Goal: Task Accomplishment & Management: Manage account settings

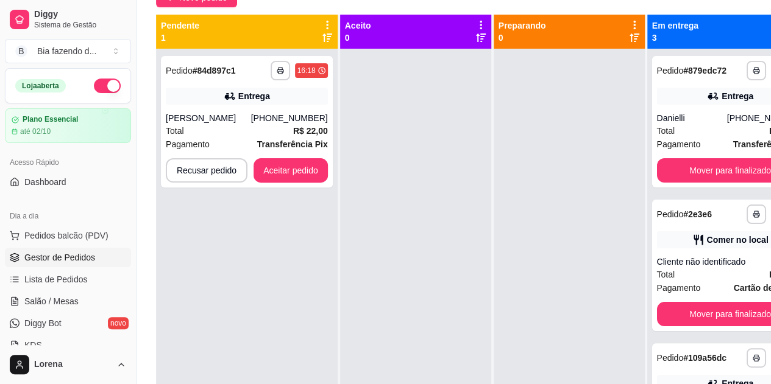
scroll to position [61, 0]
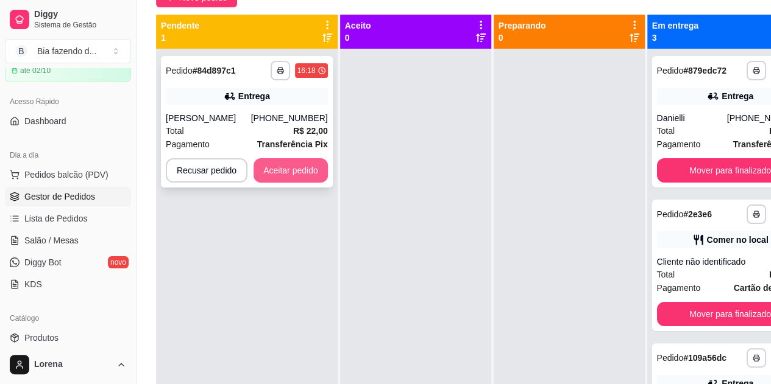
click at [301, 169] on button "Aceitar pedido" at bounding box center [290, 170] width 74 height 24
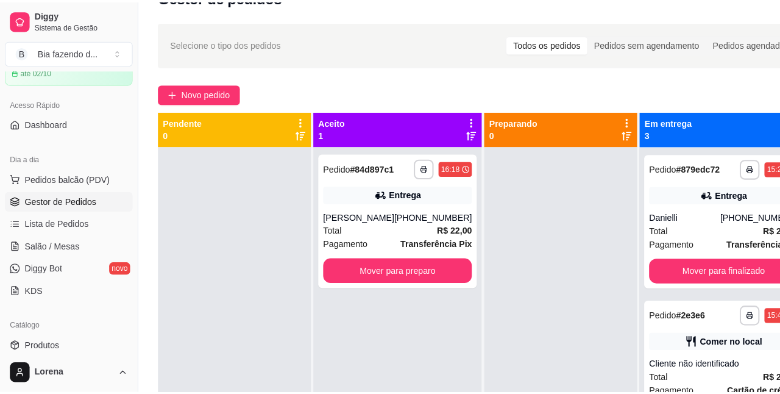
scroll to position [0, 0]
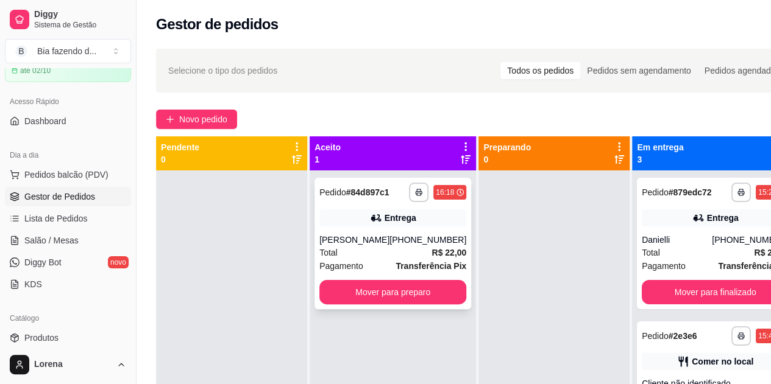
click at [392, 259] on div "Total R$ 22,00" at bounding box center [392, 252] width 147 height 13
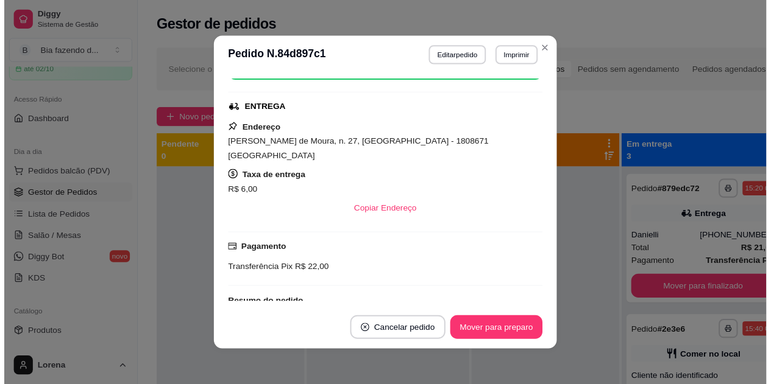
scroll to position [183, 0]
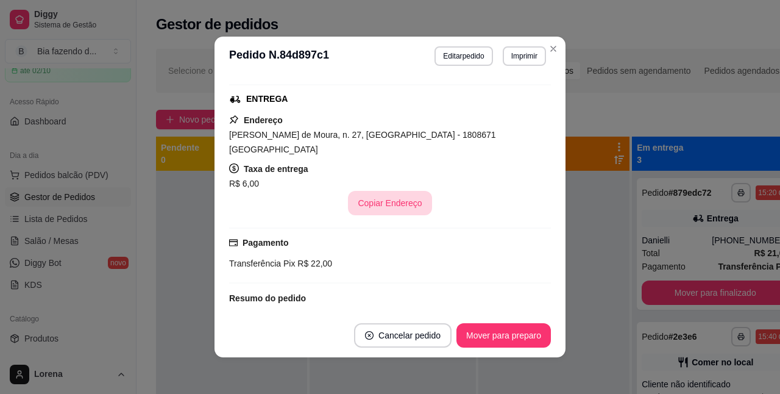
click at [386, 191] on button "Copiar Endereço" at bounding box center [389, 203] width 83 height 24
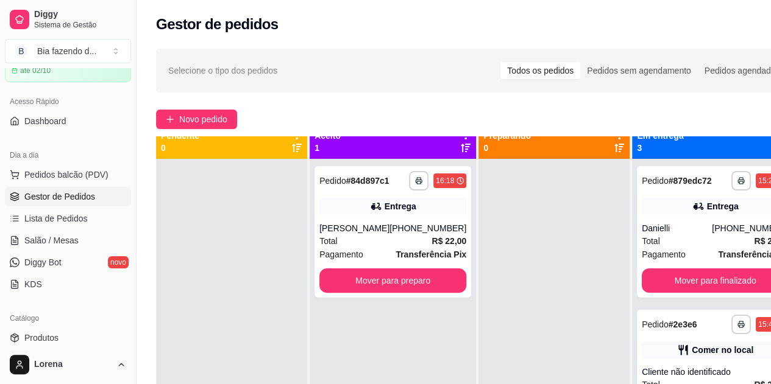
scroll to position [0, 0]
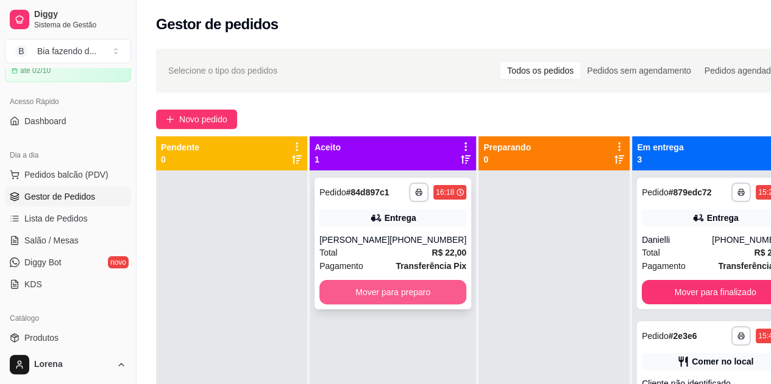
click at [382, 290] on button "Mover para preparo" at bounding box center [392, 292] width 147 height 24
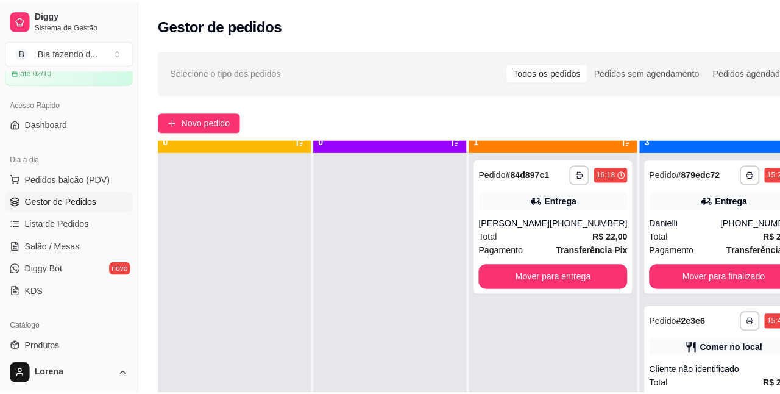
scroll to position [34, 0]
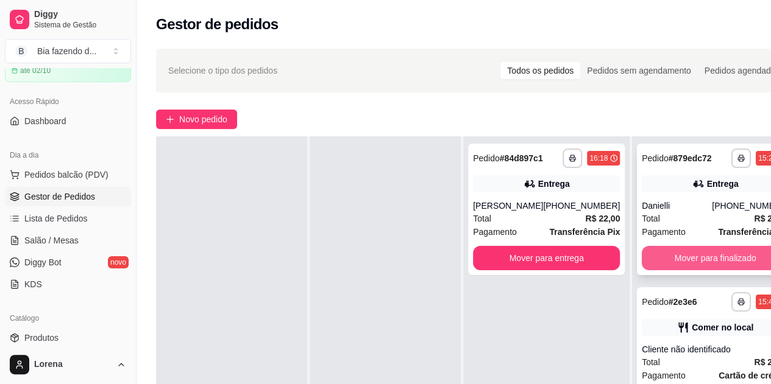
click at [685, 267] on button "Mover para finalizado" at bounding box center [714, 258] width 147 height 24
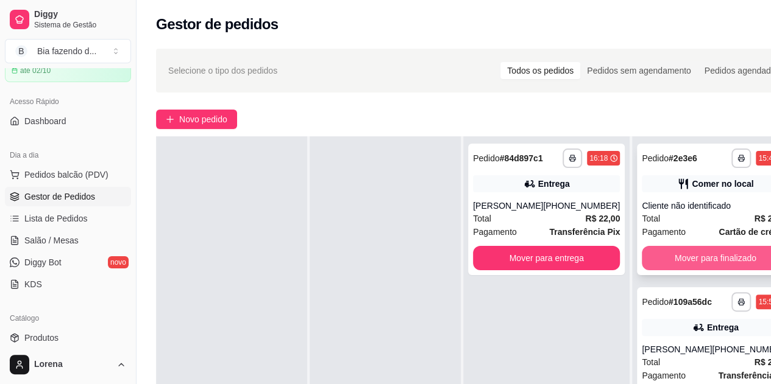
click at [688, 266] on button "Mover para finalizado" at bounding box center [714, 258] width 147 height 24
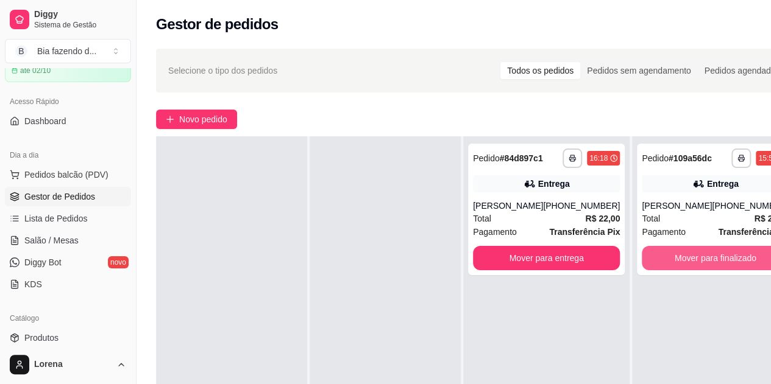
click at [688, 266] on button "Mover para finalizado" at bounding box center [714, 258] width 147 height 24
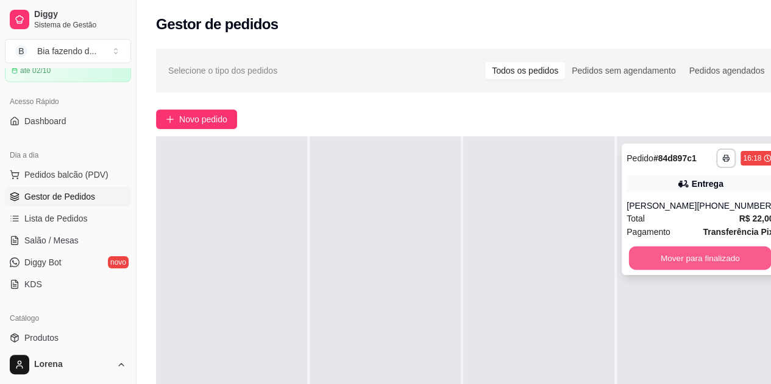
click at [654, 258] on button "Mover para finalizado" at bounding box center [700, 259] width 143 height 24
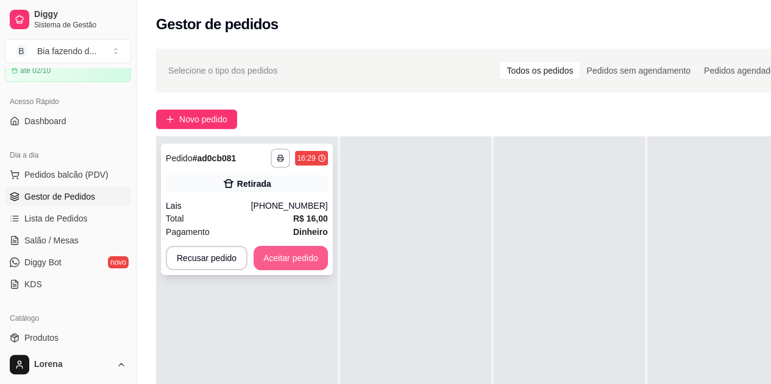
click at [282, 260] on button "Aceitar pedido" at bounding box center [290, 258] width 74 height 24
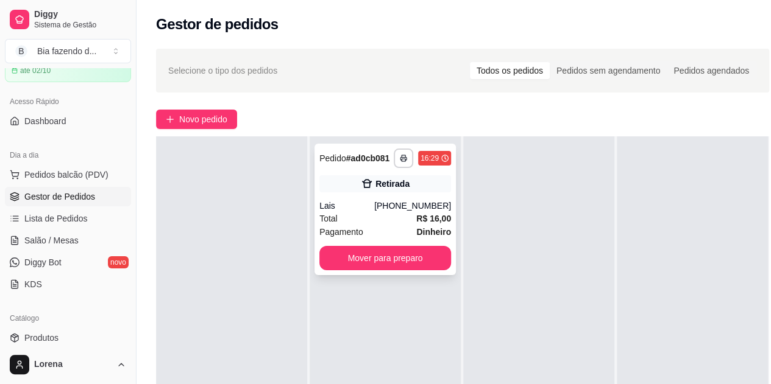
click at [402, 217] on div "Total R$ 16,00" at bounding box center [385, 218] width 132 height 13
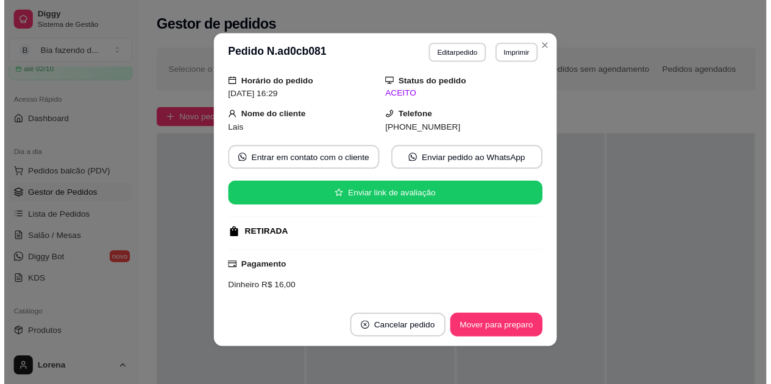
scroll to position [0, 0]
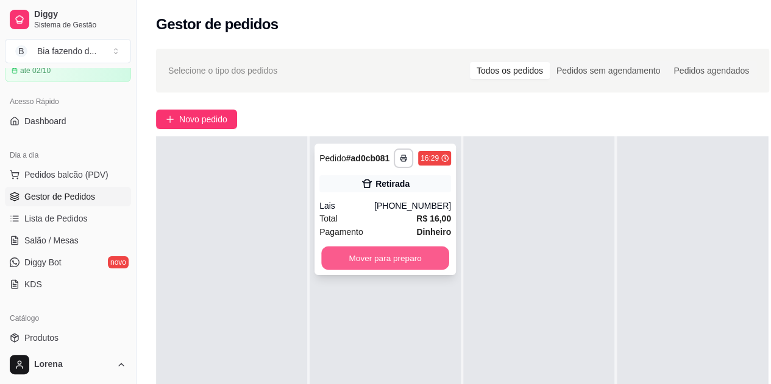
click at [412, 255] on button "Mover para preparo" at bounding box center [385, 259] width 128 height 24
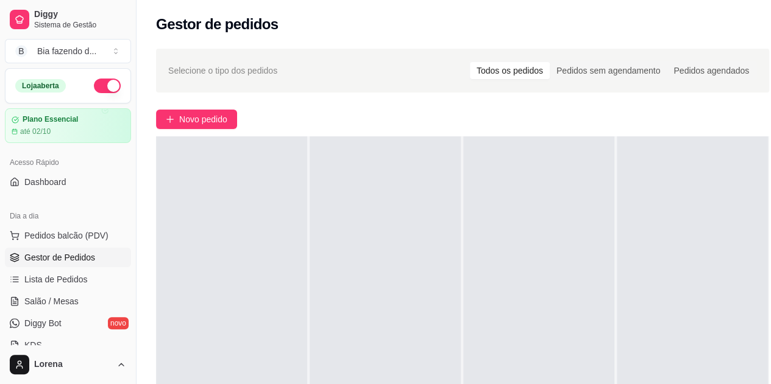
click at [73, 230] on span "Pedidos balcão (PDV)" at bounding box center [66, 236] width 84 height 12
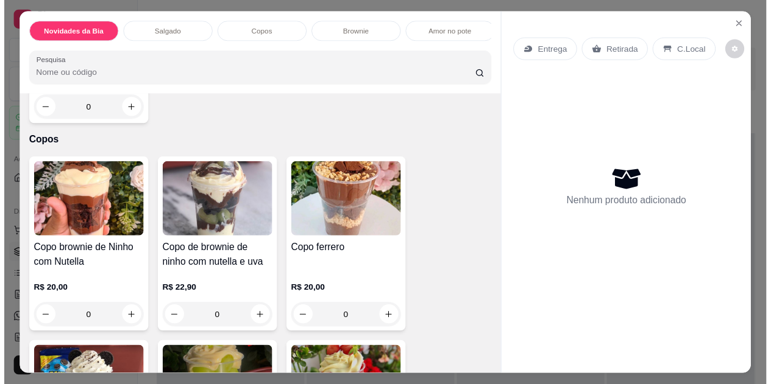
scroll to position [548, 0]
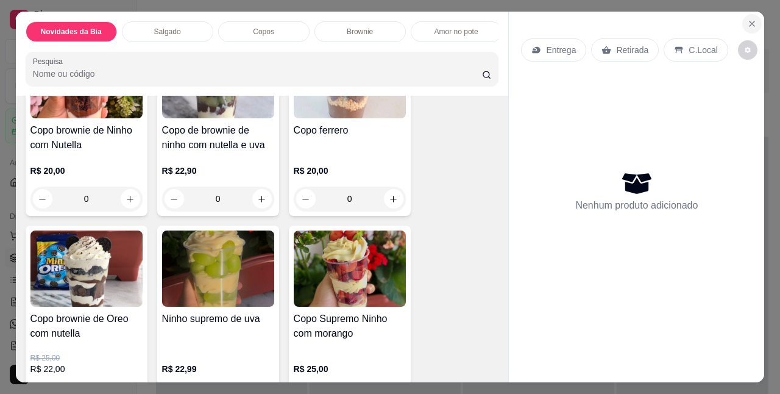
click at [755, 17] on button "Close" at bounding box center [751, 23] width 19 height 19
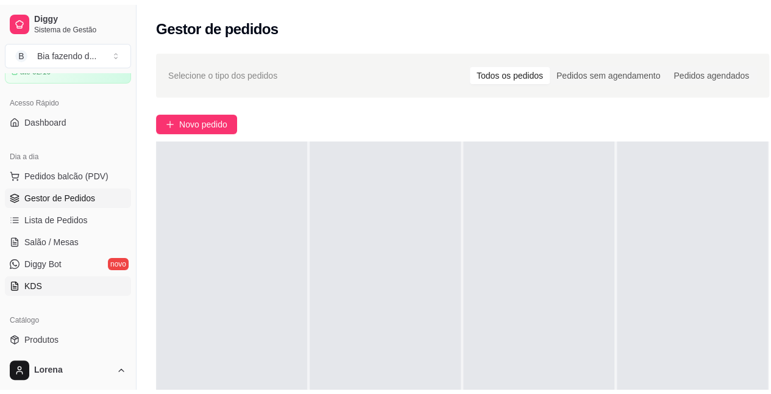
scroll to position [122, 0]
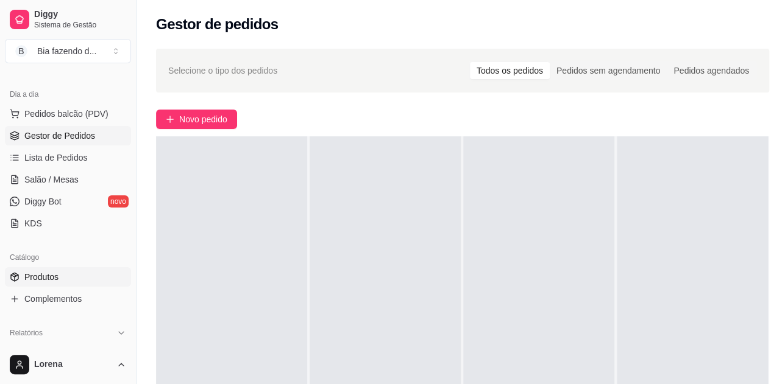
click at [61, 270] on link "Produtos" at bounding box center [68, 276] width 126 height 19
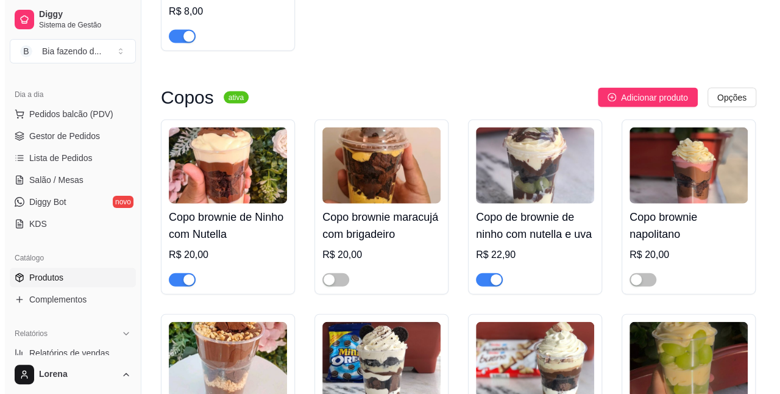
scroll to position [1401, 0]
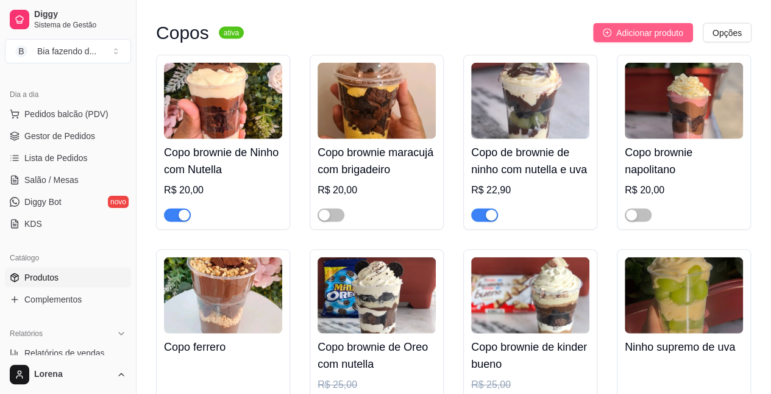
click at [638, 40] on span "Adicionar produto" at bounding box center [649, 32] width 67 height 13
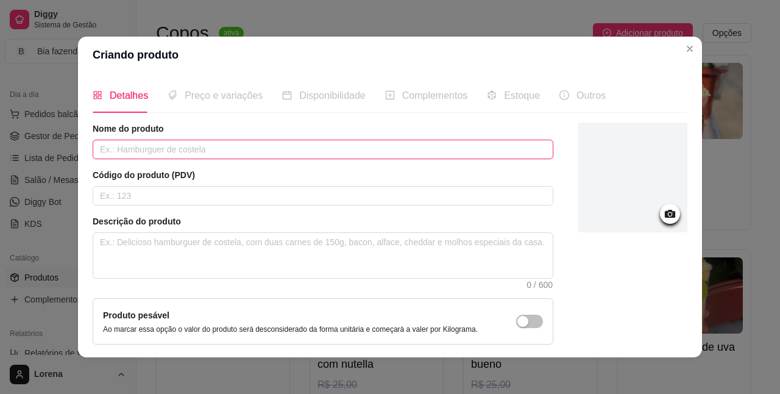
click at [207, 150] on input "text" at bounding box center [323, 148] width 461 height 19
type input "Copo supremo pistache com morango"
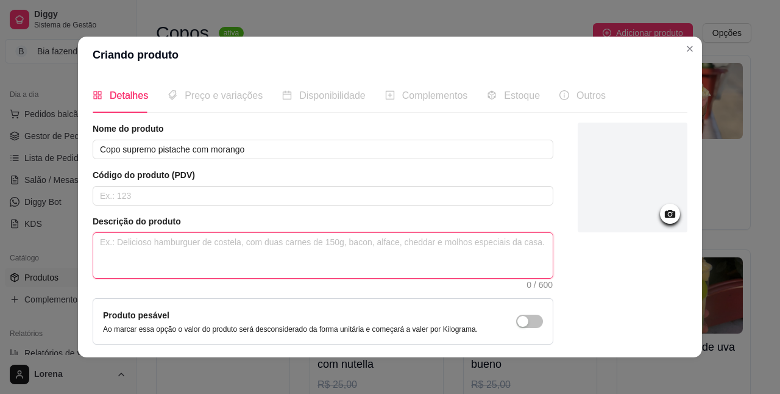
click at [166, 243] on textarea at bounding box center [322, 255] width 459 height 45
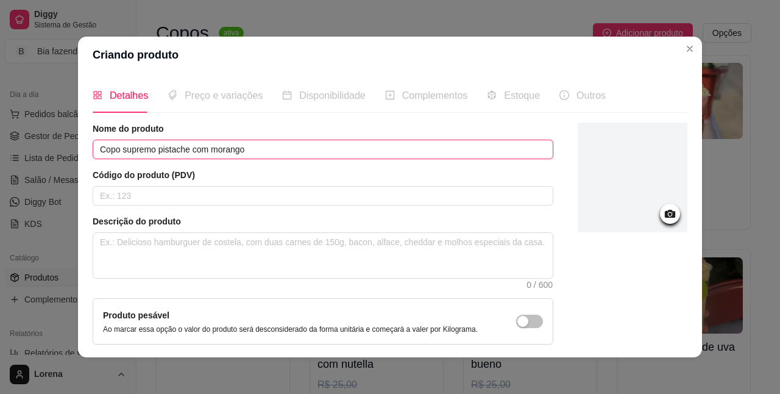
click at [250, 147] on input "Copo supremo pistache com morango" at bounding box center [323, 148] width 461 height 19
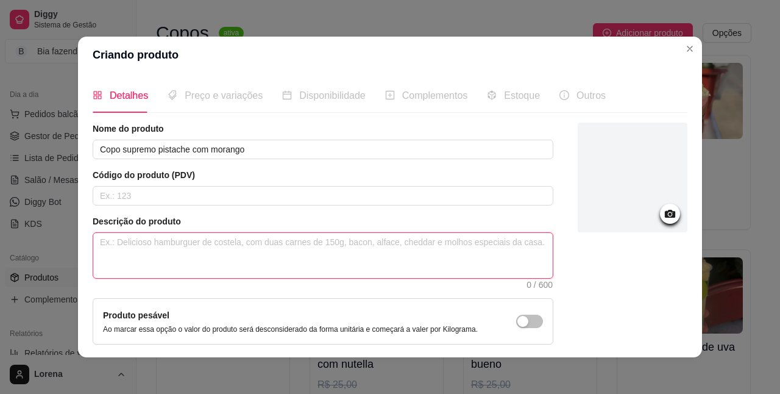
click at [123, 249] on textarea at bounding box center [322, 255] width 459 height 45
click at [136, 246] on textarea at bounding box center [322, 255] width 459 height 45
paste textarea "Um copo, quatro camadas de prazer: brigadeiro de pistache, creme de pistache, b…"
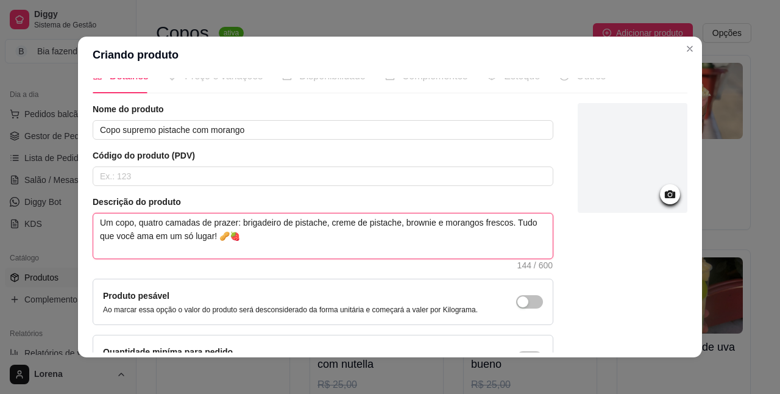
scroll to position [0, 0]
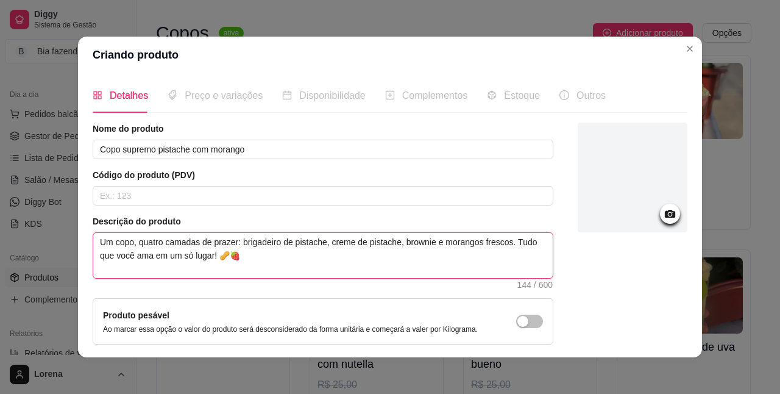
type textarea "Um copo, quatro camadas de prazer: brigadeiro de pistache, creme de pistache, b…"
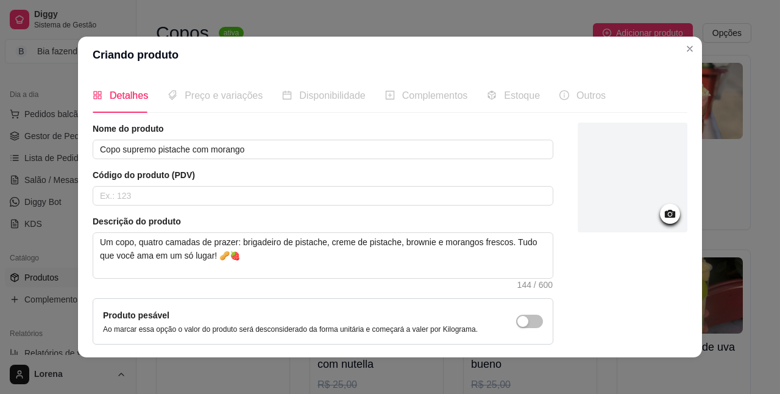
click at [663, 217] on icon at bounding box center [670, 214] width 14 height 14
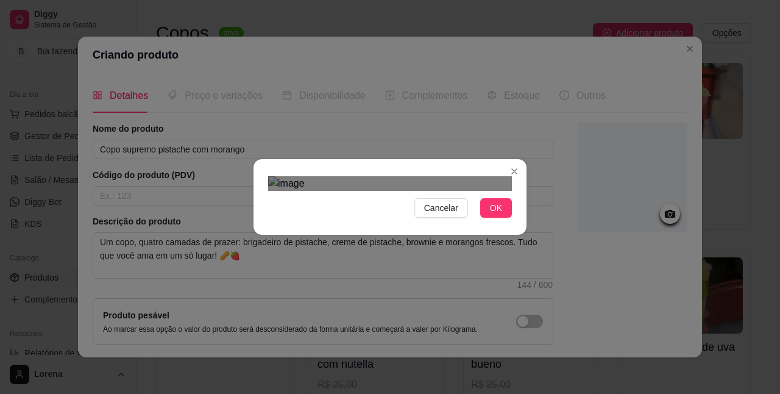
click at [406, 273] on div "Use the arrow keys to move the crop selection area" at bounding box center [401, 352] width 219 height 219
click at [490, 214] on span "OK" at bounding box center [496, 207] width 12 height 13
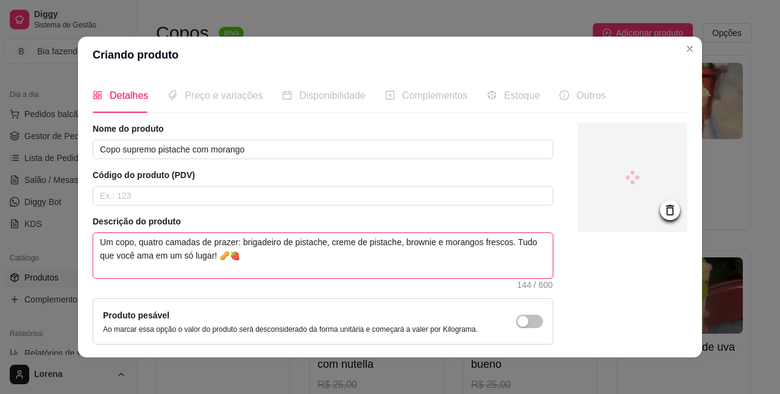
click at [254, 257] on textarea "Um copo, quatro camadas de prazer: brigadeiro de pistache, creme de pistache, b…" at bounding box center [322, 255] width 459 height 45
type textarea "Um copo, quatro camadas de prazer: brigadeiro de pistache, creme de pistache, b…"
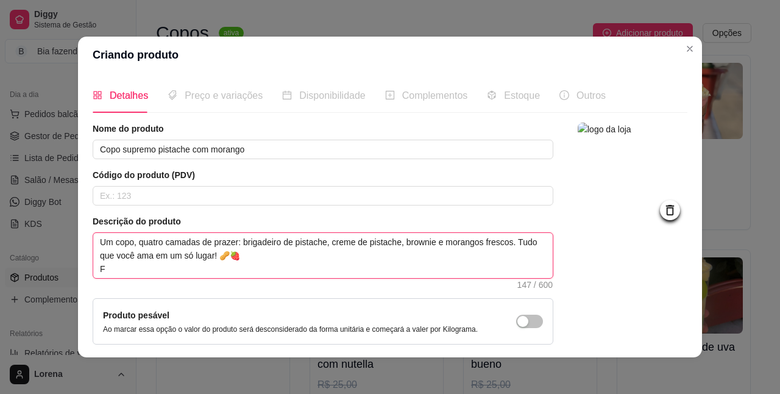
type textarea "Um copo, quatro camadas de prazer: brigadeiro de pistache, creme de pistache, b…"
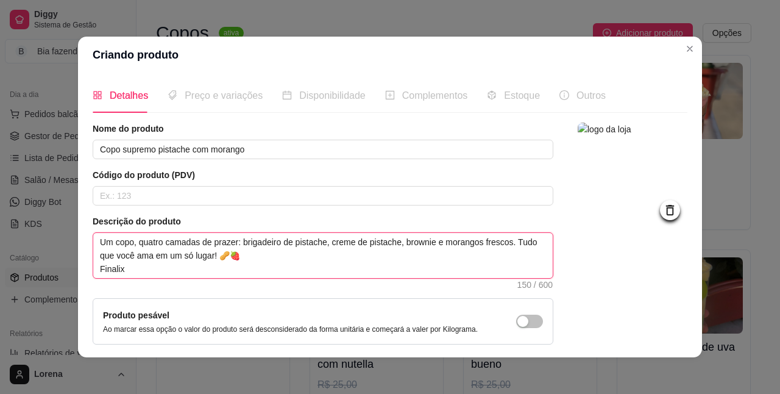
type textarea "Um copo, quatro camadas de prazer: brigadeiro de pistache, creme de pistache, b…"
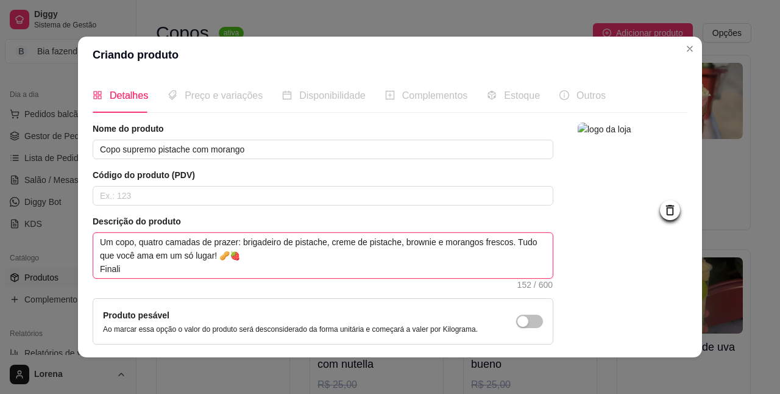
type textarea "Um copo, quatro camadas de prazer: brigadeiro de pistache, creme de pistache, b…"
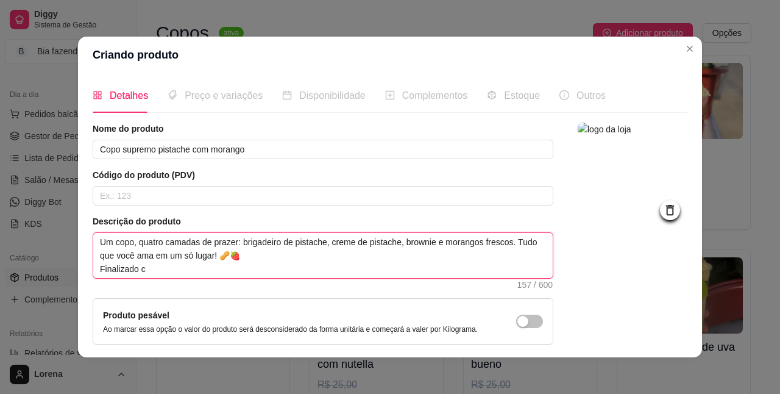
type textarea "Um copo, quatro camadas de prazer: brigadeiro de pistache, creme de pistache, b…"
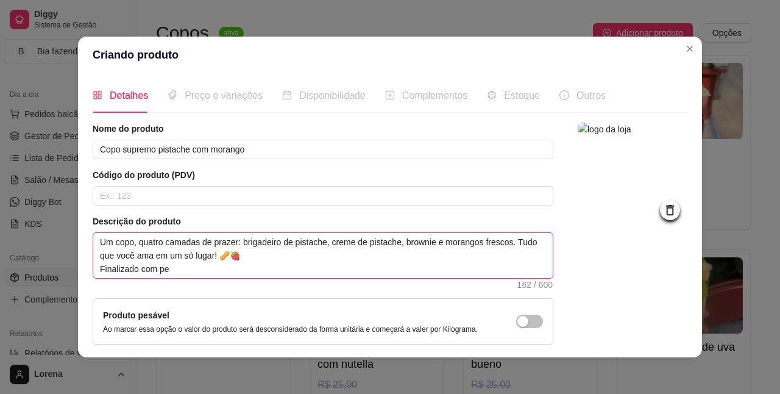
type textarea "Um copo, quatro camadas de prazer: brigadeiro de pistache, creme de pistache, b…"
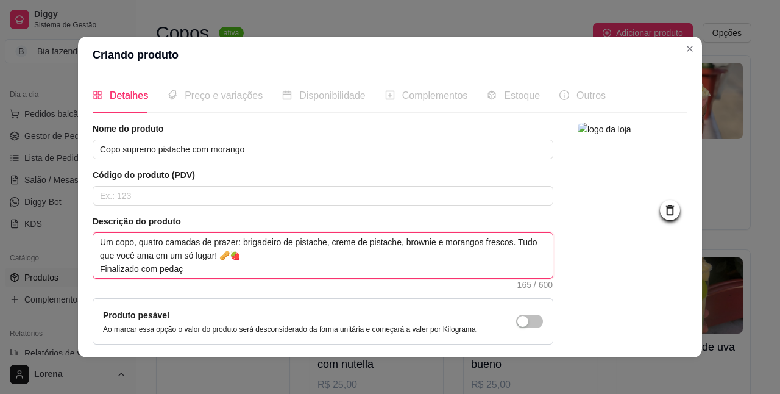
type textarea "Um copo, quatro camadas de prazer: brigadeiro de pistache, creme de pistache, b…"
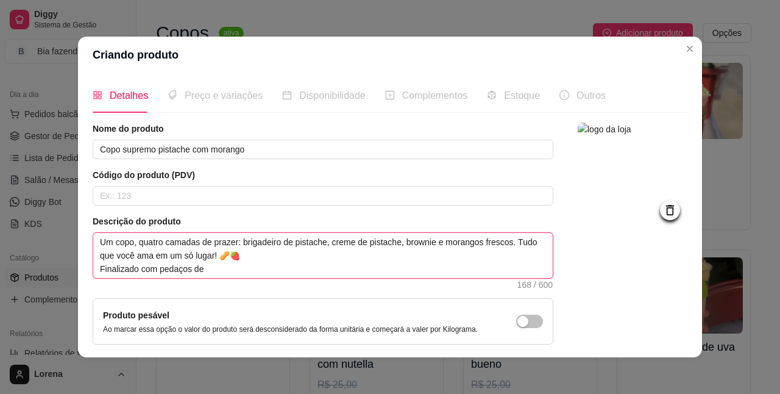
type textarea "Um copo, quatro camadas de prazer: brigadeiro de pistache, creme de pistache, b…"
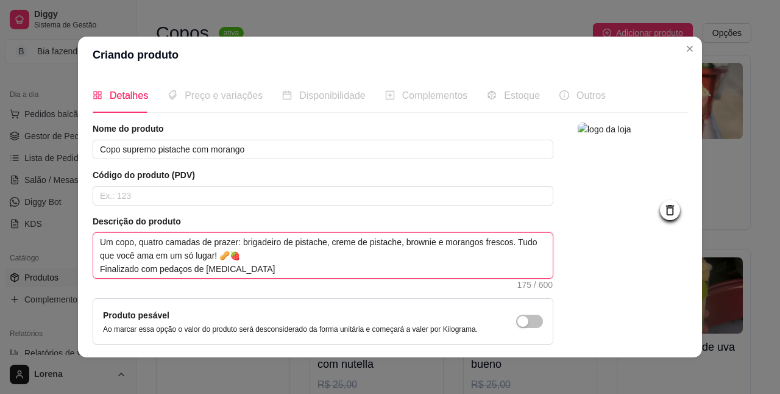
type textarea "Um copo, quatro camadas de prazer: brigadeiro de pistache, creme de pistache, b…"
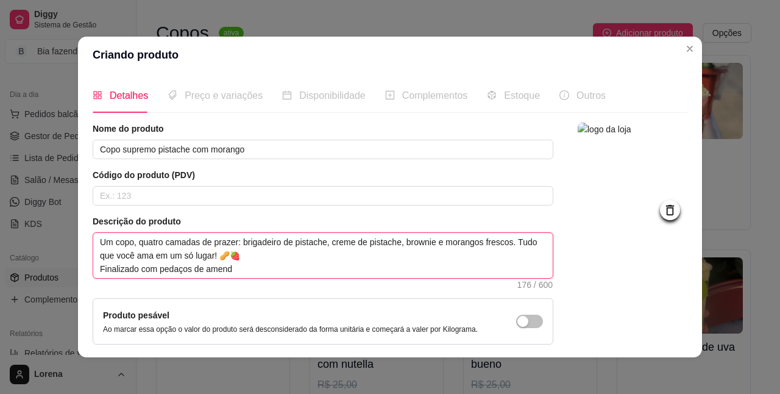
type textarea "Um copo, quatro camadas de prazer: brigadeiro de pistache, creme de pistache, b…"
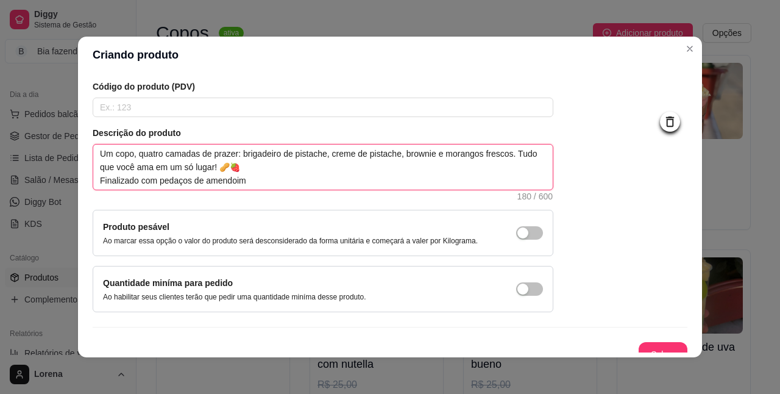
scroll to position [100, 0]
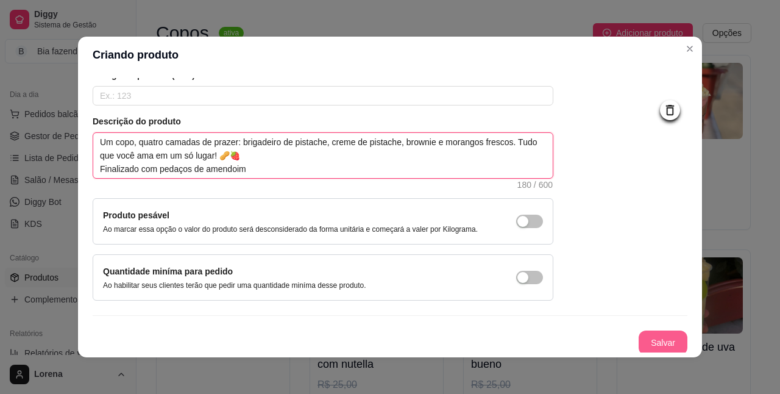
type textarea "Um copo, quatro camadas de prazer: brigadeiro de pistache, creme de pistache, b…"
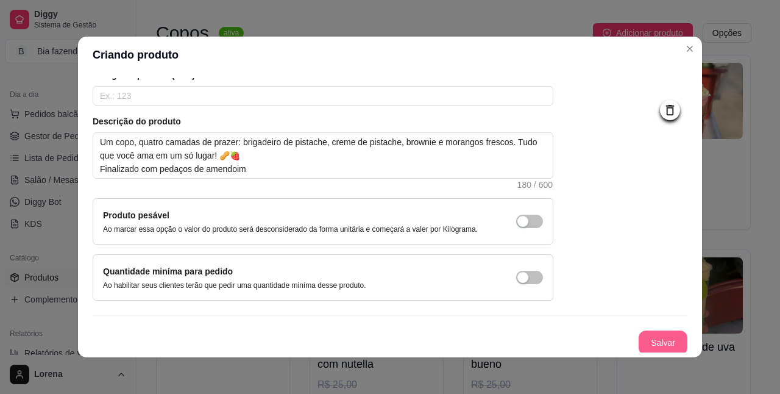
click at [643, 334] on button "Salvar" at bounding box center [662, 342] width 49 height 24
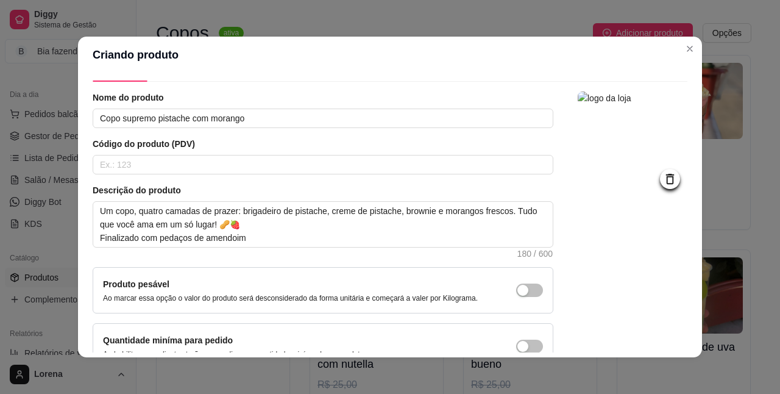
scroll to position [0, 0]
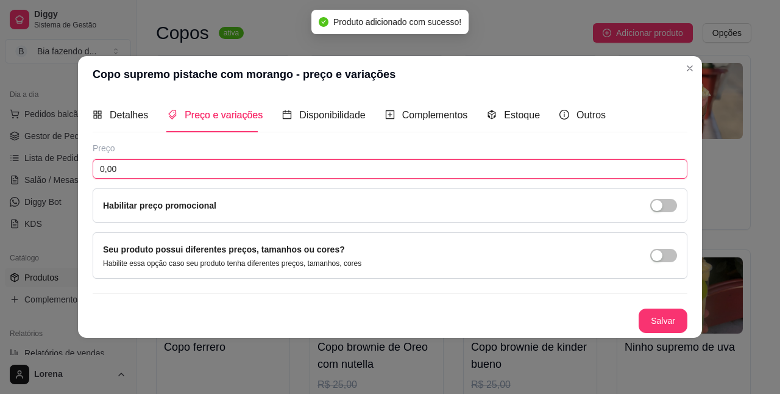
click at [125, 175] on input "0,00" at bounding box center [390, 168] width 595 height 19
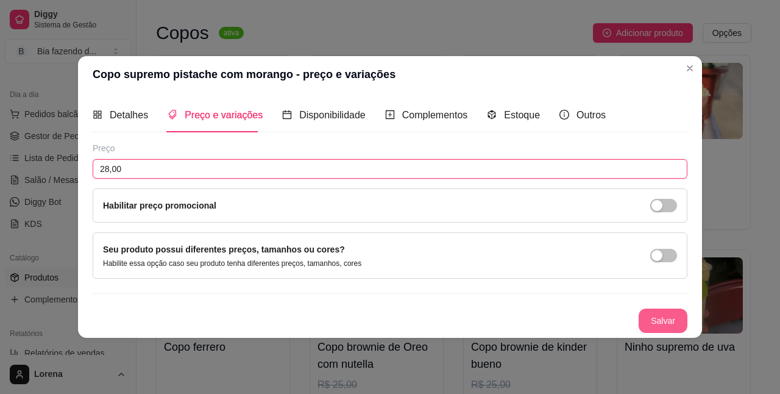
type input "28,00"
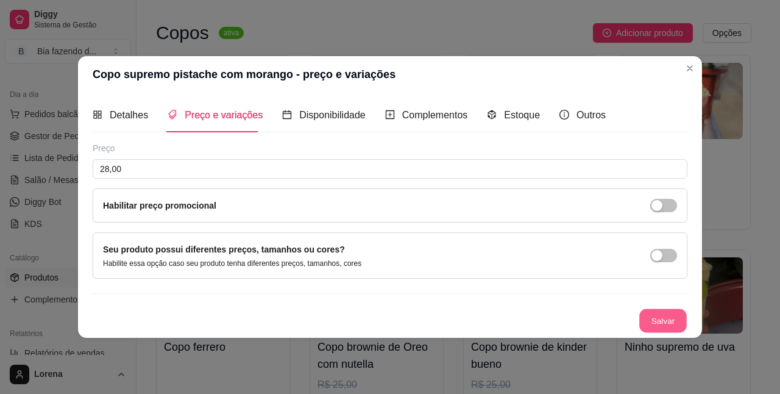
click at [651, 315] on button "Salvar" at bounding box center [663, 321] width 48 height 24
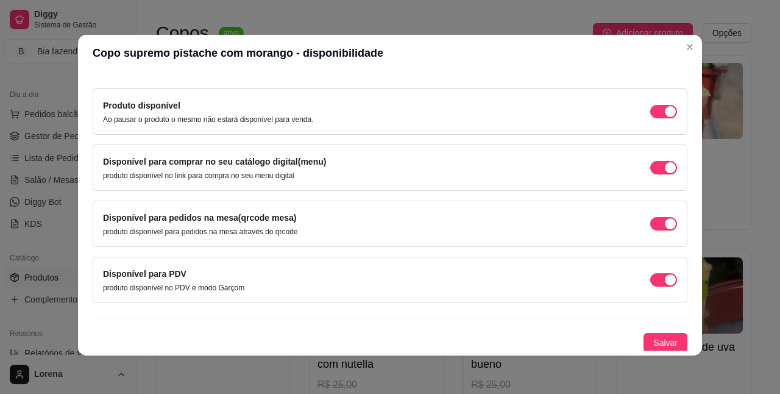
scroll to position [2, 0]
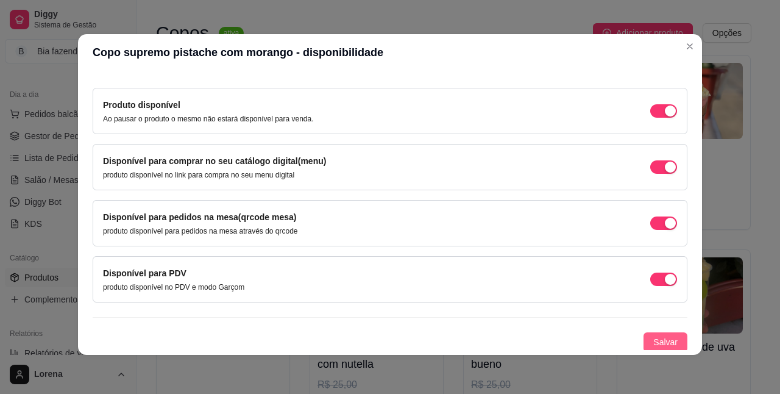
click at [657, 339] on span "Salvar" at bounding box center [665, 341] width 24 height 13
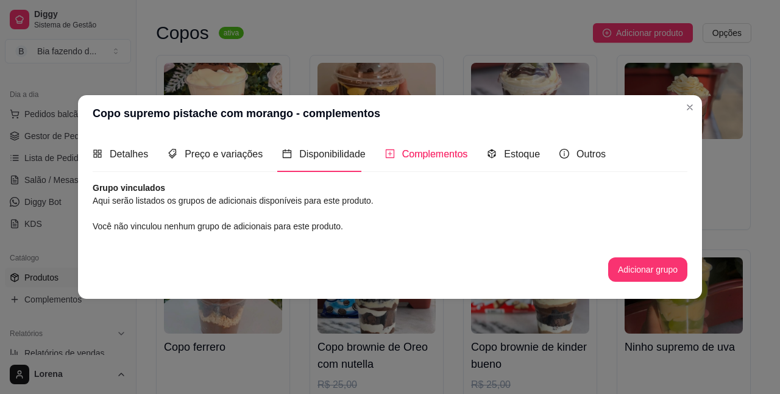
scroll to position [0, 0]
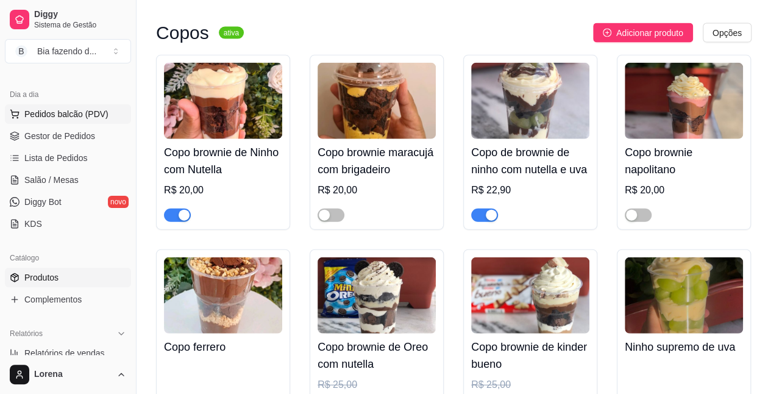
click at [111, 117] on button "Pedidos balcão (PDV)" at bounding box center [68, 113] width 126 height 19
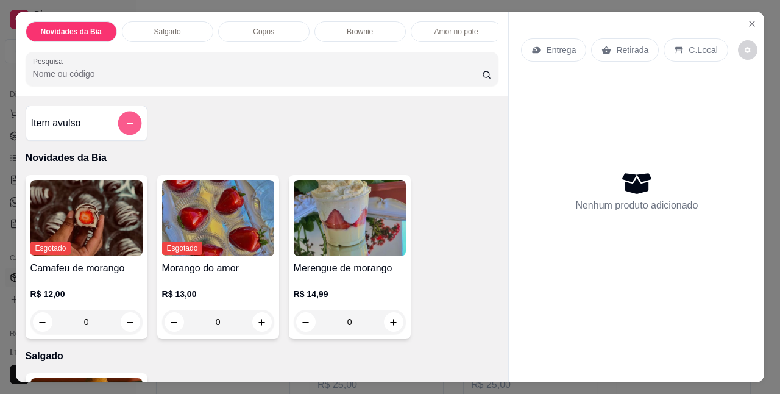
click at [118, 133] on div at bounding box center [130, 123] width 24 height 24
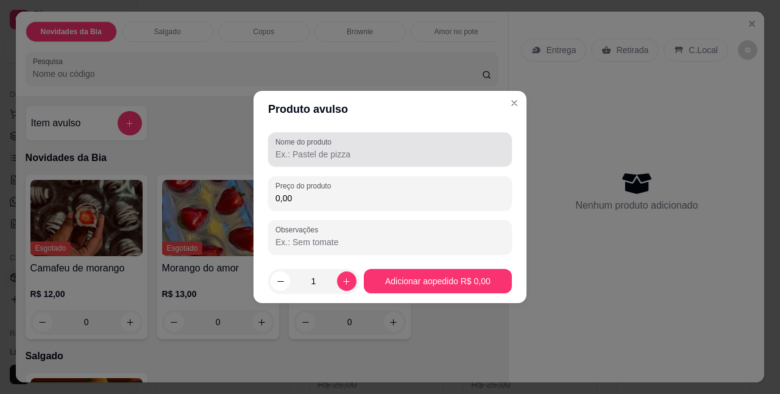
click at [336, 164] on div "Nome do produto" at bounding box center [390, 149] width 244 height 34
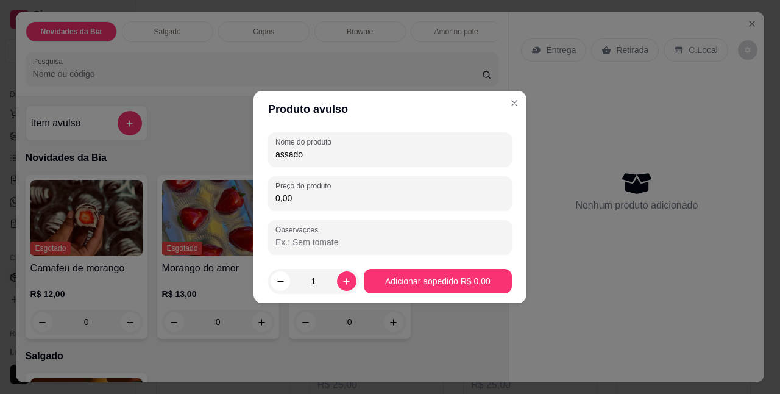
type input "assado"
click at [298, 202] on input "0,00" at bounding box center [389, 198] width 229 height 12
type input "6,00"
click at [334, 284] on div "1" at bounding box center [313, 281] width 86 height 24
click at [344, 276] on button "increase-product-quantity" at bounding box center [346, 280] width 19 height 19
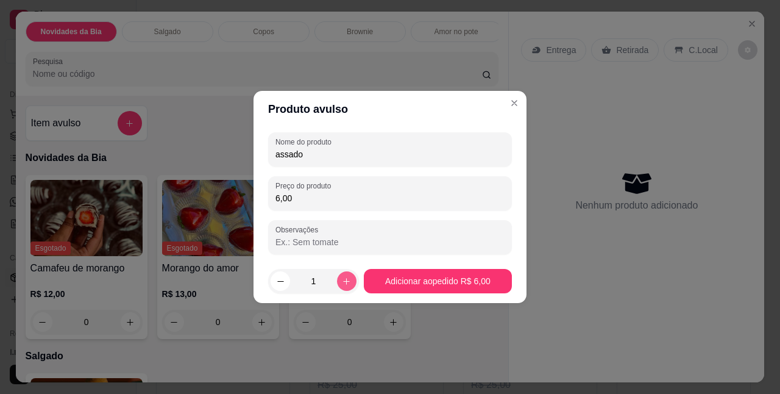
type input "2"
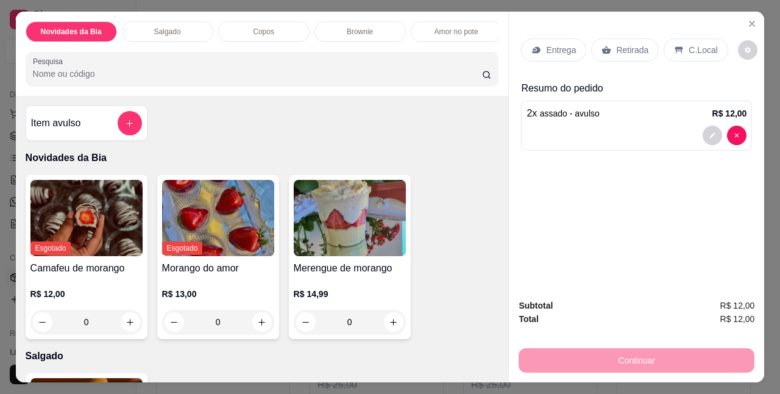
click at [669, 60] on div "Entrega Retirada C.Local" at bounding box center [636, 50] width 231 height 43
click at [681, 38] on div "C.Local" at bounding box center [695, 49] width 64 height 23
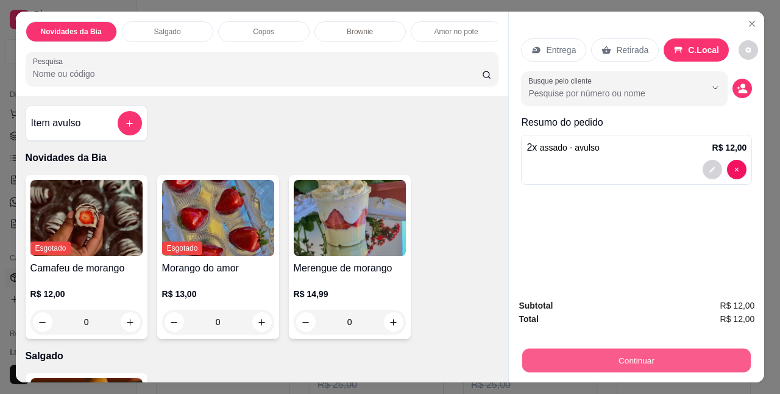
click at [585, 353] on button "Continuar" at bounding box center [636, 360] width 228 height 24
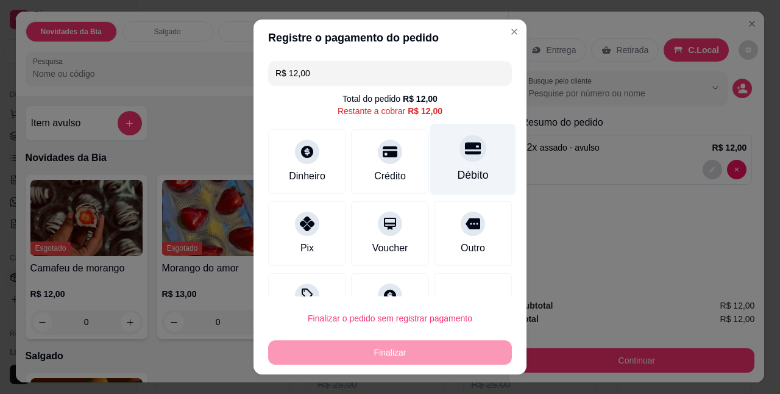
click at [457, 175] on div "Débito" at bounding box center [472, 176] width 31 height 16
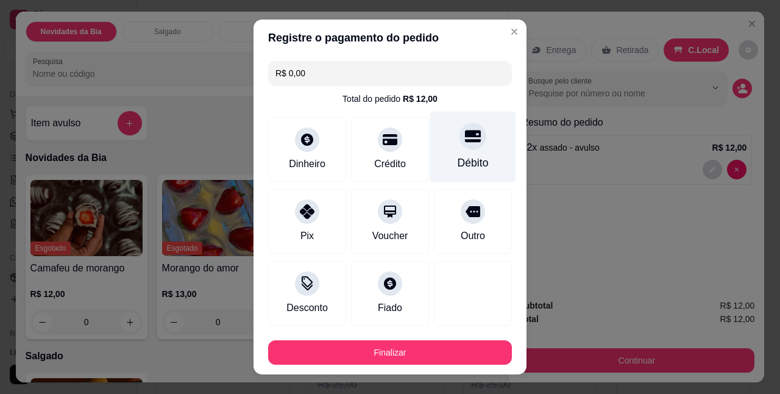
click at [463, 150] on div "Débito" at bounding box center [473, 146] width 86 height 71
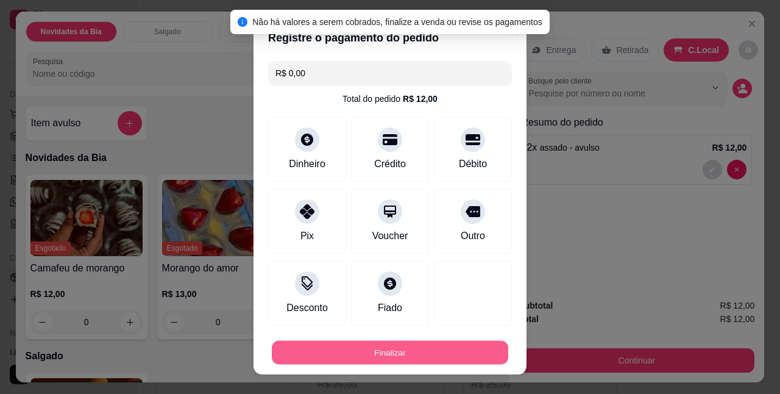
click at [419, 356] on button "Finalizar" at bounding box center [390, 352] width 236 height 24
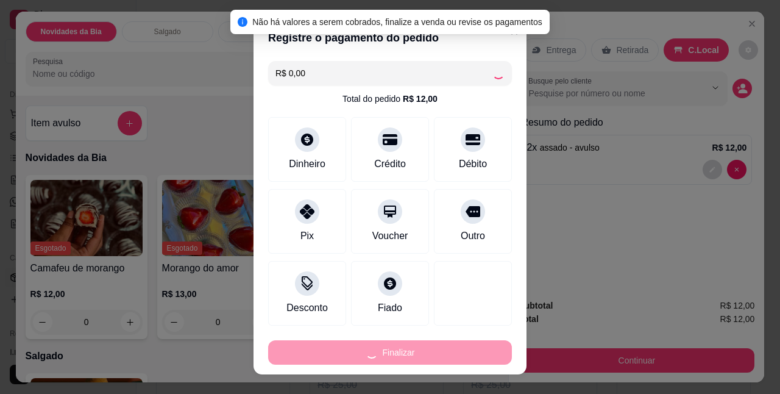
type input "-R$ 12,00"
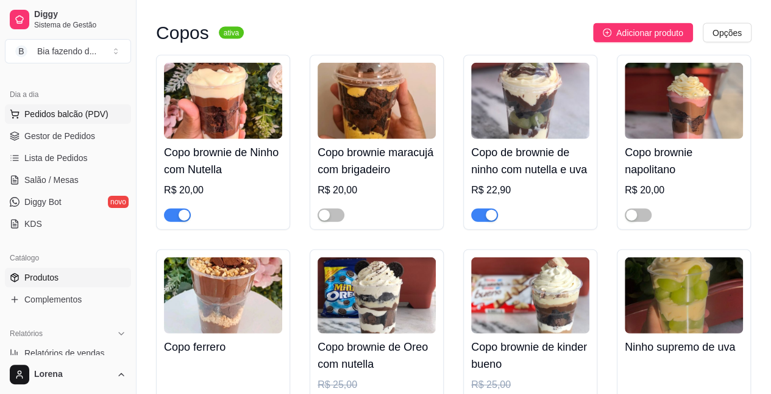
click at [91, 120] on button "Pedidos balcão (PDV)" at bounding box center [68, 113] width 126 height 19
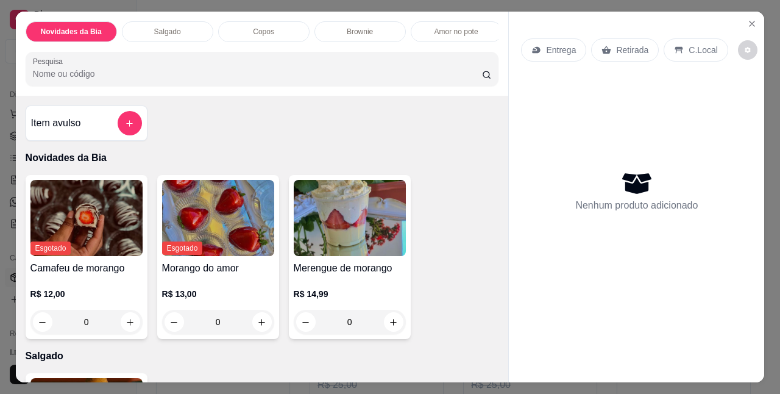
click at [422, 35] on div "Amor no pote" at bounding box center [456, 31] width 91 height 21
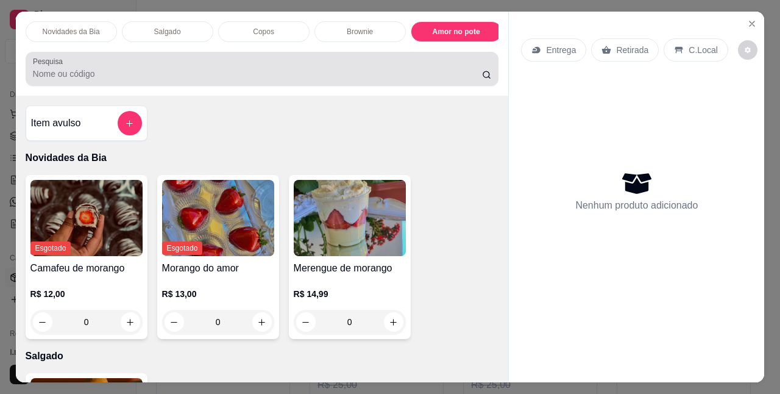
scroll to position [32, 0]
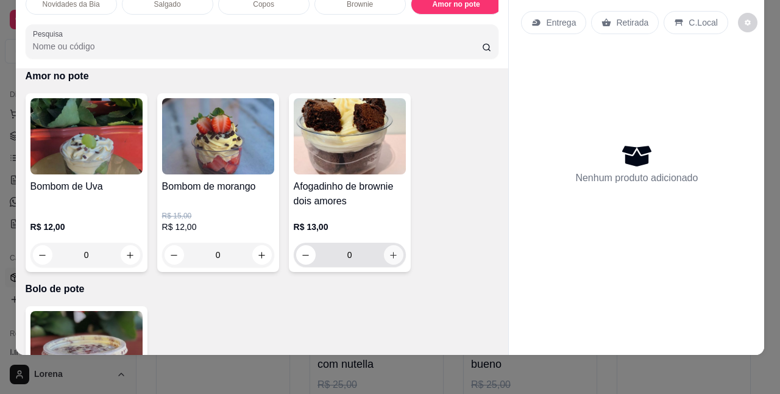
click at [388, 248] on button "increase-product-quantity" at bounding box center [393, 254] width 19 height 19
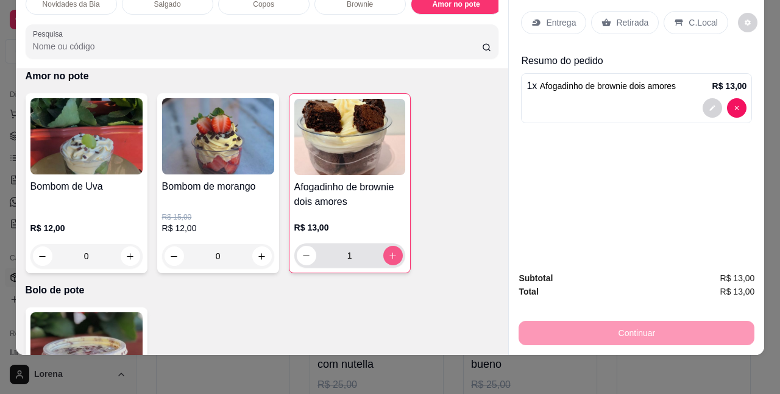
click at [388, 248] on button "increase-product-quantity" at bounding box center [392, 254] width 19 height 19
click at [388, 248] on button "increase-product-quantity" at bounding box center [392, 255] width 19 height 19
type input "3"
click at [701, 26] on div "Entrega Retirada C.Local" at bounding box center [636, 22] width 231 height 43
click at [694, 18] on p "C.Local" at bounding box center [702, 22] width 29 height 12
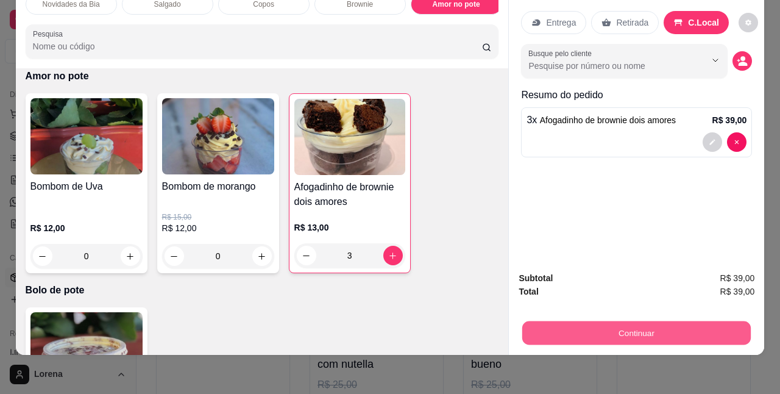
click at [625, 320] on button "Continuar" at bounding box center [636, 332] width 228 height 24
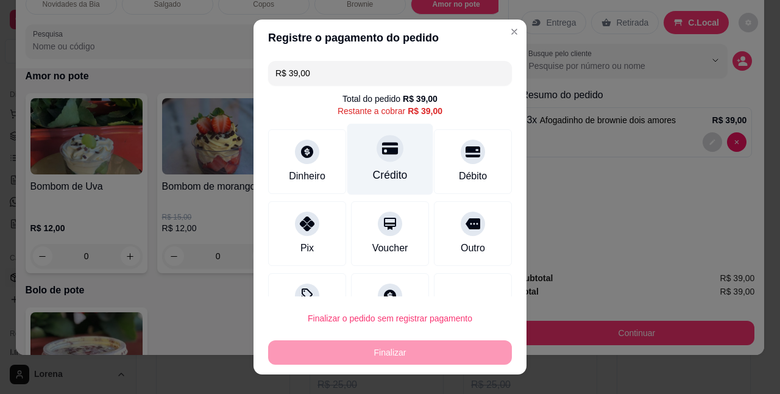
click at [373, 171] on div "Crédito" at bounding box center [390, 176] width 35 height 16
type input "R$ 0,00"
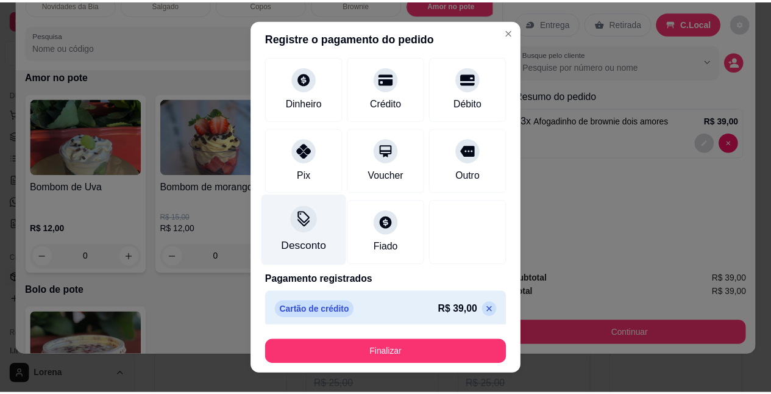
scroll to position [67, 0]
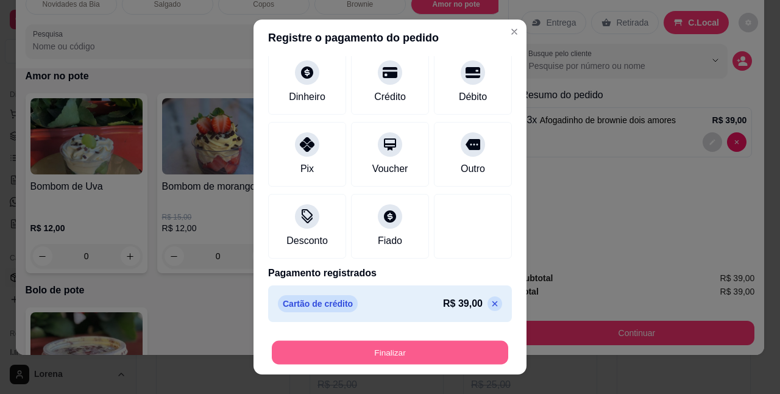
click at [396, 359] on button "Finalizar" at bounding box center [390, 352] width 236 height 24
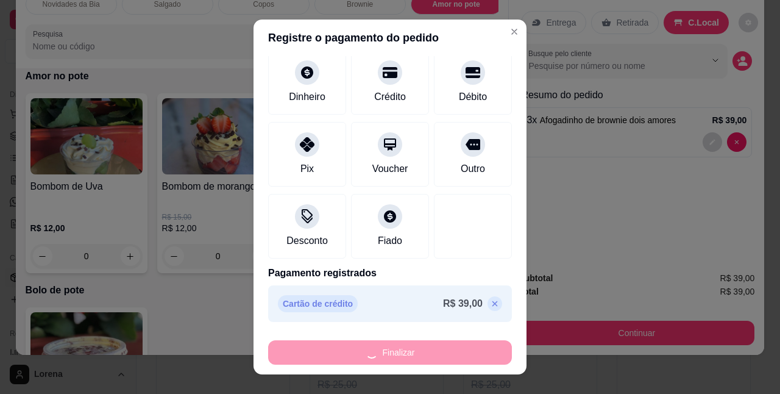
type input "0"
type input "-R$ 39,00"
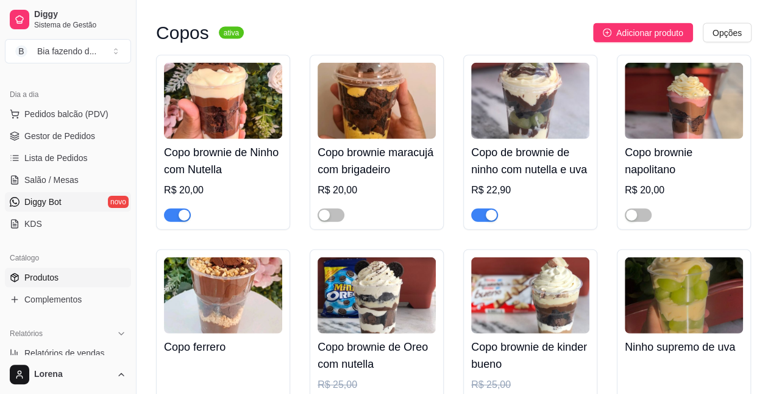
scroll to position [1218, 0]
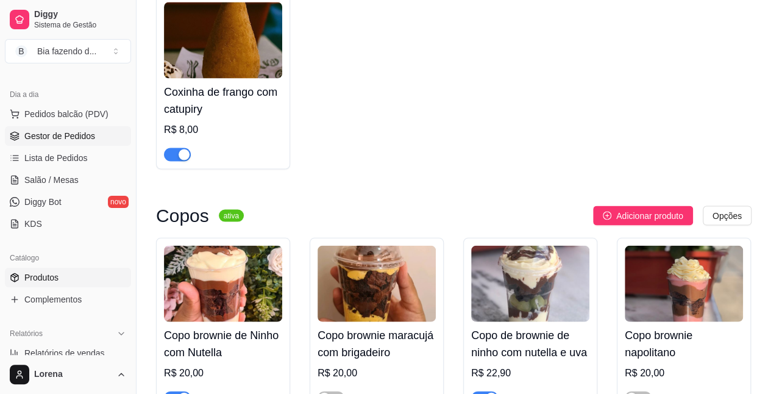
click at [82, 137] on span "Gestor de Pedidos" at bounding box center [59, 136] width 71 height 12
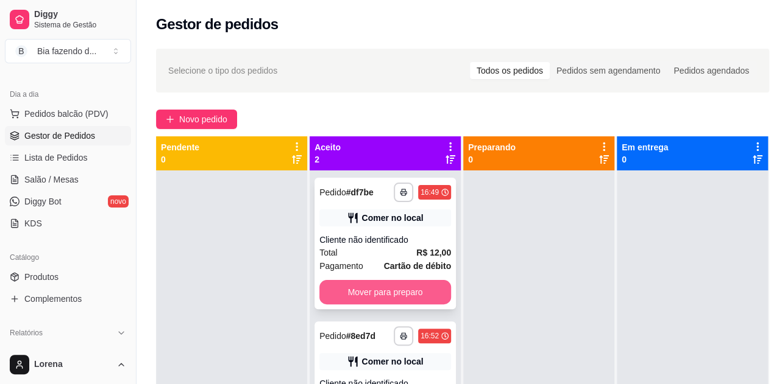
click at [374, 295] on button "Mover para preparo" at bounding box center [385, 292] width 132 height 24
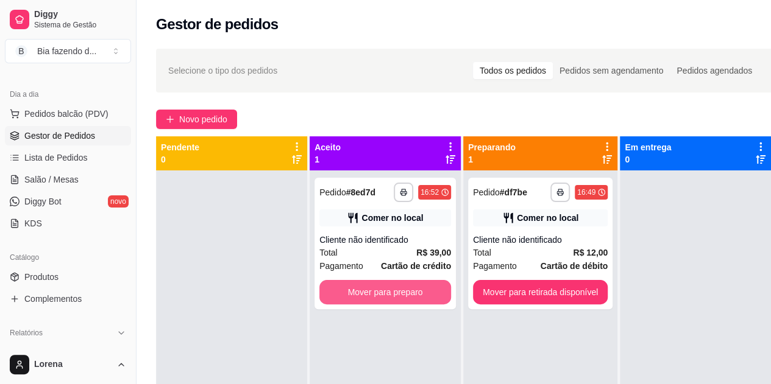
click at [374, 295] on button "Mover para preparo" at bounding box center [385, 292] width 132 height 24
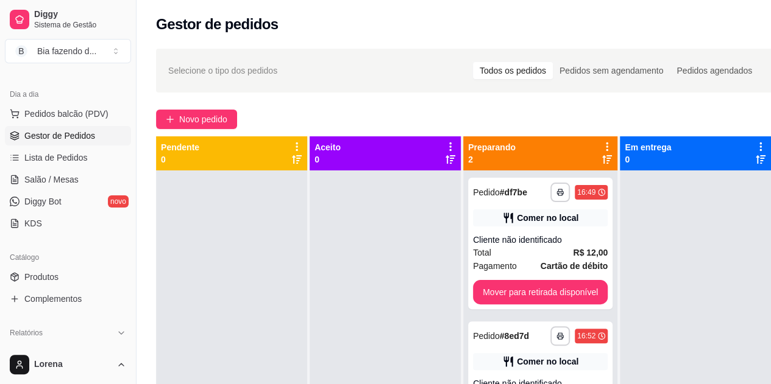
click at [374, 295] on div at bounding box center [384, 363] width 151 height 384
click at [540, 298] on button "Mover para retirada disponível" at bounding box center [540, 292] width 135 height 24
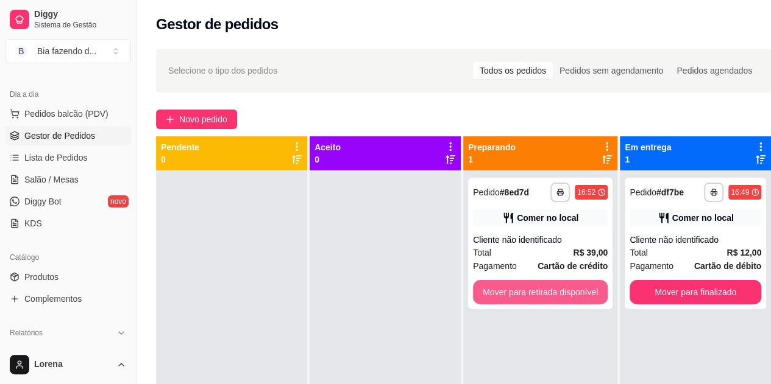
click at [540, 298] on button "Mover para retirada disponível" at bounding box center [540, 292] width 135 height 24
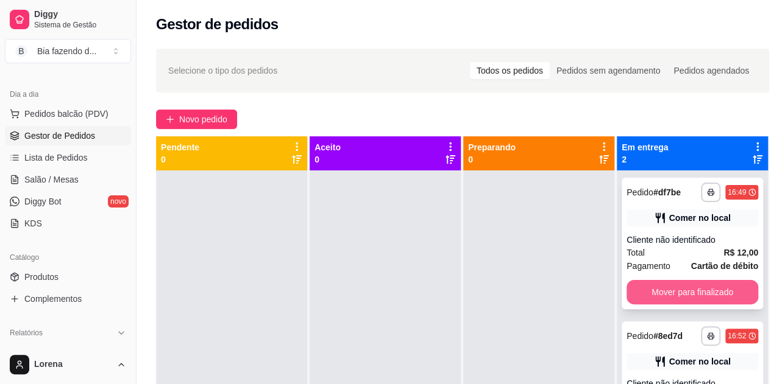
click at [726, 289] on button "Mover para finalizado" at bounding box center [692, 292] width 132 height 24
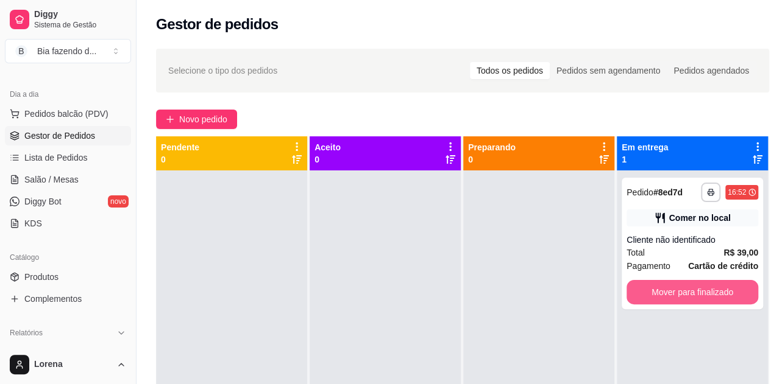
click at [727, 289] on button "Mover para finalizado" at bounding box center [692, 292] width 132 height 24
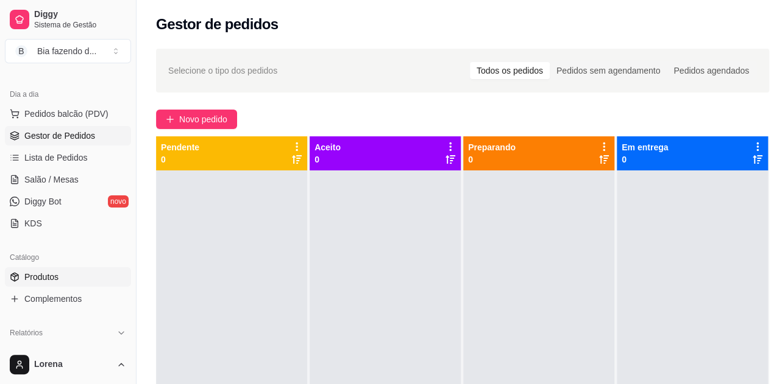
click at [62, 282] on link "Produtos" at bounding box center [68, 276] width 126 height 19
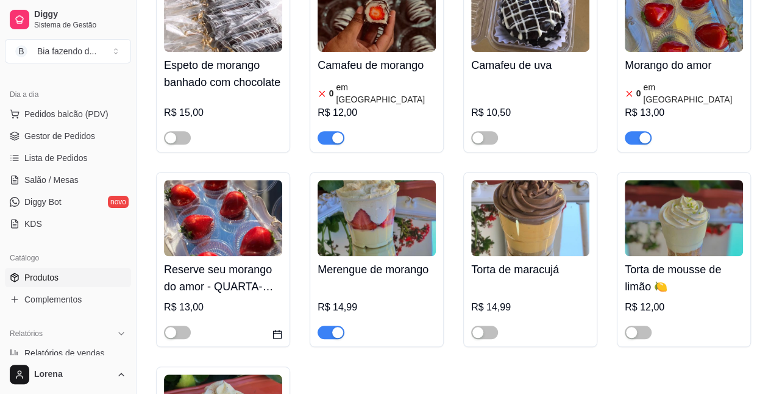
scroll to position [487, 0]
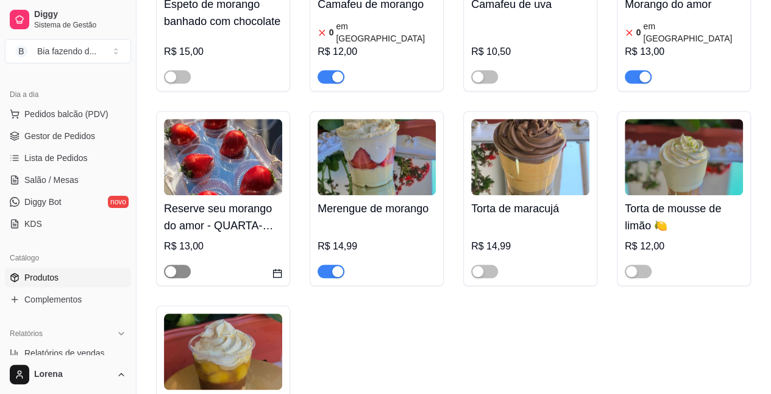
click at [179, 278] on span "button" at bounding box center [177, 270] width 27 height 13
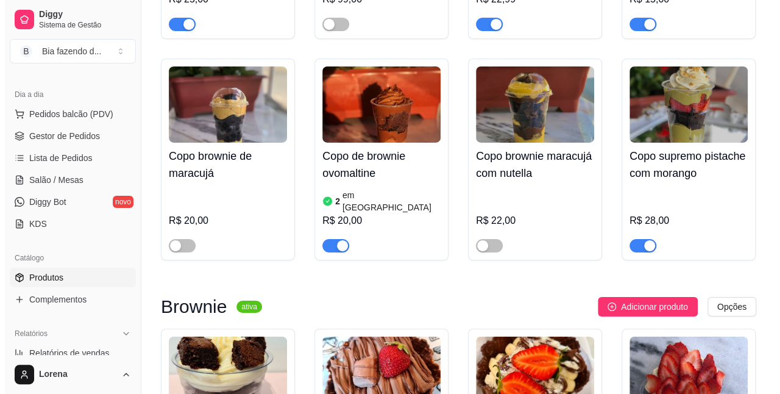
scroll to position [2010, 0]
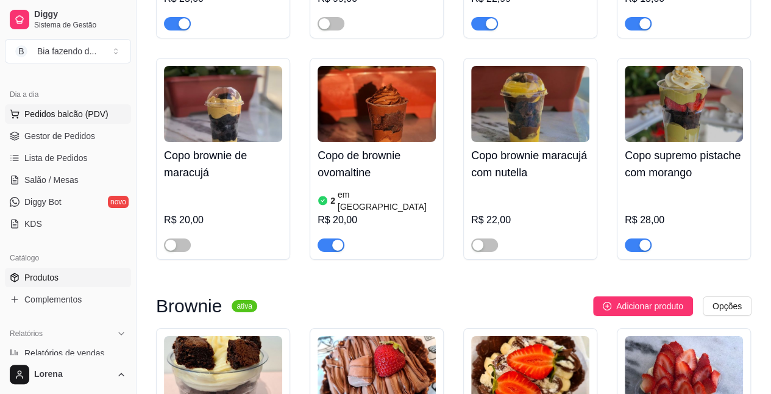
click at [104, 118] on span "Pedidos balcão (PDV)" at bounding box center [66, 114] width 84 height 12
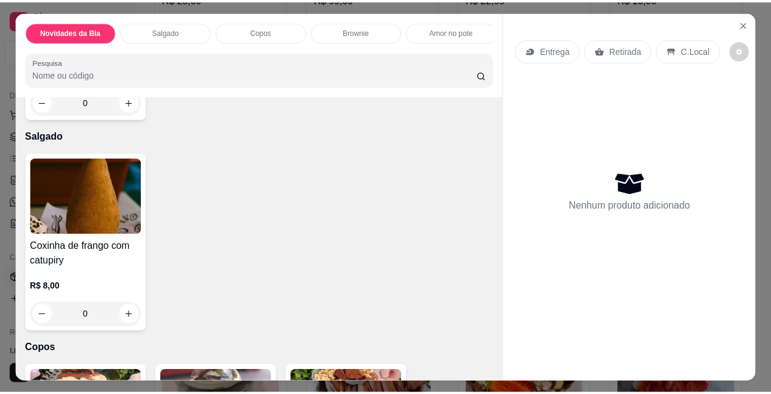
scroll to position [426, 0]
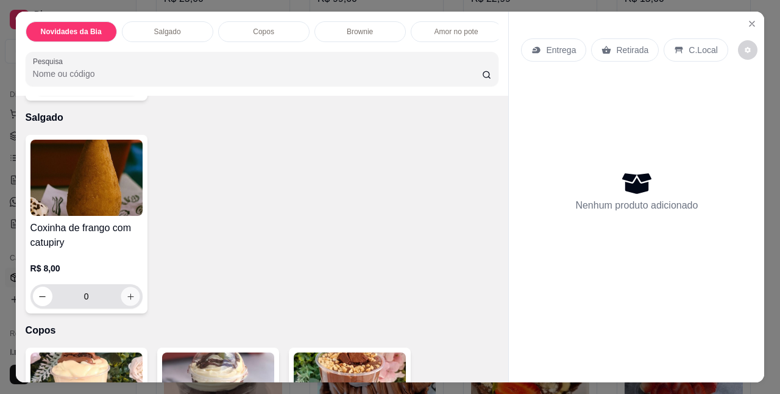
click at [129, 299] on icon "increase-product-quantity" at bounding box center [129, 296] width 9 height 9
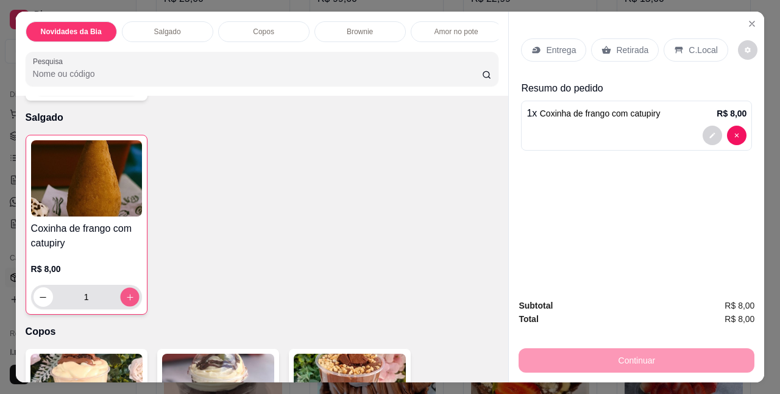
click at [129, 298] on icon "increase-product-quantity" at bounding box center [129, 296] width 9 height 9
type input "2"
click at [678, 46] on div "C.Local" at bounding box center [695, 49] width 64 height 23
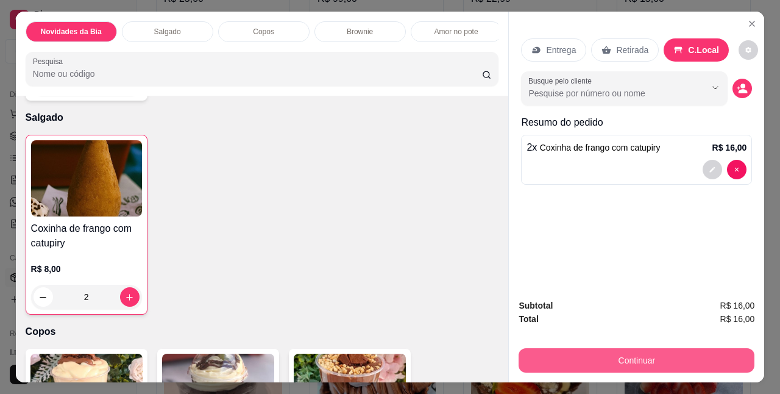
click at [705, 355] on button "Continuar" at bounding box center [636, 360] width 236 height 24
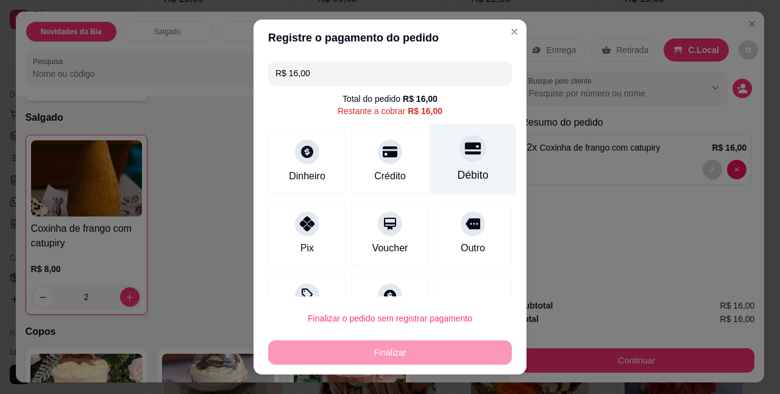
click at [461, 171] on div "Débito" at bounding box center [472, 176] width 31 height 16
type input "R$ 0,00"
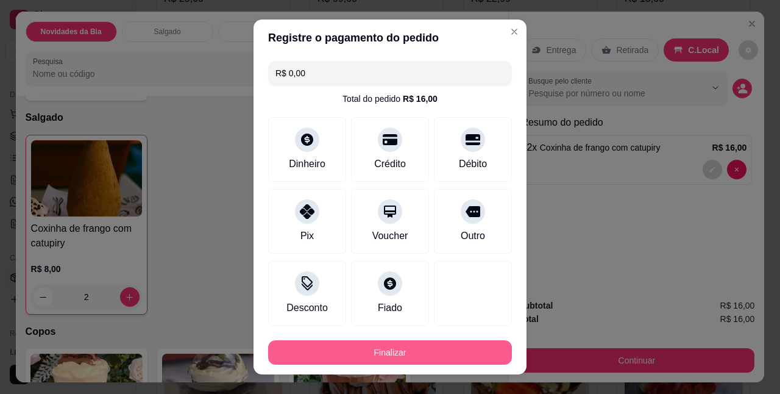
click at [392, 348] on button "Finalizar" at bounding box center [390, 352] width 244 height 24
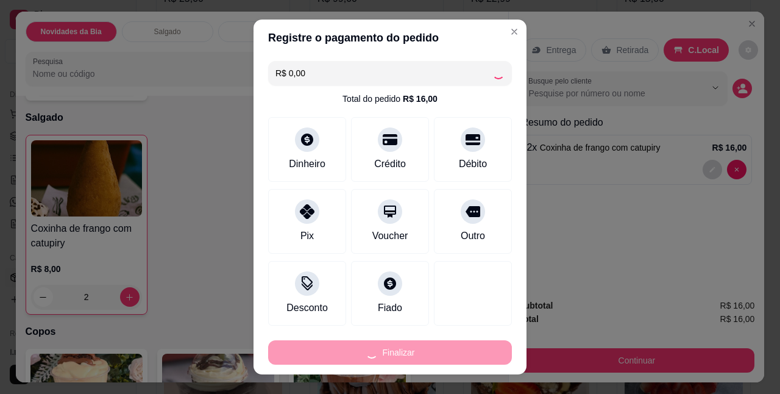
type input "0"
type input "-R$ 16,00"
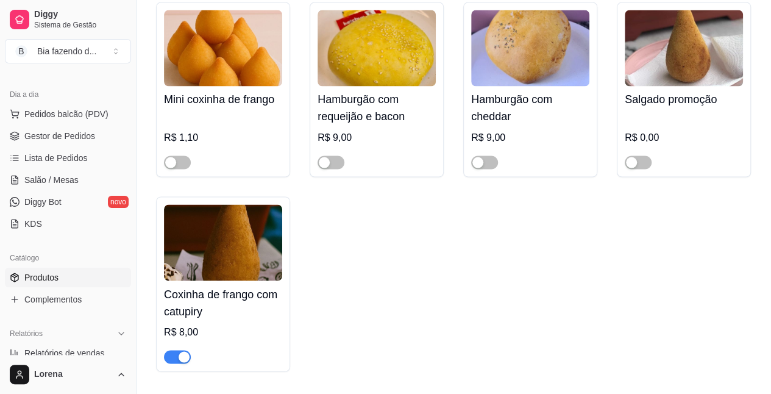
scroll to position [1036, 0]
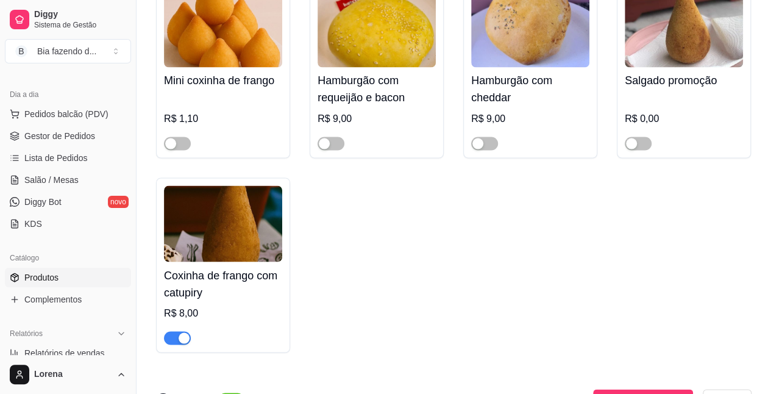
click at [182, 344] on span "button" at bounding box center [177, 337] width 27 height 13
click at [51, 136] on span "Gestor de Pedidos" at bounding box center [59, 136] width 71 height 12
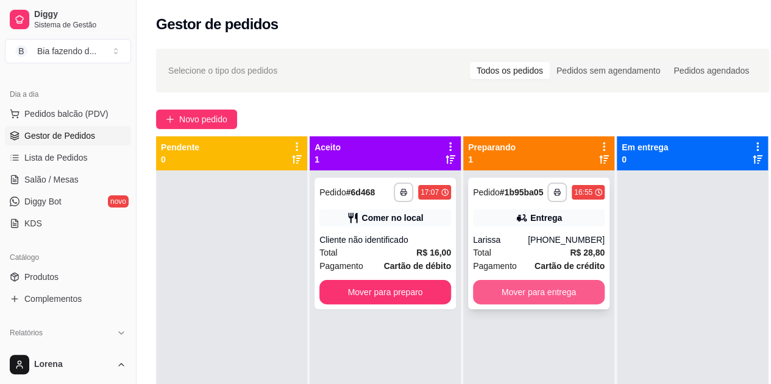
click at [538, 296] on button "Mover para entrega" at bounding box center [539, 292] width 132 height 24
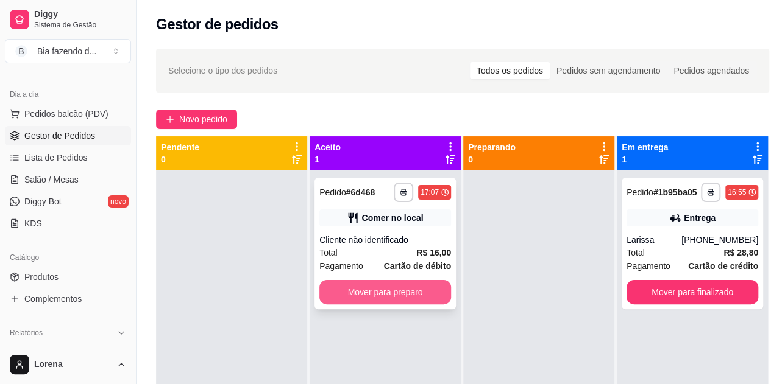
click at [382, 294] on button "Mover para preparo" at bounding box center [385, 292] width 132 height 24
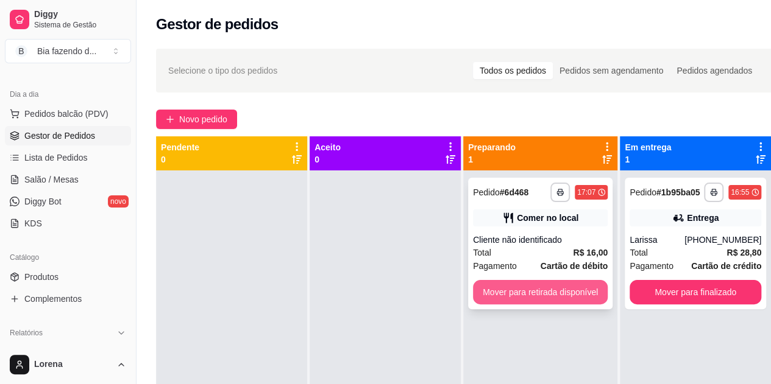
click at [531, 288] on button "Mover para retirada disponível" at bounding box center [540, 292] width 135 height 24
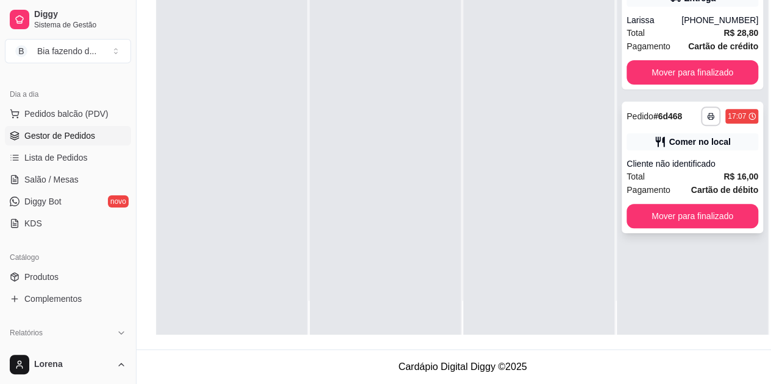
scroll to position [195, 0]
click at [660, 207] on button "Mover para finalizado" at bounding box center [692, 216] width 132 height 24
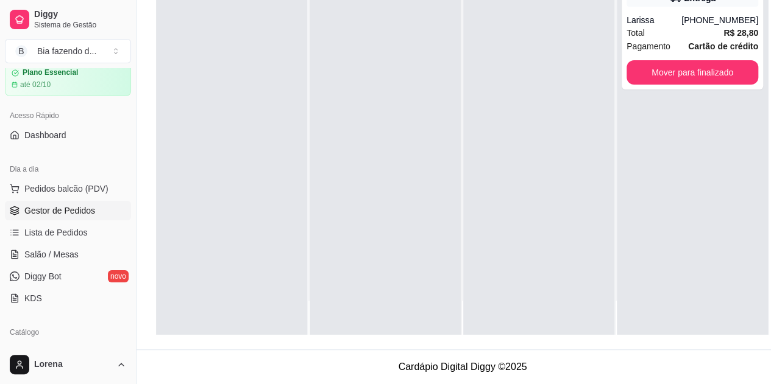
scroll to position [0, 0]
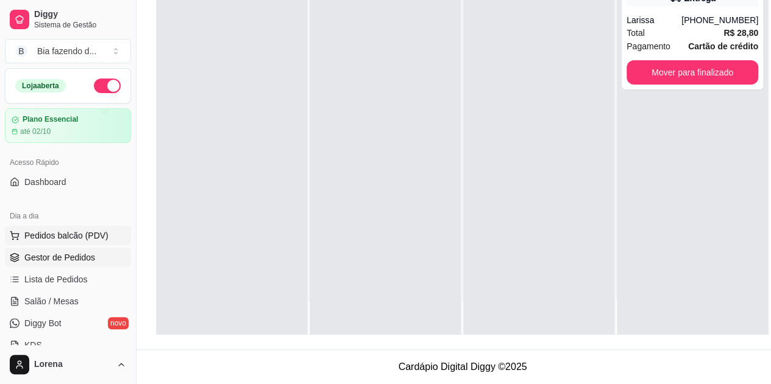
click at [76, 239] on span "Pedidos balcão (PDV)" at bounding box center [66, 236] width 84 height 12
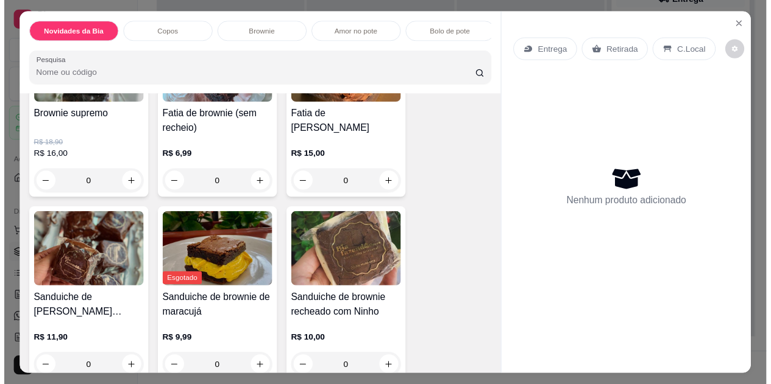
scroll to position [1645, 0]
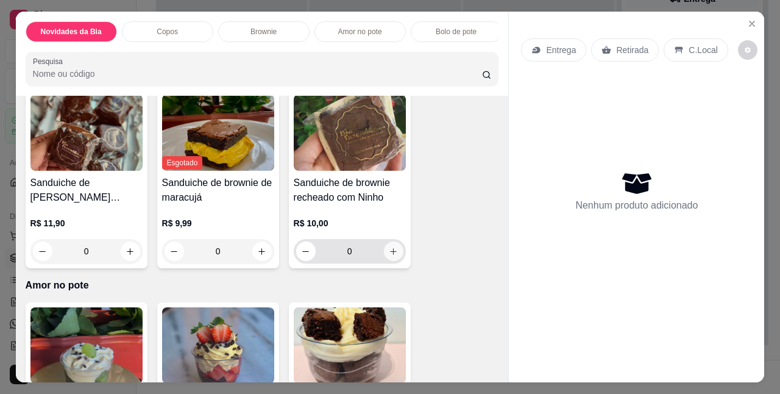
click at [389, 252] on icon "increase-product-quantity" at bounding box center [393, 251] width 9 height 9
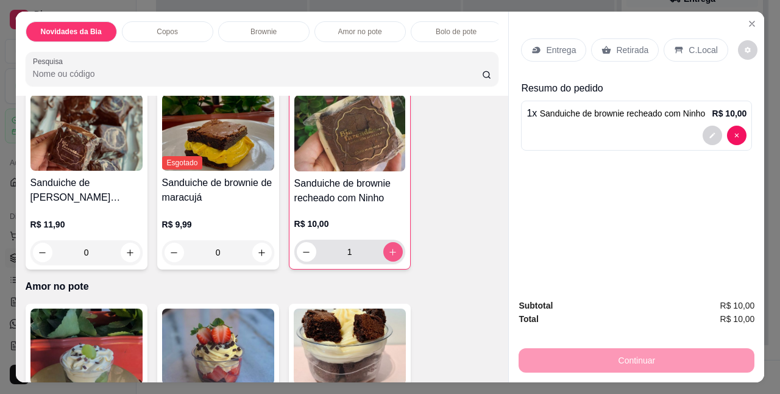
type input "1"
click at [674, 39] on div "C.Local" at bounding box center [695, 49] width 64 height 23
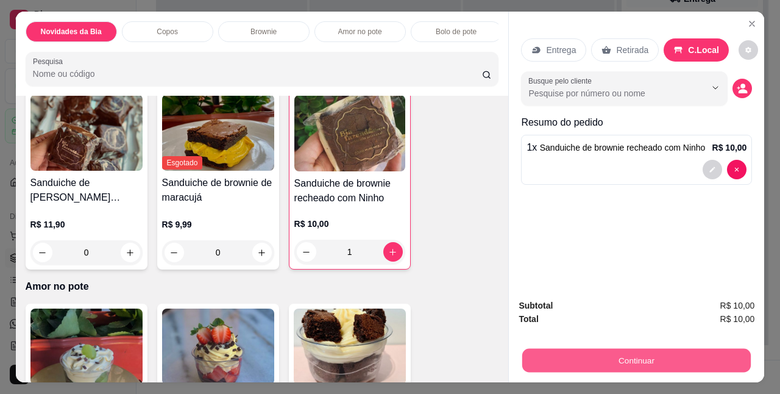
click at [616, 349] on button "Continuar" at bounding box center [636, 360] width 228 height 24
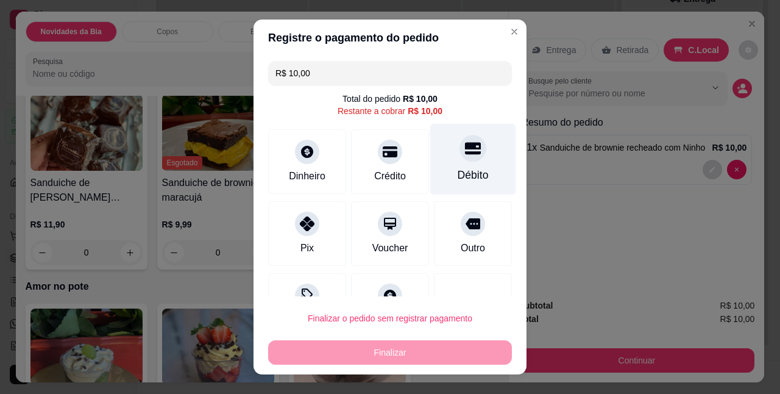
click at [440, 160] on div "Débito" at bounding box center [473, 159] width 86 height 71
type input "R$ 0,00"
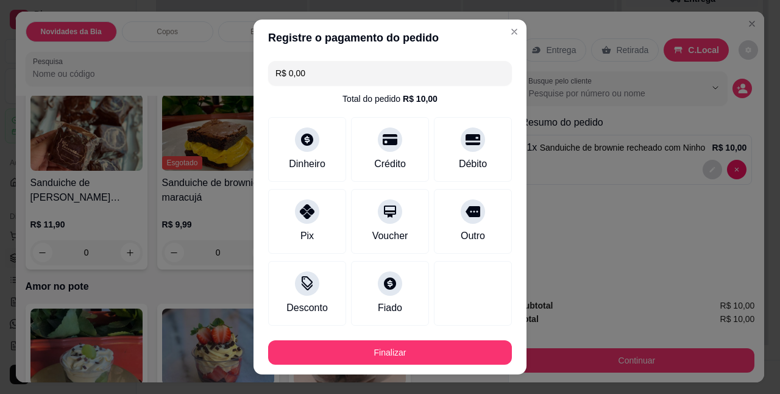
click at [372, 336] on div "Finalizar" at bounding box center [390, 349] width 244 height 29
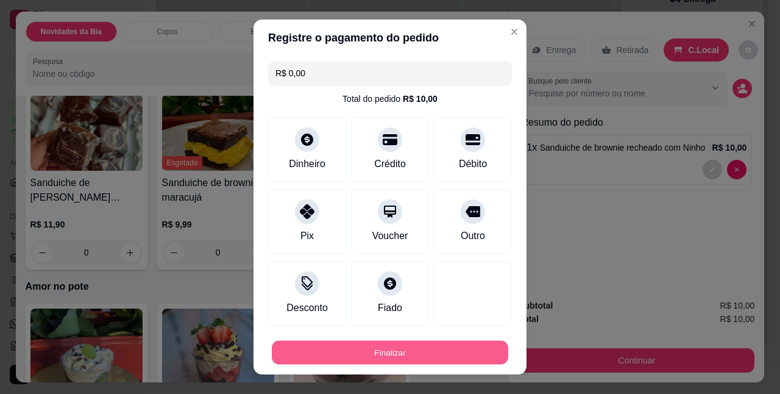
click at [374, 344] on button "Finalizar" at bounding box center [390, 352] width 236 height 24
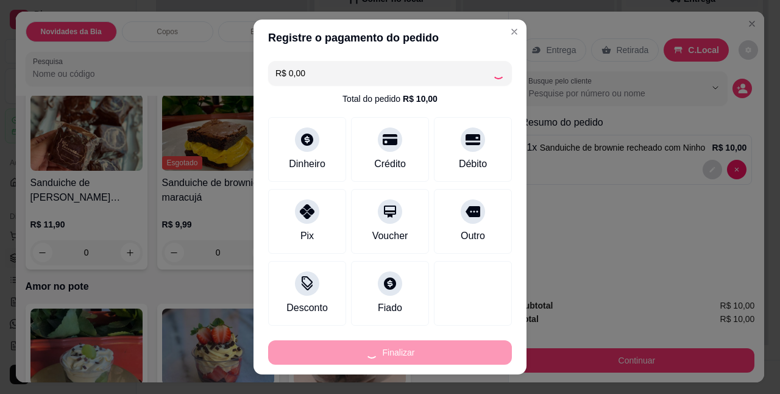
type input "0"
type input "-R$ 10,00"
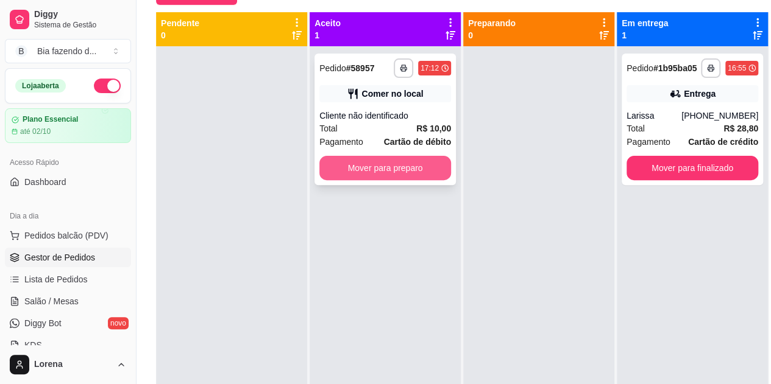
click at [424, 166] on button "Mover para preparo" at bounding box center [385, 168] width 132 height 24
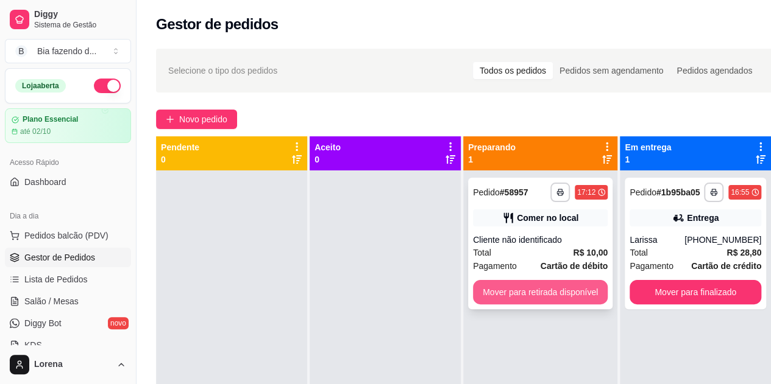
click at [573, 294] on button "Mover para retirada disponível" at bounding box center [540, 292] width 135 height 24
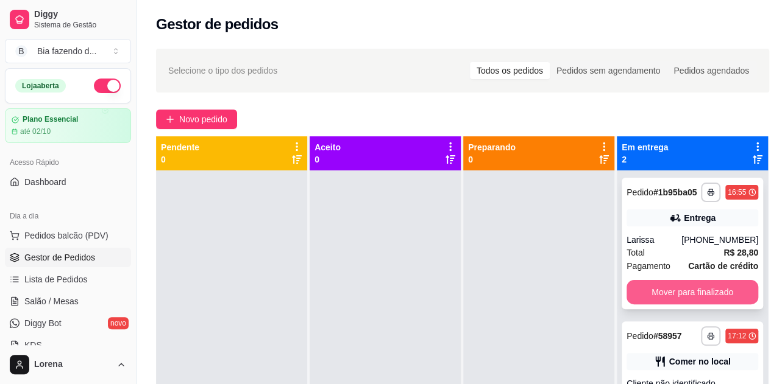
click at [726, 288] on button "Mover para finalizado" at bounding box center [692, 292] width 132 height 24
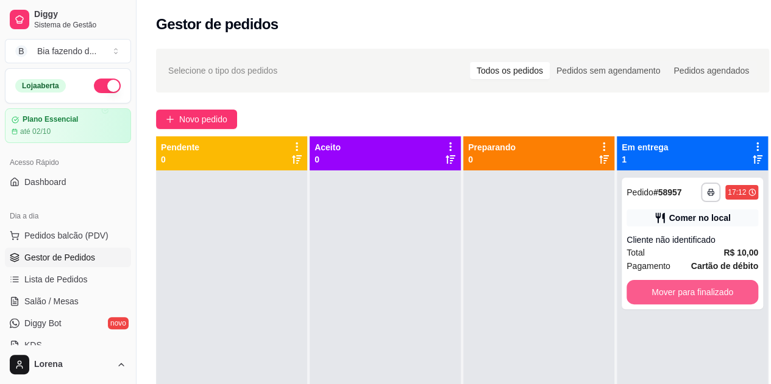
click at [723, 292] on button "Mover para finalizado" at bounding box center [692, 292] width 132 height 24
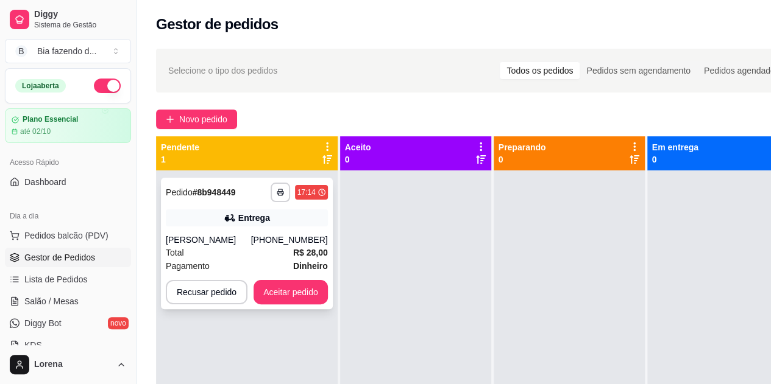
click at [239, 257] on div "Total R$ 28,00" at bounding box center [247, 252] width 162 height 13
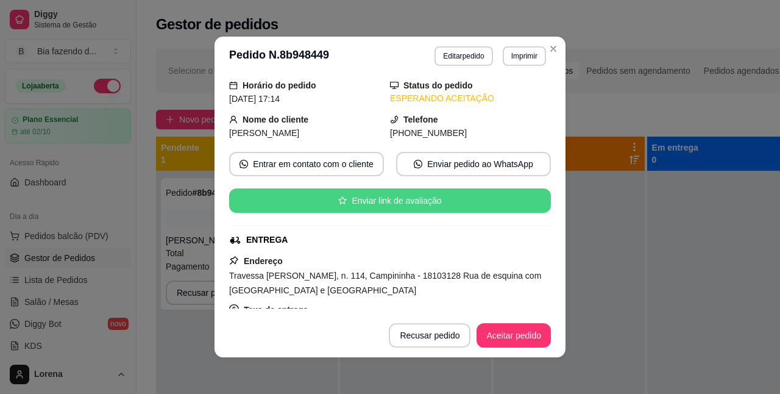
scroll to position [61, 0]
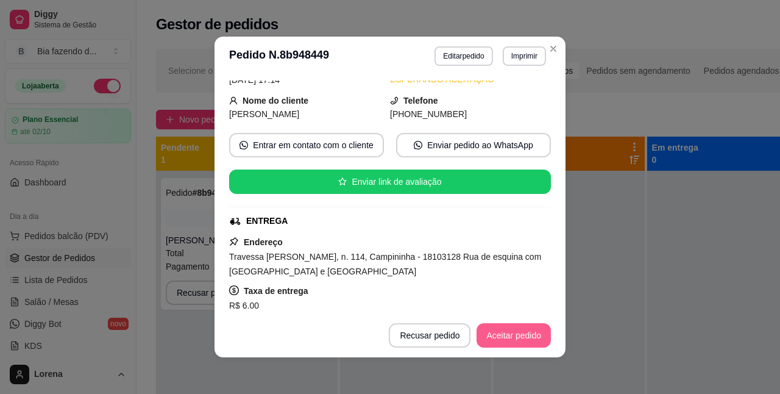
click at [520, 334] on button "Aceitar pedido" at bounding box center [513, 335] width 74 height 24
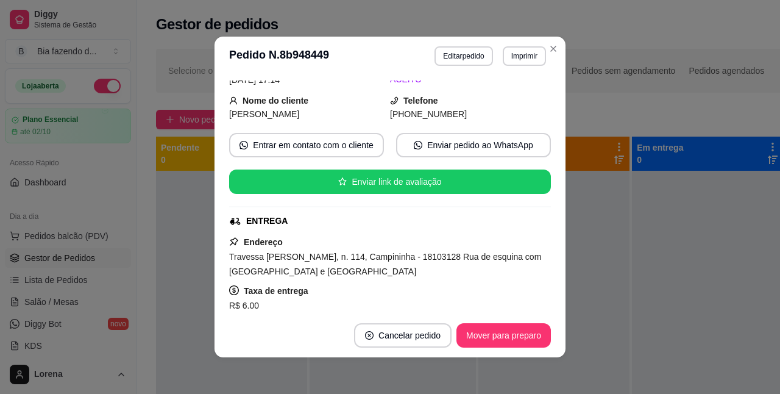
drag, startPoint x: 227, startPoint y: 259, endPoint x: 440, endPoint y: 275, distance: 213.8
click at [440, 275] on div "Travessa [PERSON_NAME], n. 114, Campininha - 18103128 Rua de esquina com [GEOGR…" at bounding box center [390, 263] width 322 height 29
click at [379, 274] on span "Travessa [PERSON_NAME], n. 114, Campininha - 18103128 Rua de esquina com [GEOGR…" at bounding box center [385, 264] width 312 height 24
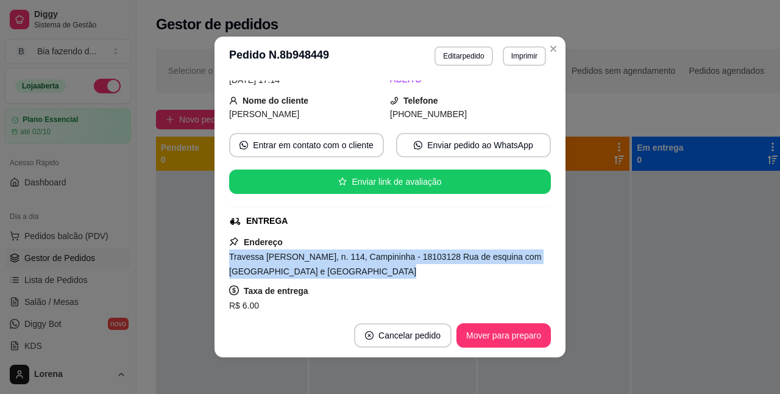
click at [379, 274] on span "Travessa [PERSON_NAME], n. 114, Campininha - 18103128 Rua de esquina com [GEOGR…" at bounding box center [385, 264] width 312 height 24
click at [382, 273] on span "Travessa [PERSON_NAME], n. 114, Campininha - 18103128 Rua de esquina com [GEOGR…" at bounding box center [385, 264] width 312 height 24
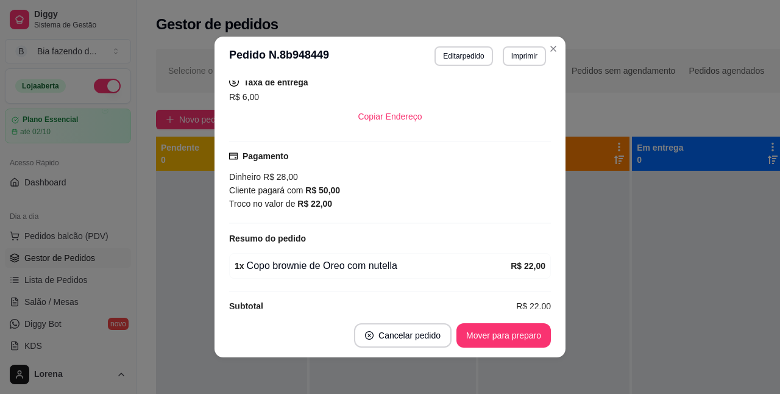
scroll to position [285, 0]
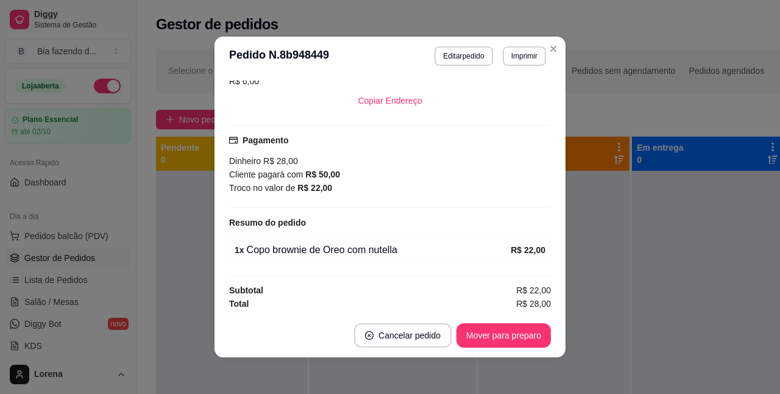
click at [368, 243] on div "1 x Copo brownie de Oreo com nutella" at bounding box center [373, 249] width 276 height 15
click at [370, 243] on div "1 x Copo brownie de Oreo com nutella" at bounding box center [373, 249] width 276 height 15
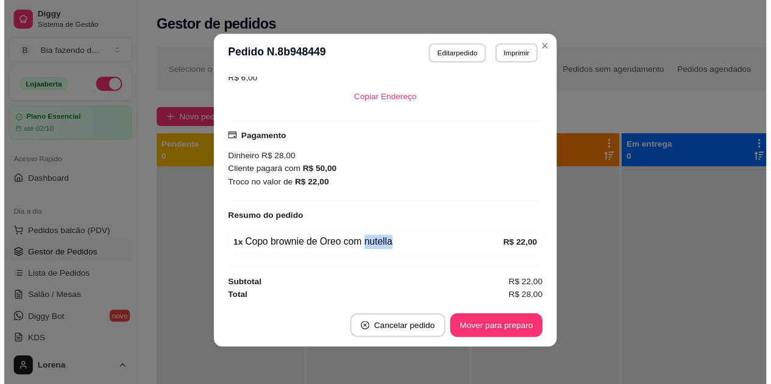
scroll to position [2, 0]
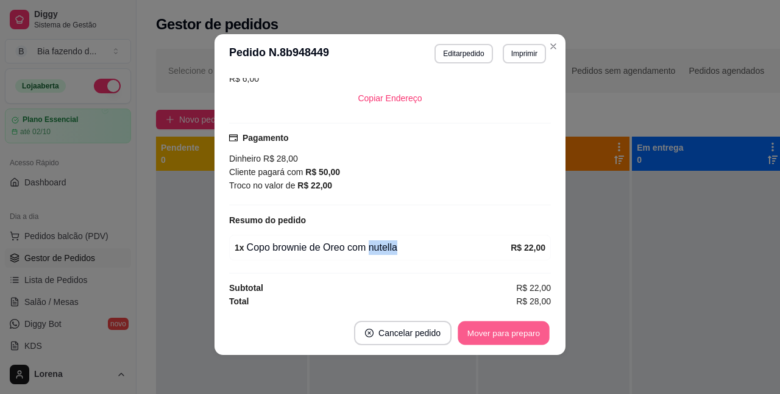
click at [520, 344] on button "Mover para preparo" at bounding box center [502, 333] width 91 height 24
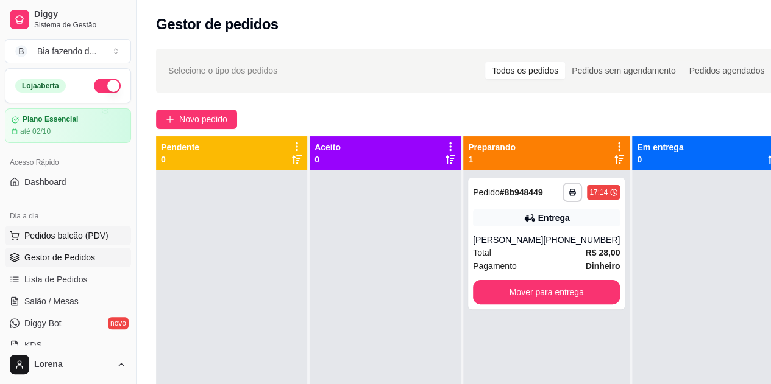
click at [64, 230] on span "Pedidos balcão (PDV)" at bounding box center [66, 236] width 84 height 12
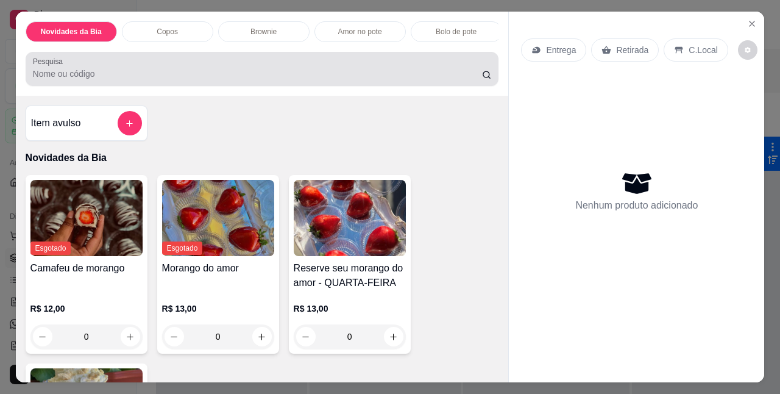
click at [146, 80] on input "Pesquisa" at bounding box center [257, 74] width 449 height 12
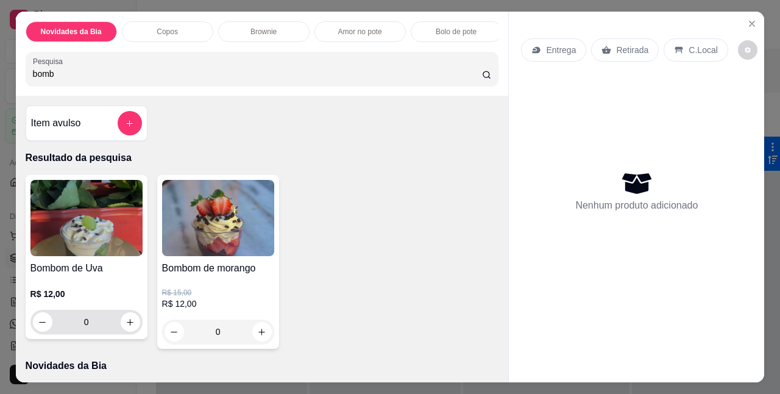
type input "bomb"
click at [125, 322] on icon "increase-product-quantity" at bounding box center [129, 321] width 9 height 9
type input "1"
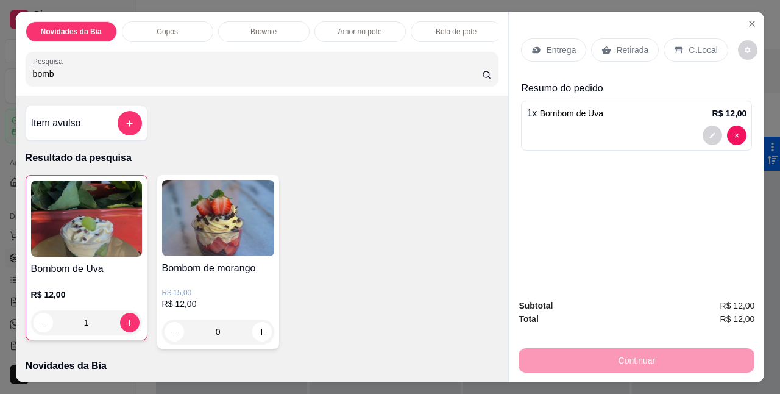
click at [678, 39] on div "C.Local" at bounding box center [695, 49] width 64 height 23
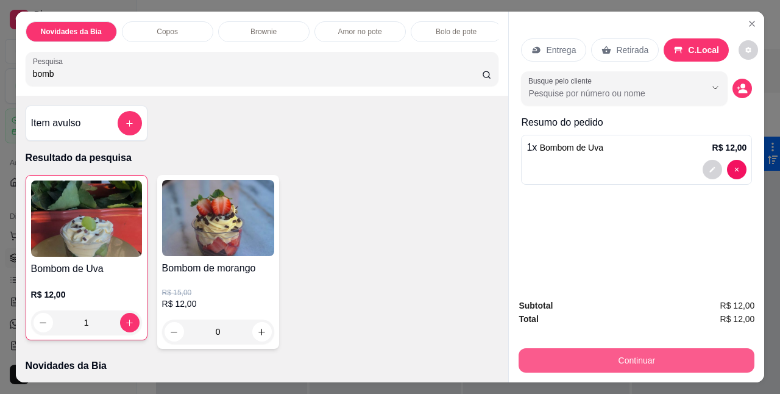
click at [649, 348] on button "Continuar" at bounding box center [636, 360] width 236 height 24
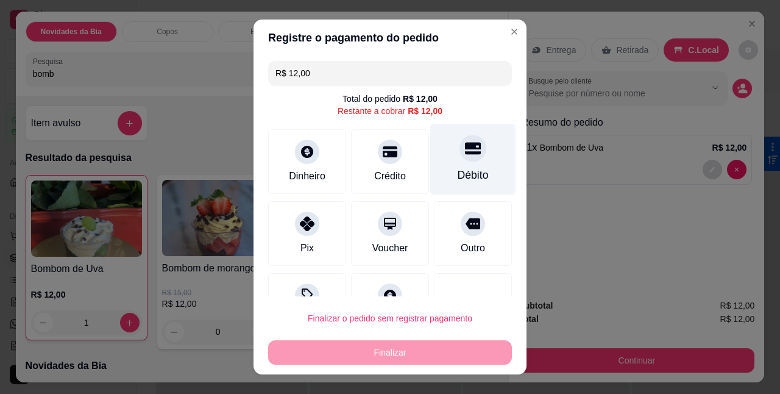
click at [457, 169] on div "Débito" at bounding box center [472, 176] width 31 height 16
type input "R$ 0,00"
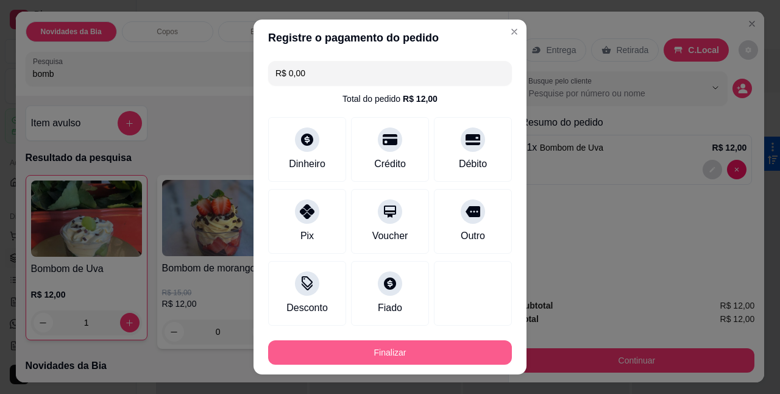
click at [420, 347] on button "Finalizar" at bounding box center [390, 352] width 244 height 24
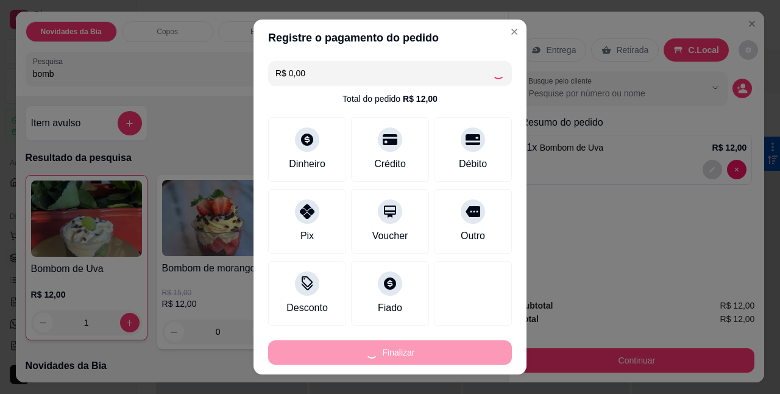
type input "0"
type input "-R$ 12,00"
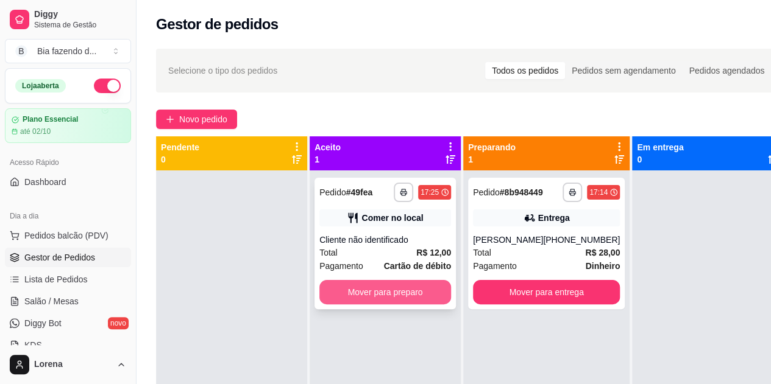
click at [376, 297] on button "Mover para preparo" at bounding box center [385, 292] width 132 height 24
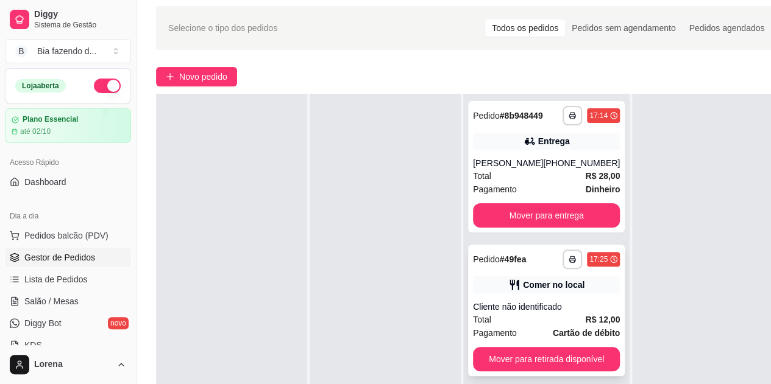
scroll to position [61, 0]
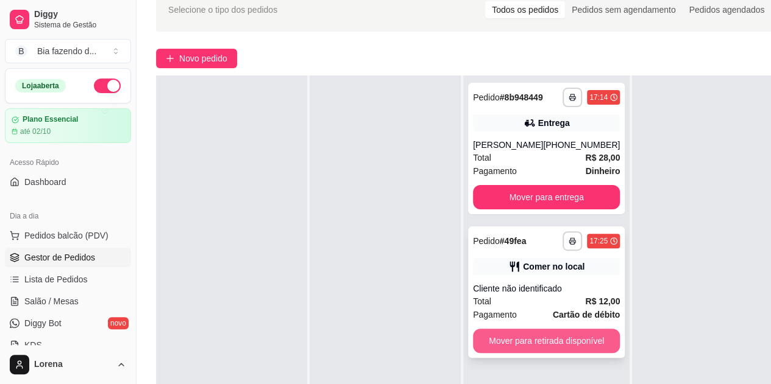
click at [554, 342] on button "Mover para retirada disponível" at bounding box center [546, 341] width 147 height 24
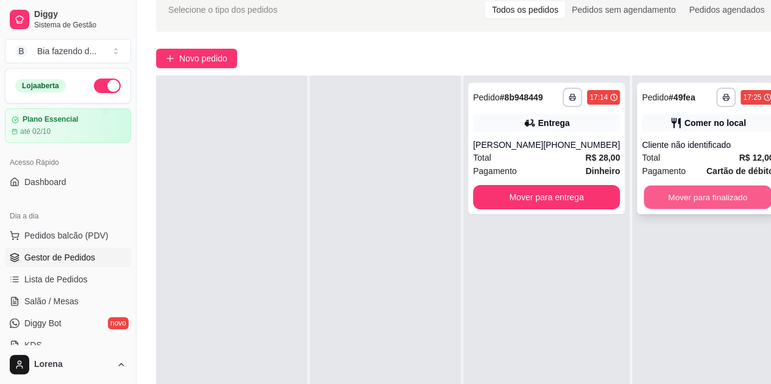
click at [737, 199] on button "Mover para finalizado" at bounding box center [707, 198] width 128 height 24
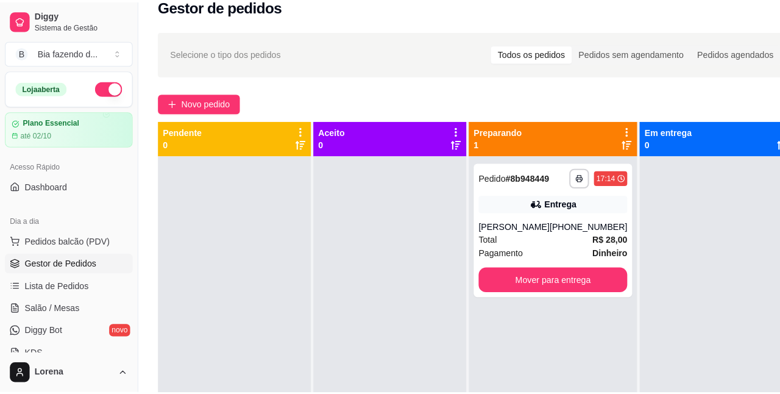
scroll to position [0, 0]
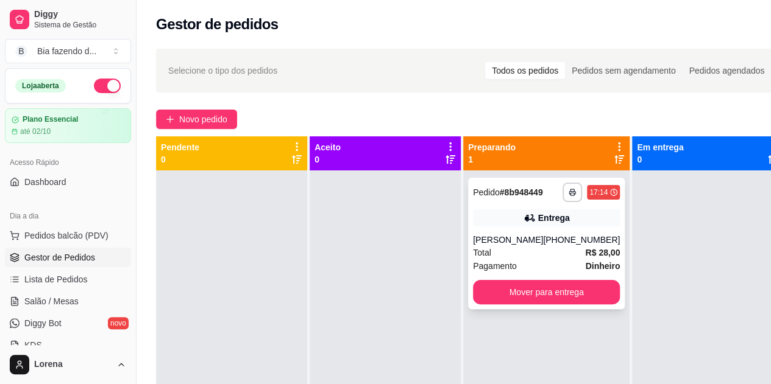
click at [585, 259] on span "R$ 28,00" at bounding box center [602, 252] width 35 height 13
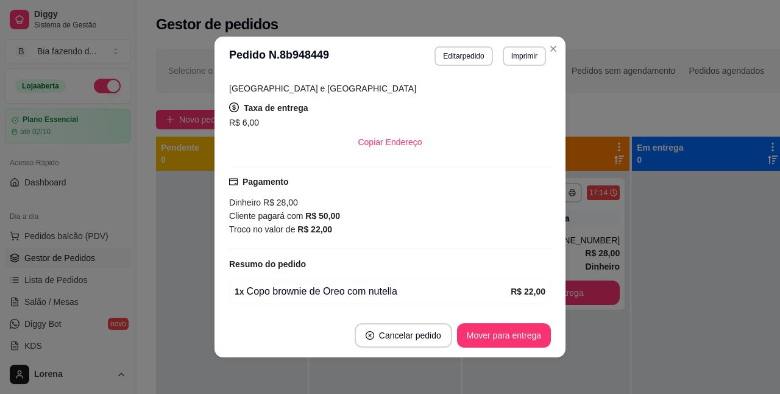
scroll to position [285, 0]
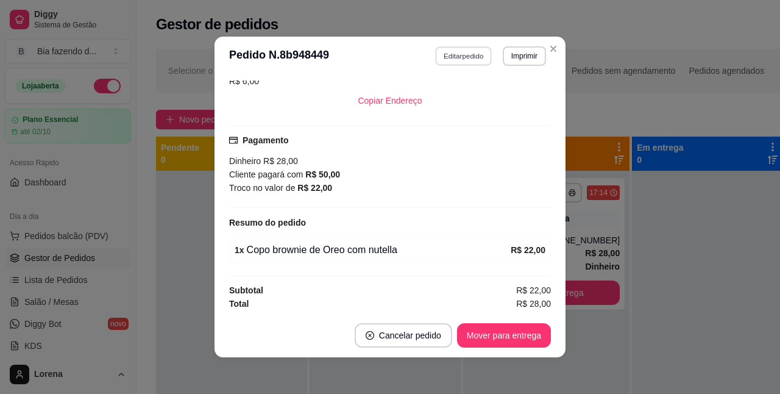
click at [466, 54] on button "Editar pedido" at bounding box center [464, 55] width 57 height 19
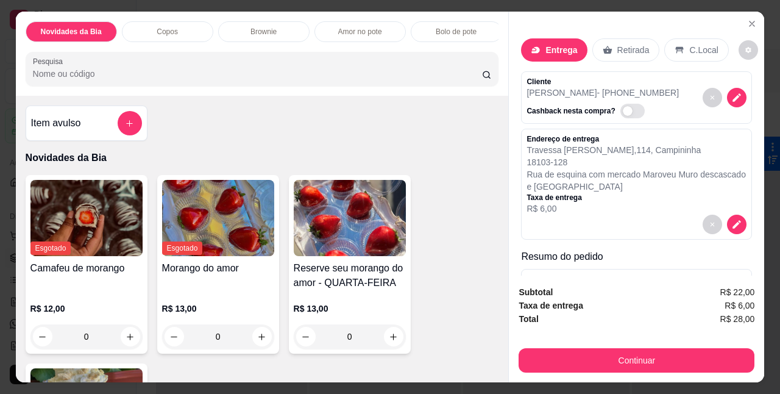
click at [645, 49] on div "Retirada" at bounding box center [626, 49] width 68 height 23
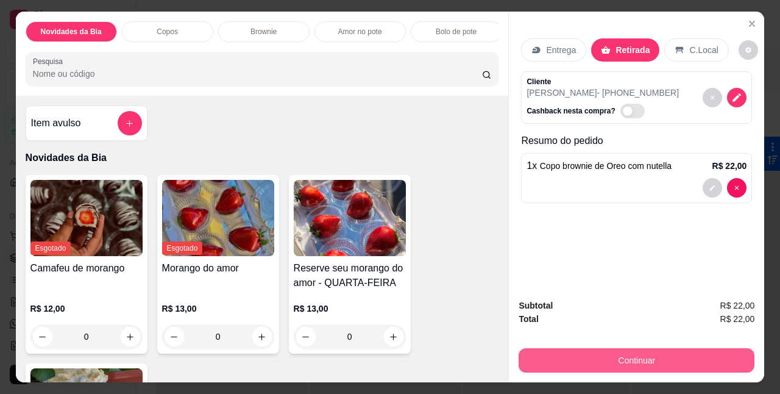
click at [641, 348] on button "Continuar" at bounding box center [636, 360] width 236 height 24
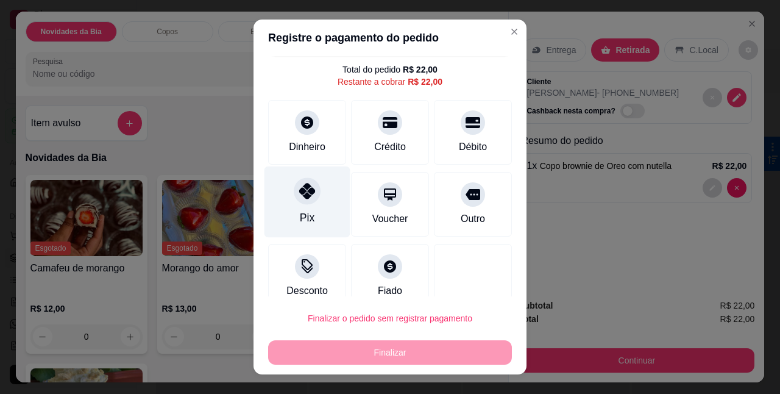
scroll to position [45, 0]
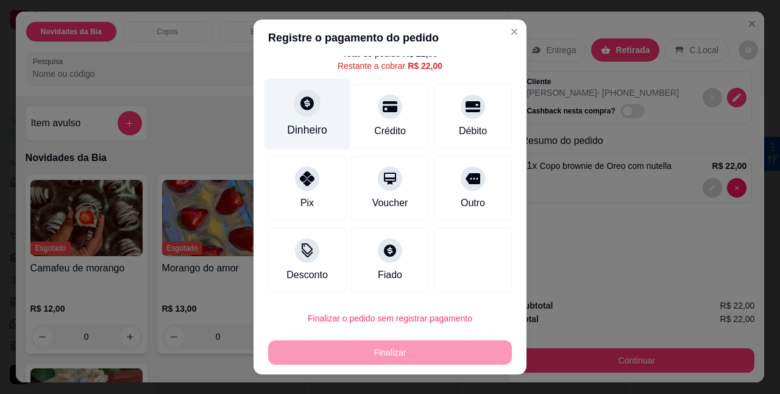
click at [287, 133] on div "Dinheiro" at bounding box center [307, 130] width 40 height 16
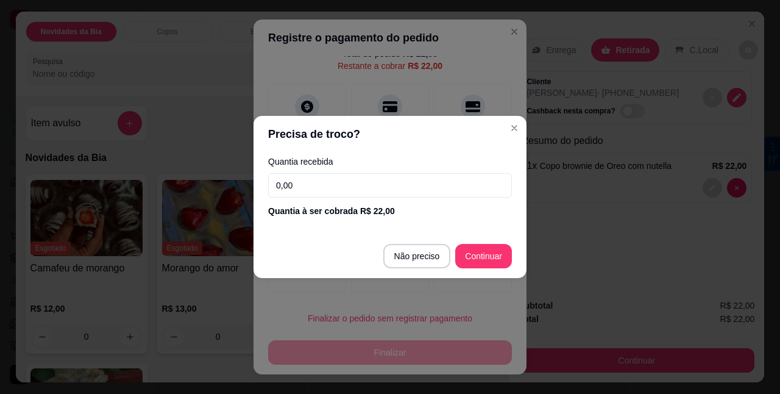
click at [320, 184] on input "0,00" at bounding box center [390, 185] width 244 height 24
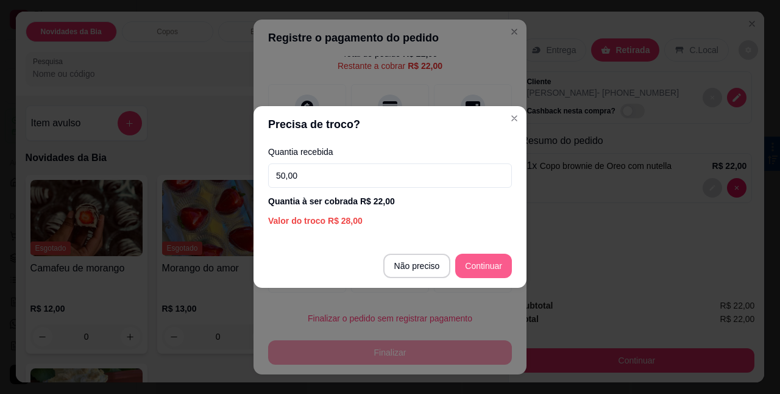
type input "50,00"
type input "R$ 0,00"
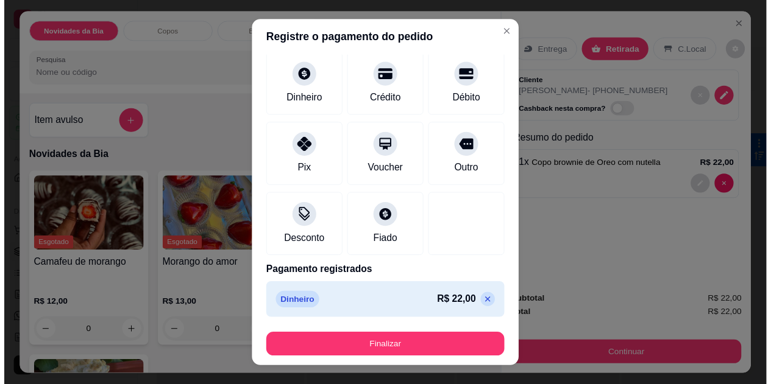
scroll to position [67, 0]
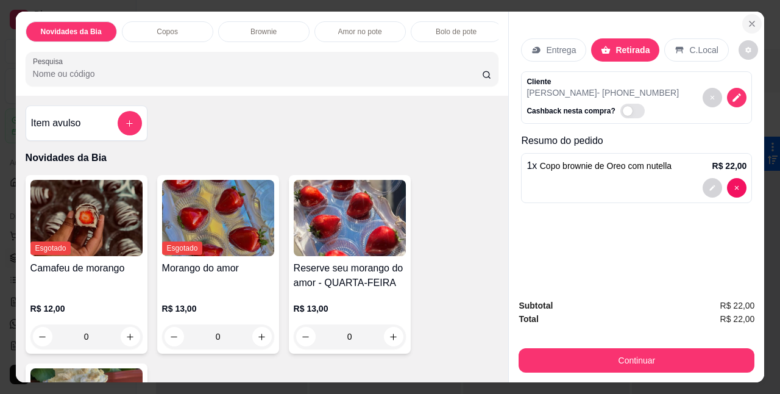
click at [750, 21] on icon "Close" at bounding box center [752, 24] width 10 height 10
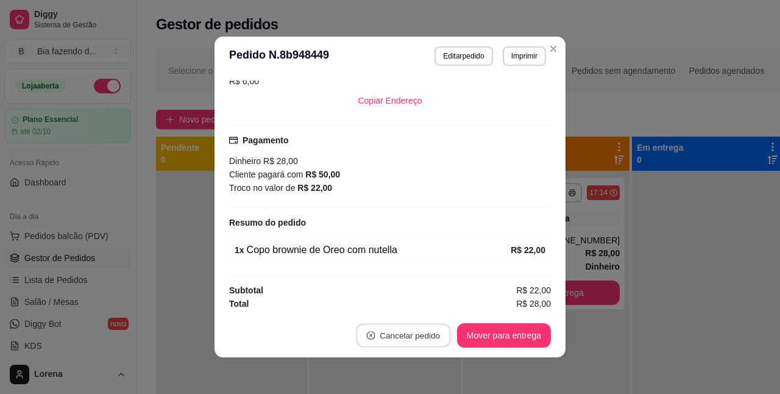
click at [415, 342] on button "Cancelar pedido" at bounding box center [403, 335] width 94 height 24
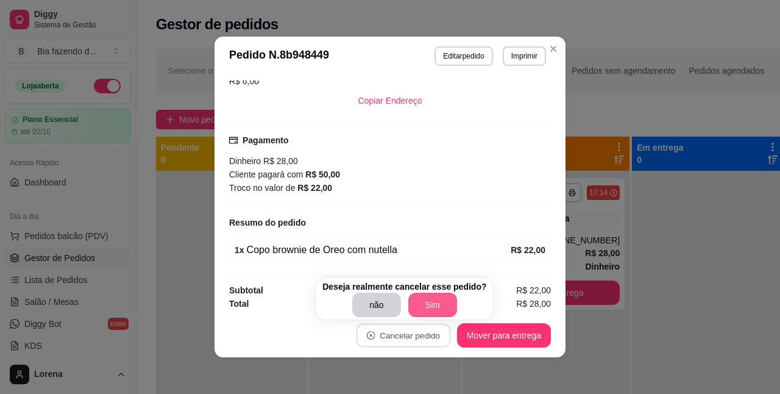
click at [433, 298] on button "Sim" at bounding box center [432, 304] width 49 height 24
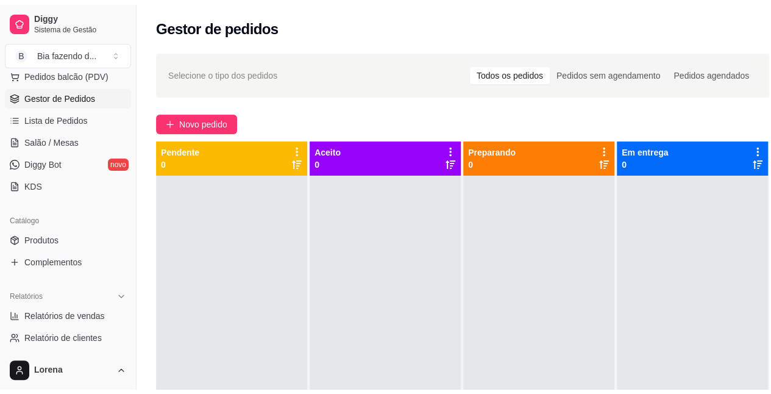
scroll to position [244, 0]
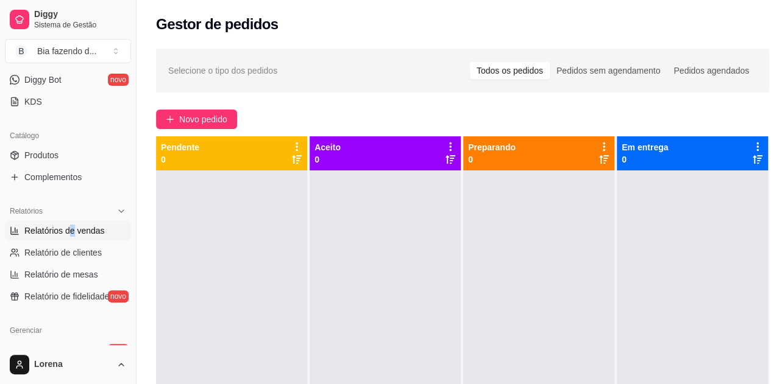
click at [70, 239] on ul "Relatórios de vendas Relatório de clientes Relatório de mesas Relatório de fide…" at bounding box center [68, 263] width 126 height 85
click at [71, 236] on link "Relatórios de vendas" at bounding box center [68, 230] width 126 height 19
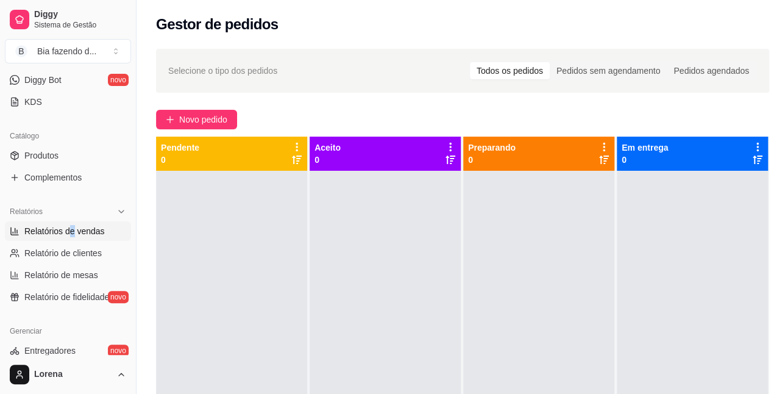
select select "ALL"
select select "0"
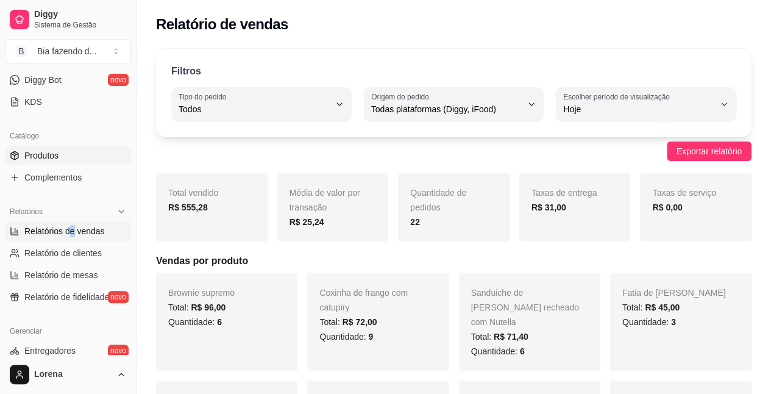
click at [77, 161] on link "Produtos" at bounding box center [68, 155] width 126 height 19
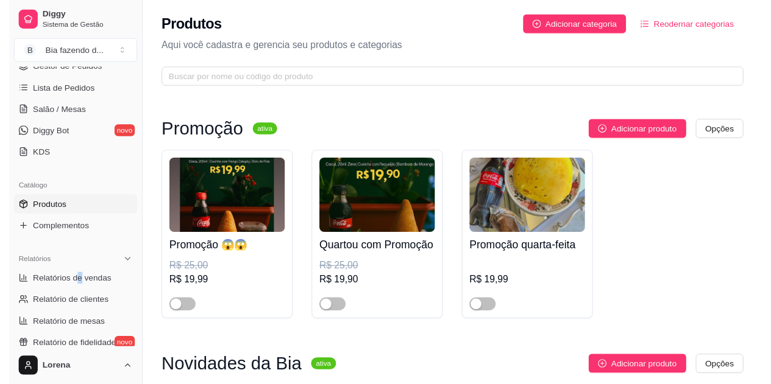
scroll to position [122, 0]
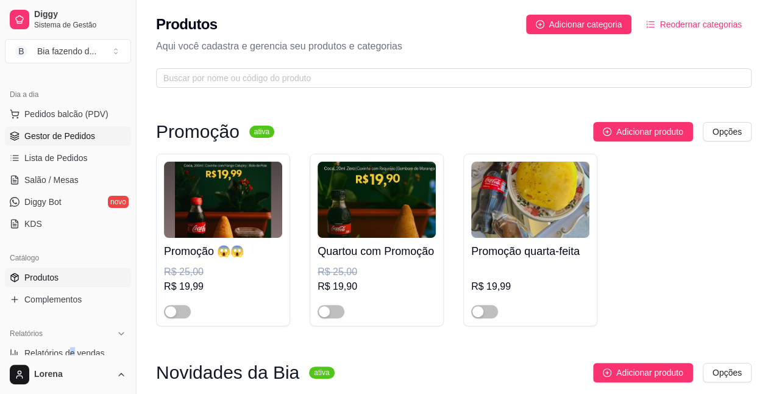
click at [93, 132] on link "Gestor de Pedidos" at bounding box center [68, 135] width 126 height 19
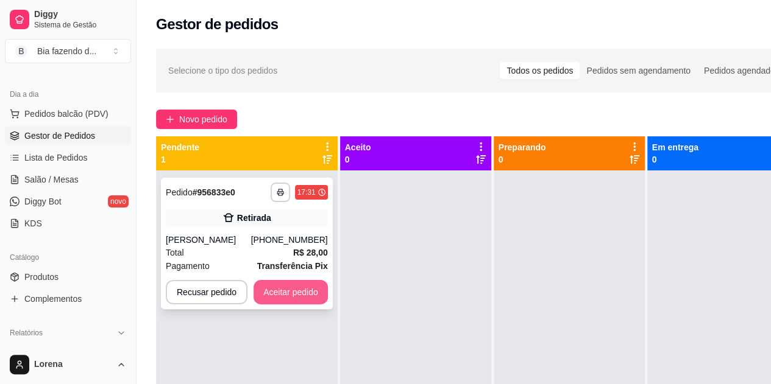
click at [292, 283] on button "Aceitar pedido" at bounding box center [290, 292] width 74 height 24
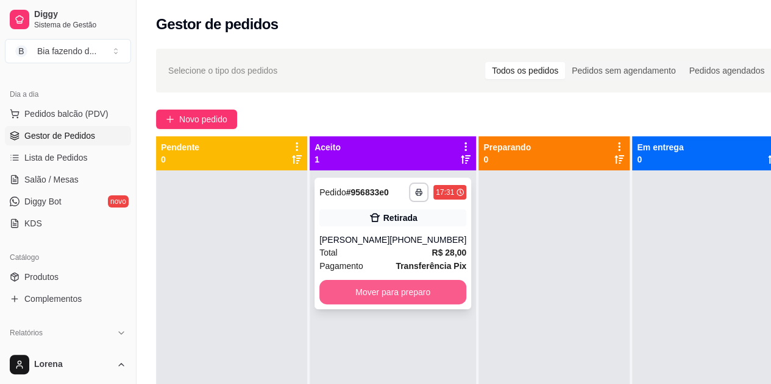
click at [364, 301] on button "Mover para preparo" at bounding box center [392, 292] width 147 height 24
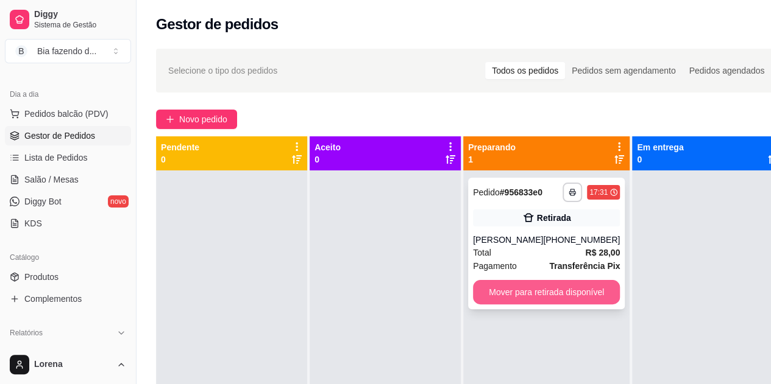
click at [535, 300] on button "Mover para retirada disponível" at bounding box center [546, 292] width 147 height 24
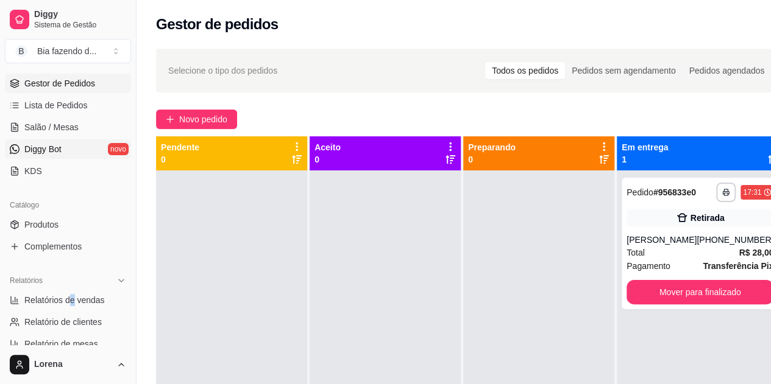
scroll to position [117, 0]
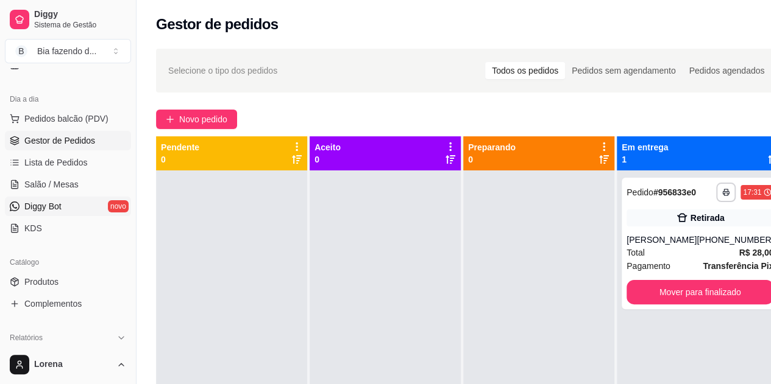
click at [63, 208] on link "Diggy Bot novo" at bounding box center [68, 206] width 126 height 19
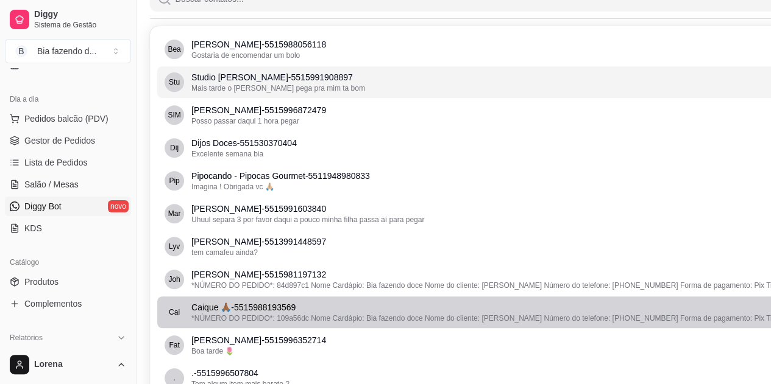
scroll to position [122, 6]
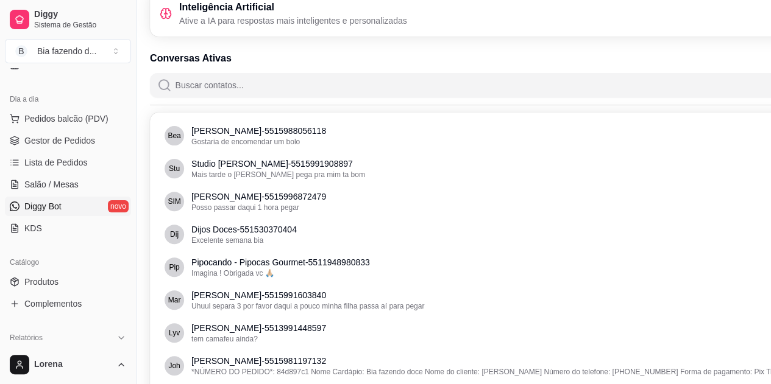
click at [96, 201] on link "Diggy Bot novo" at bounding box center [68, 206] width 126 height 19
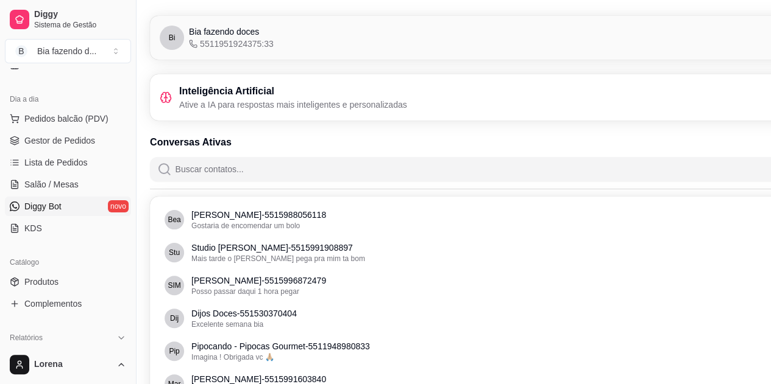
scroll to position [0, 6]
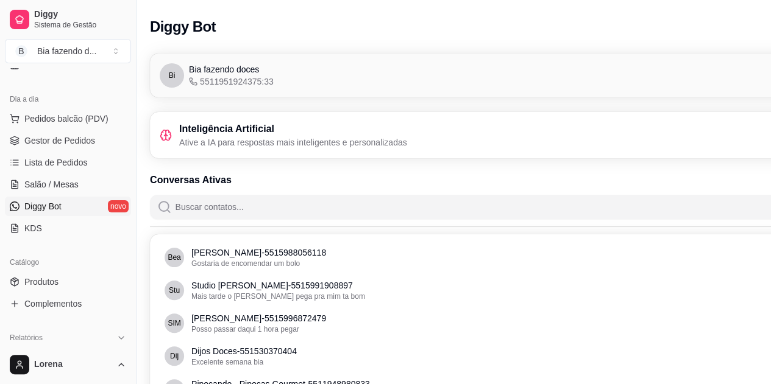
click at [521, 148] on div "Inteligência Artificial Ative a IA para respostas mais inteligentes e personali…" at bounding box center [516, 135] width 712 height 27
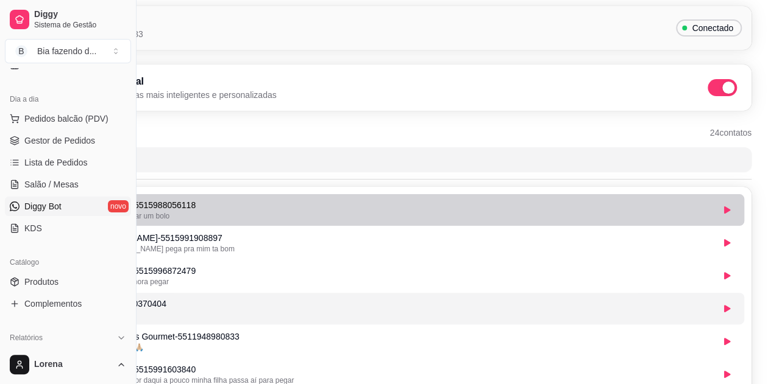
scroll to position [61, 136]
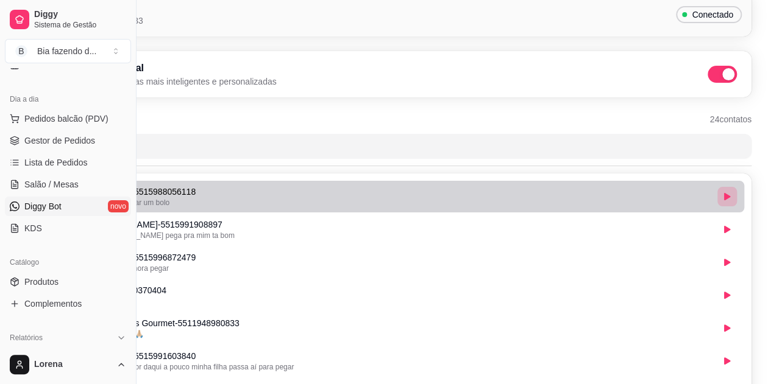
click at [730, 199] on button "button" at bounding box center [726, 196] width 19 height 19
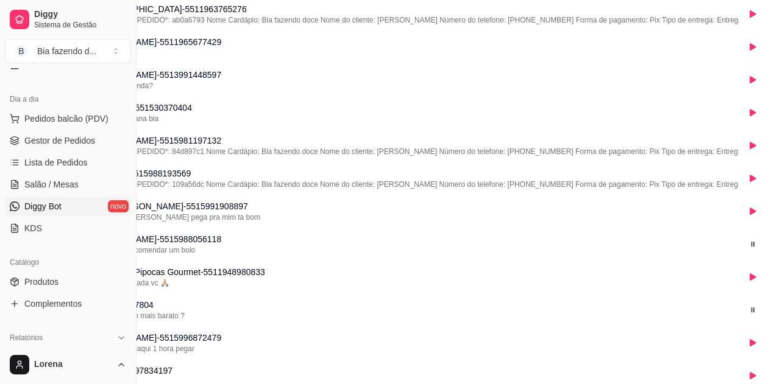
scroll to position [244, 128]
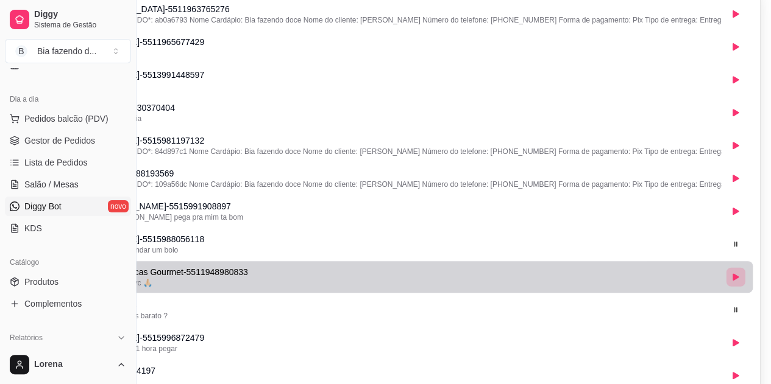
click at [738, 278] on button "button" at bounding box center [735, 276] width 19 height 19
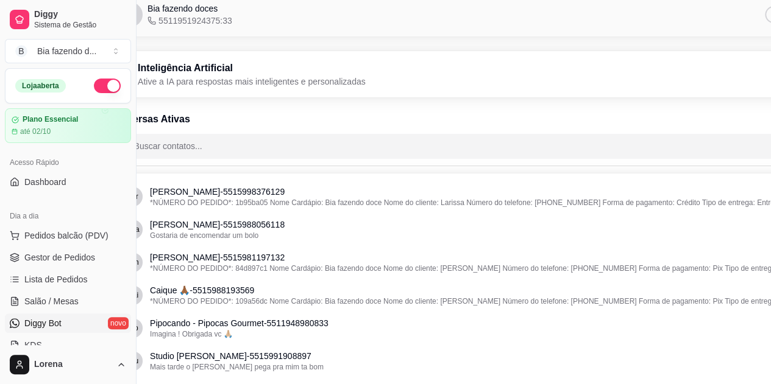
scroll to position [61, 0]
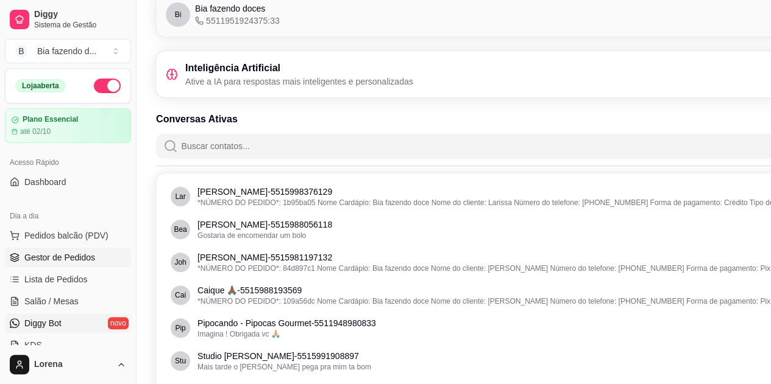
click at [85, 254] on span "Gestor de Pedidos" at bounding box center [59, 258] width 71 height 12
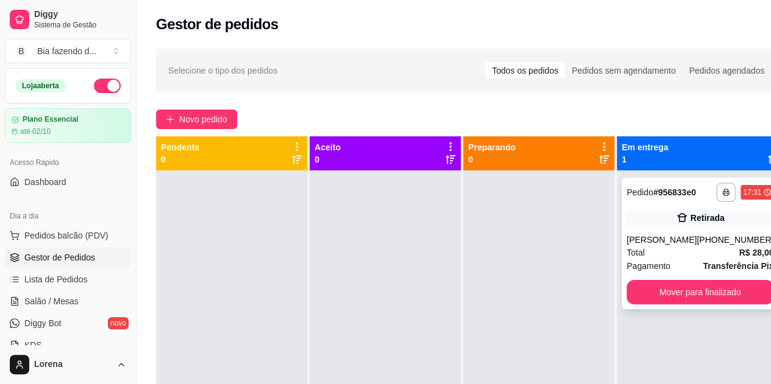
click at [665, 246] on div "[PERSON_NAME]" at bounding box center [661, 240] width 70 height 12
click at [103, 337] on link "KDS" at bounding box center [68, 345] width 126 height 19
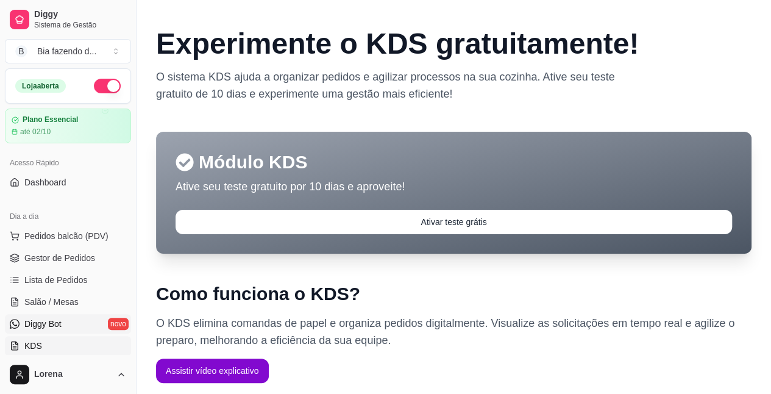
click at [103, 330] on link "Diggy Bot novo" at bounding box center [68, 323] width 126 height 19
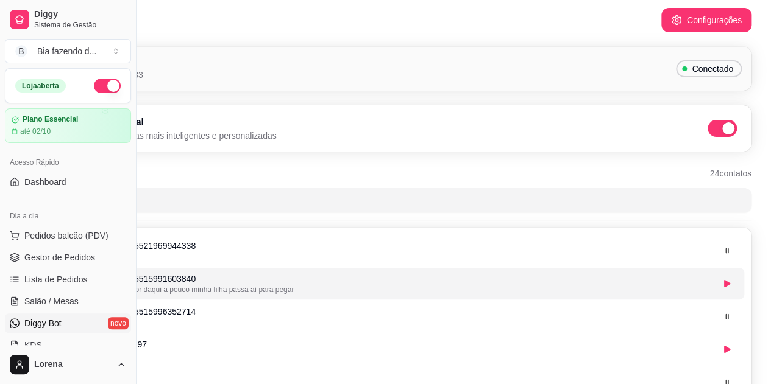
scroll to position [0, 136]
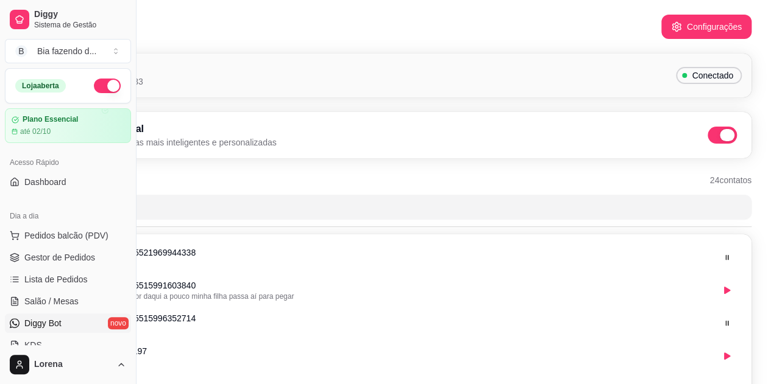
click at [735, 138] on span at bounding box center [721, 135] width 29 height 17
click at [715, 138] on input "checkbox" at bounding box center [711, 142] width 8 height 8
click at [719, 131] on span at bounding box center [716, 135] width 12 height 12
click at [715, 138] on input "checkbox" at bounding box center [711, 142] width 8 height 8
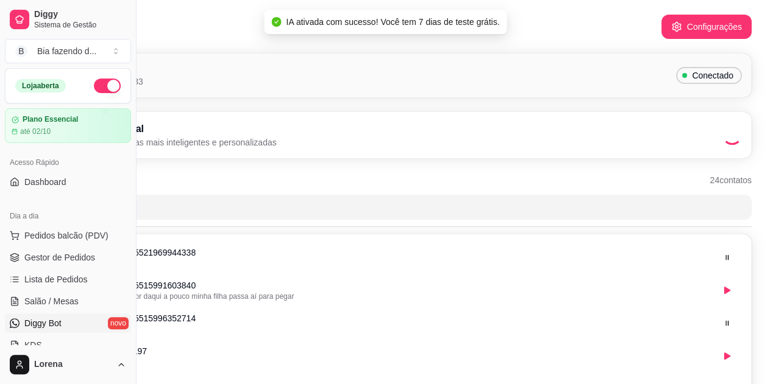
click at [700, 13] on div "Diggy Bot Configurações" at bounding box center [385, 23] width 771 height 46
click at [709, 24] on button "Configurações" at bounding box center [706, 27] width 90 height 24
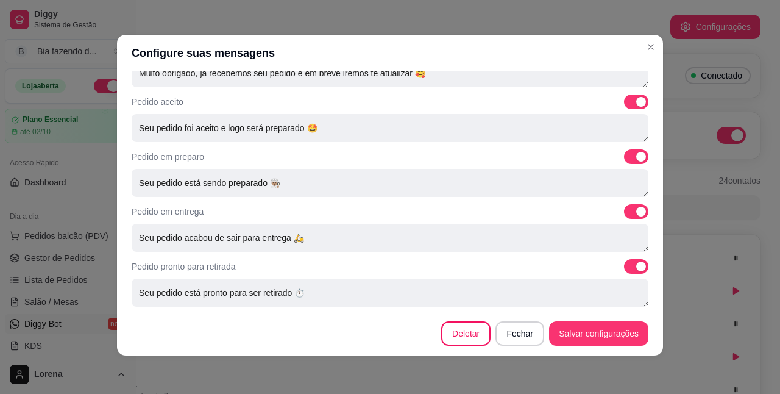
scroll to position [2, 0]
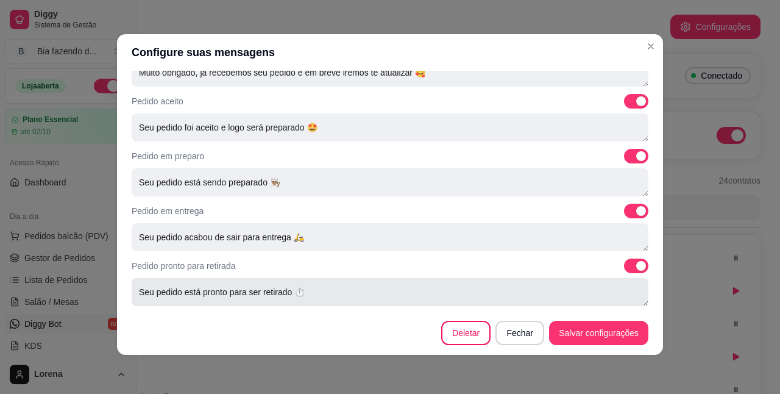
click at [138, 292] on textarea "Seu pedido está pronto para ser retirado ⏱️" at bounding box center [390, 292] width 517 height 28
click at [132, 294] on textarea "Seu pedido está pronto para ser retirado ⏱️" at bounding box center [390, 292] width 517 height 28
click at [169, 294] on textarea "Boa noticia Seu pedido está pronto para ser retirado ⏱️" at bounding box center [390, 292] width 517 height 28
click at [166, 295] on textarea "Boa noticia Seu pedido está pronto para ser retirado ⏱️" at bounding box center [390, 292] width 517 height 28
click at [164, 294] on textarea "Boa noticia Seu pedido está pronto para ser retirado ⏱️" at bounding box center [390, 292] width 517 height 28
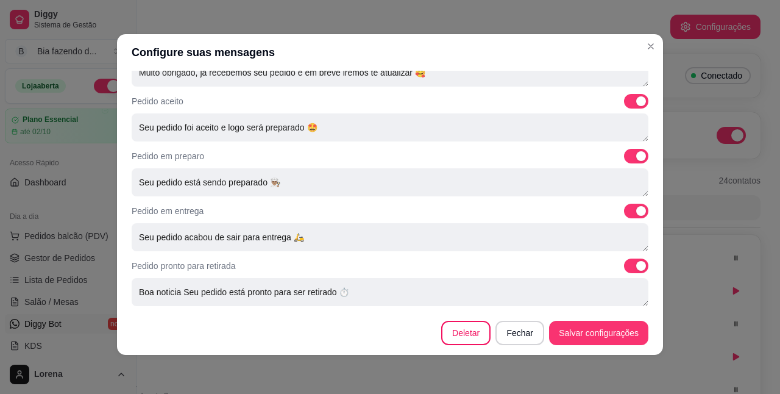
drag, startPoint x: 164, startPoint y: 290, endPoint x: 178, endPoint y: 309, distance: 23.7
click at [164, 290] on textarea "Boa noticia Seu pedido está pronto para ser retirado ⏱️" at bounding box center [390, 292] width 517 height 28
click at [172, 294] on textarea "Boa notícia Seu pedido está pronto para ser retirado ⏱️" at bounding box center [390, 292] width 517 height 28
click at [177, 294] on textarea "Boa notícia Seu pedido está pronto para ser retirado ⏱️" at bounding box center [390, 292] width 517 height 28
click at [144, 280] on textarea "Boa notícia Seu pedido está pronto para ser retirado ⏱️" at bounding box center [390, 292] width 517 height 28
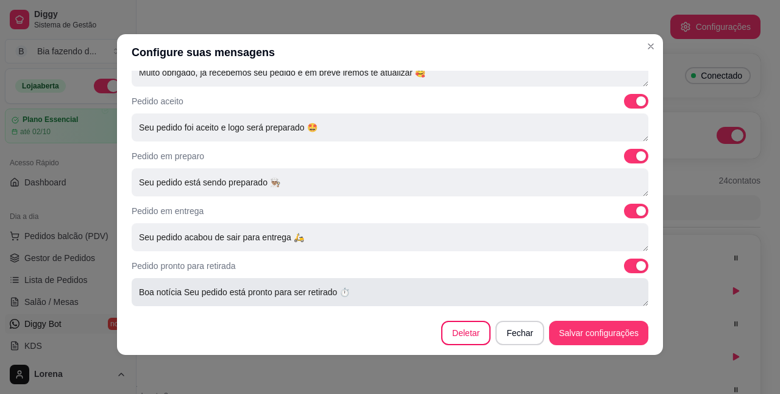
click at [175, 288] on textarea "Boa notícia Seu pedido está pronto para ser retirado ⏱️" at bounding box center [390, 292] width 517 height 28
click at [373, 291] on textarea "Boa notícia!!!! Seu pedido está pronto para ser retirado ⏱️" at bounding box center [390, 292] width 517 height 28
type textarea "Boa notícia!!!! Seu pedido está pronto para ser retirado ⏱️"
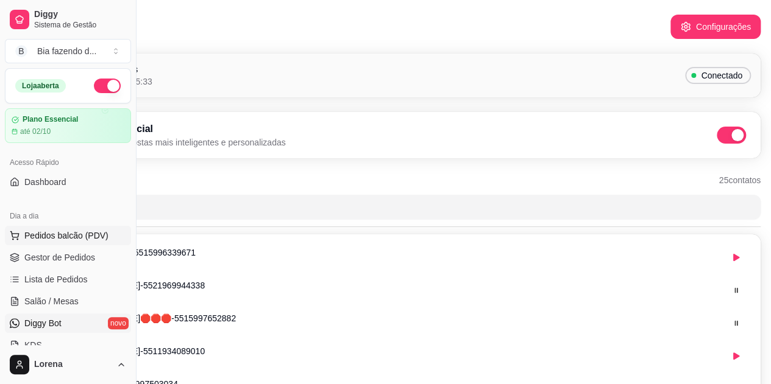
click at [93, 230] on span "Pedidos balcão (PDV)" at bounding box center [66, 236] width 84 height 12
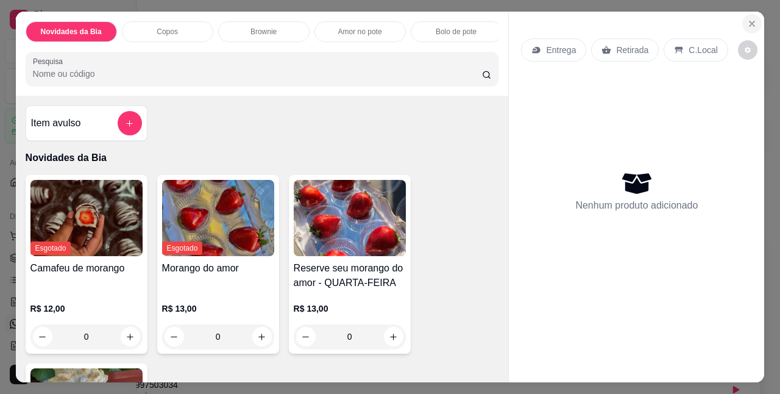
click at [752, 27] on button "Close" at bounding box center [751, 23] width 19 height 19
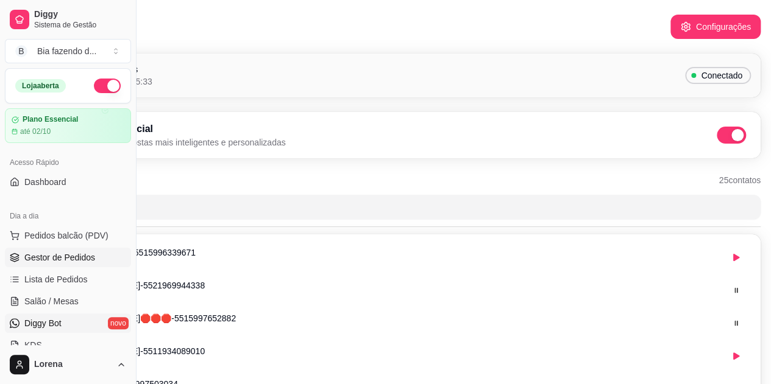
click at [81, 252] on span "Gestor de Pedidos" at bounding box center [59, 258] width 71 height 12
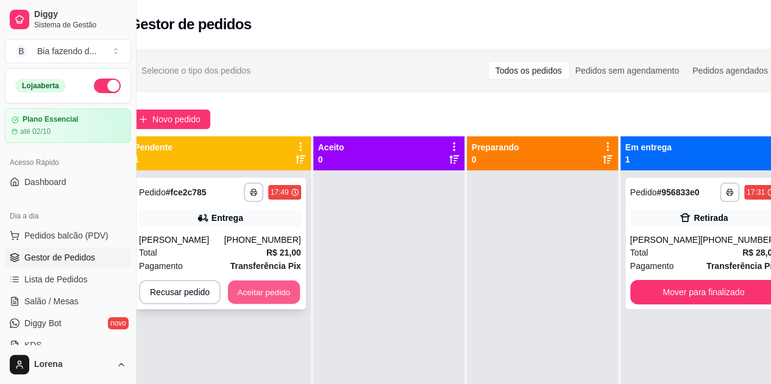
click at [282, 282] on button "Aceitar pedido" at bounding box center [264, 293] width 72 height 24
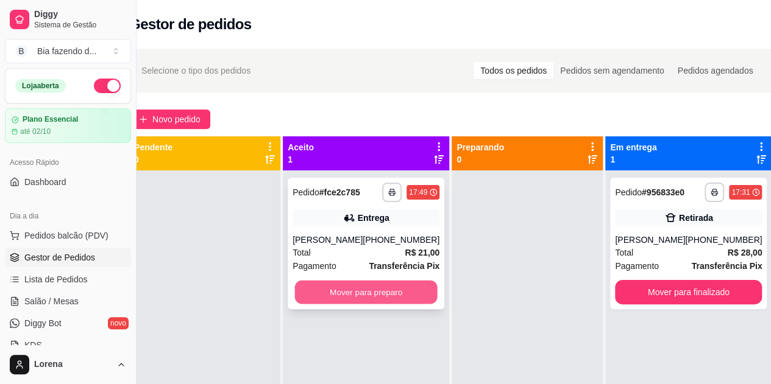
click at [411, 294] on button "Mover para preparo" at bounding box center [366, 293] width 143 height 24
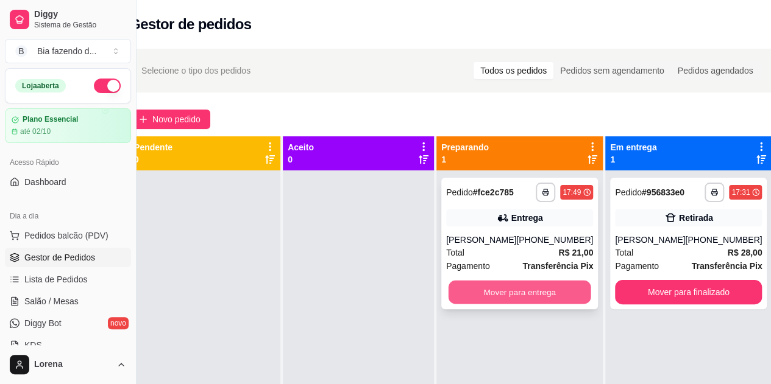
click at [523, 298] on button "Mover para entrega" at bounding box center [519, 293] width 143 height 24
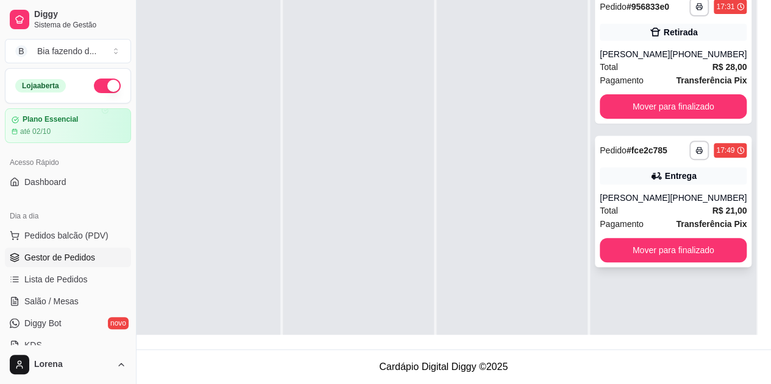
scroll to position [134, 27]
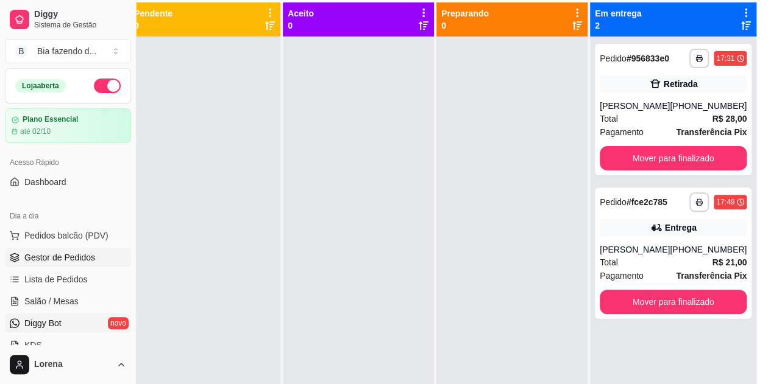
click at [76, 315] on link "Diggy Bot novo" at bounding box center [68, 323] width 126 height 19
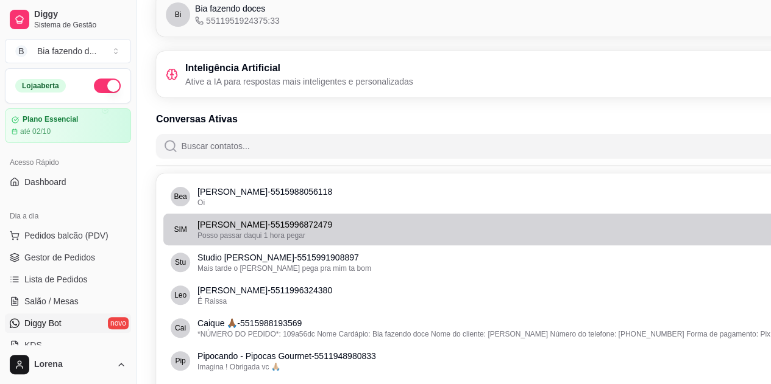
scroll to position [122, 0]
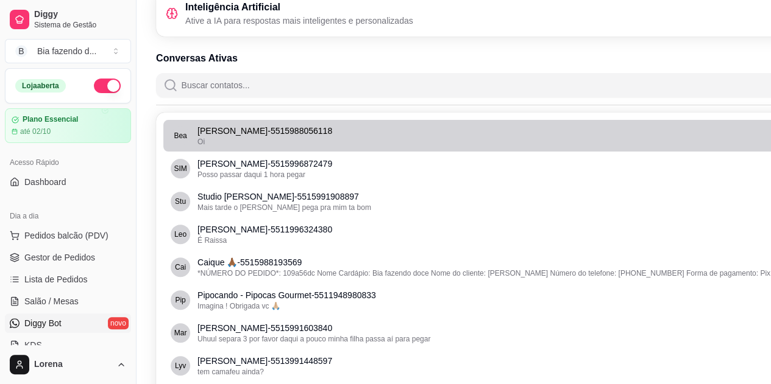
click at [393, 129] on p "[PERSON_NAME] - 5515988056118" at bounding box center [522, 131] width 651 height 12
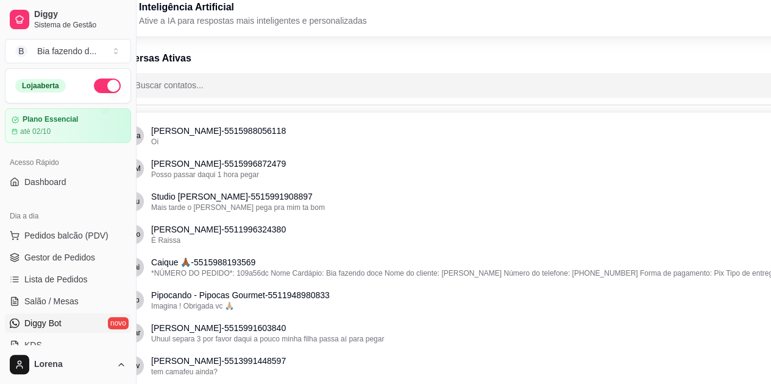
scroll to position [122, 50]
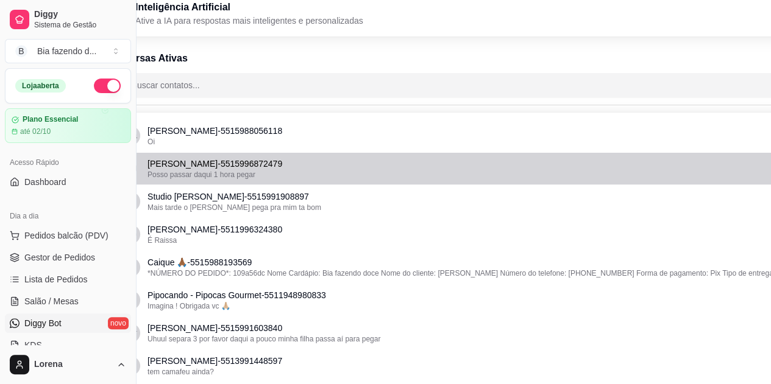
click at [230, 179] on span "Posso passar daqui 1 hora pegar" at bounding box center [201, 175] width 108 height 9
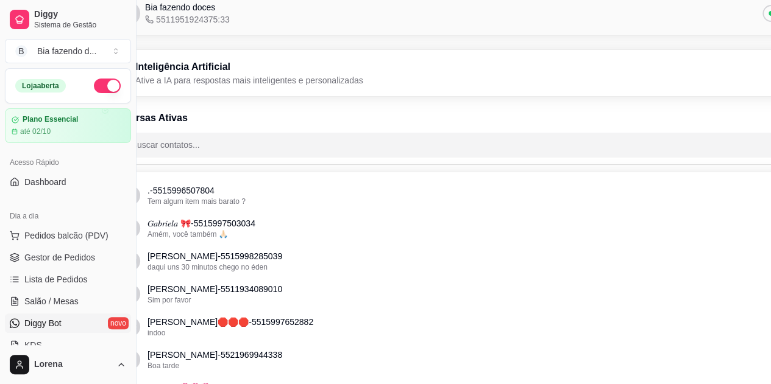
scroll to position [0, 50]
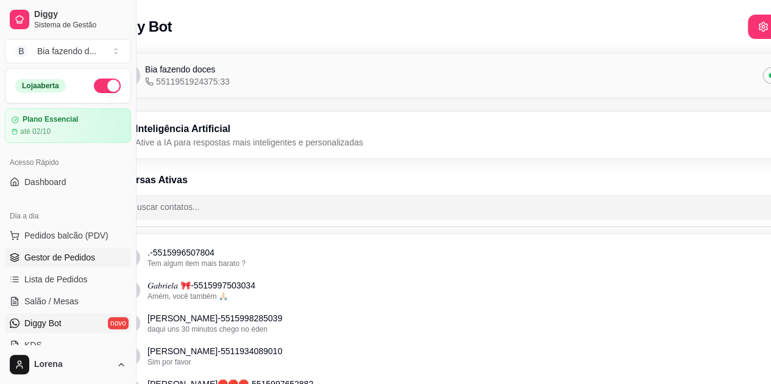
click at [84, 257] on span "Gestor de Pedidos" at bounding box center [59, 258] width 71 height 12
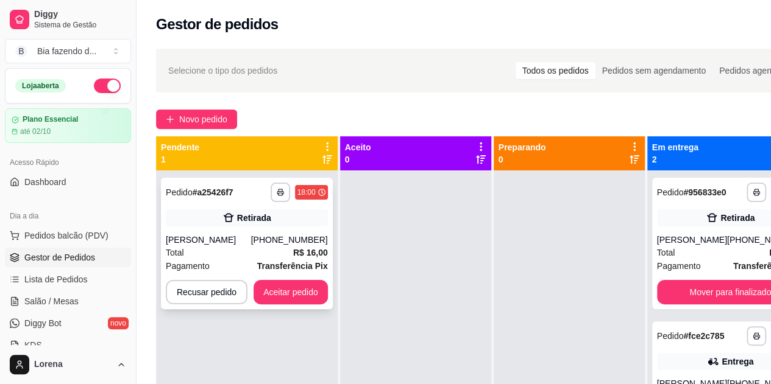
click at [275, 224] on div "Retirada" at bounding box center [247, 218] width 162 height 17
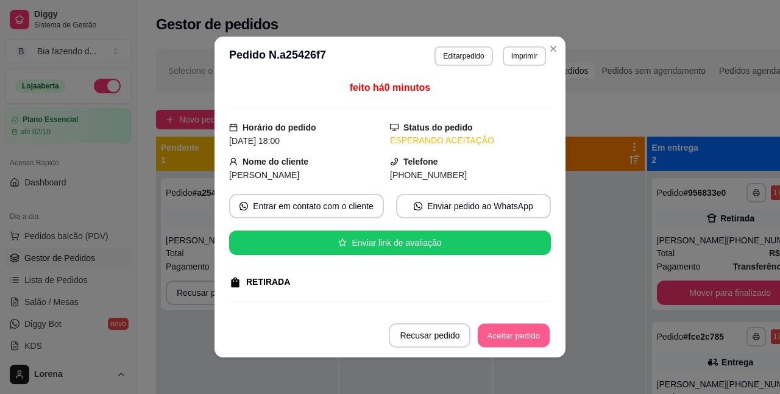
click at [513, 331] on button "Aceitar pedido" at bounding box center [514, 335] width 72 height 24
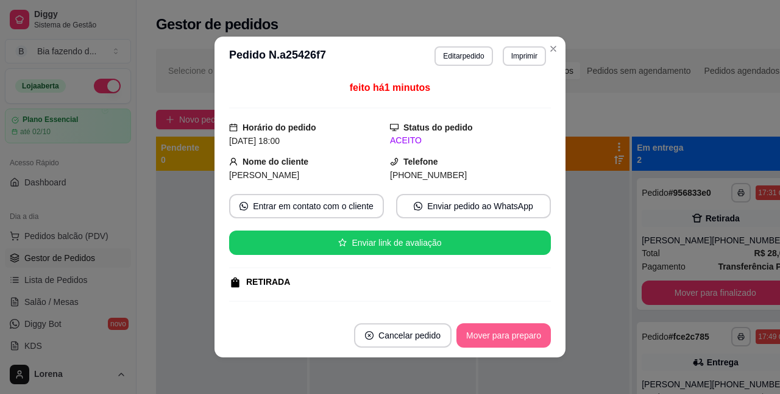
click at [473, 341] on button "Mover para preparo" at bounding box center [503, 335] width 94 height 24
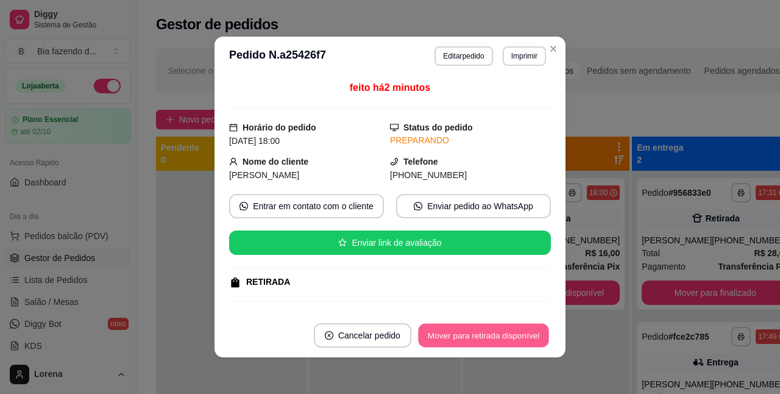
click at [463, 330] on button "Mover para retirada disponível" at bounding box center [483, 335] width 130 height 24
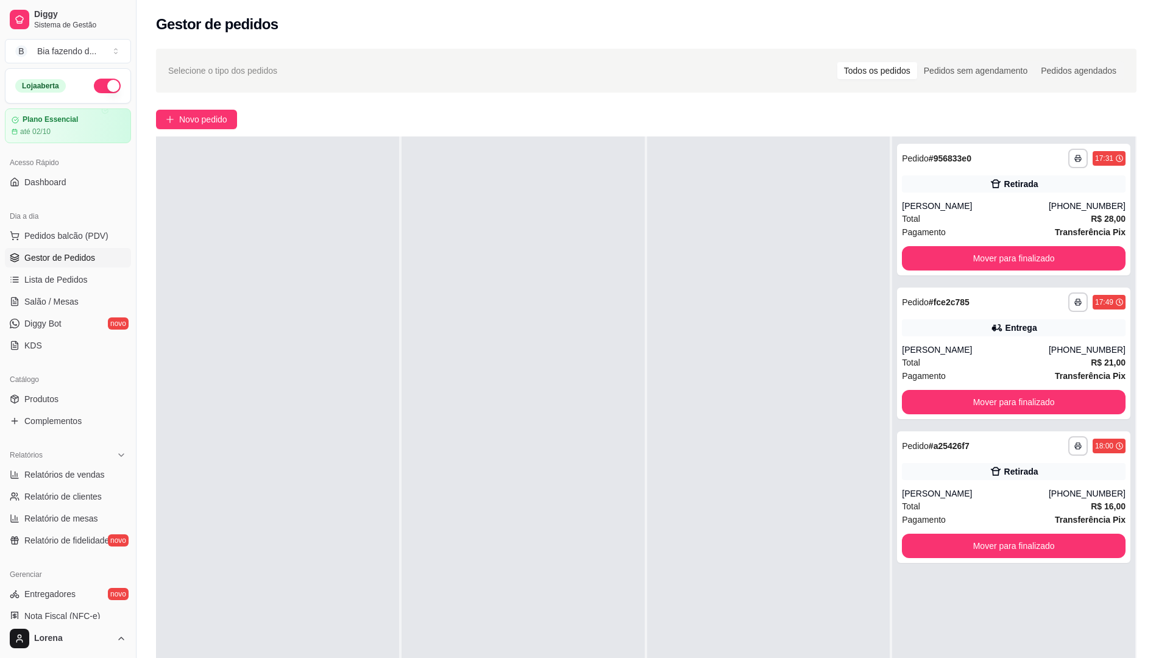
click at [453, 136] on div at bounding box center [522, 465] width 243 height 658
click at [506, 21] on div "Gestor de pedidos" at bounding box center [646, 24] width 980 height 19
click at [328, 364] on div at bounding box center [277, 465] width 243 height 658
click at [329, 364] on div at bounding box center [277, 465] width 243 height 658
drag, startPoint x: 350, startPoint y: 574, endPoint x: 555, endPoint y: 451, distance: 238.5
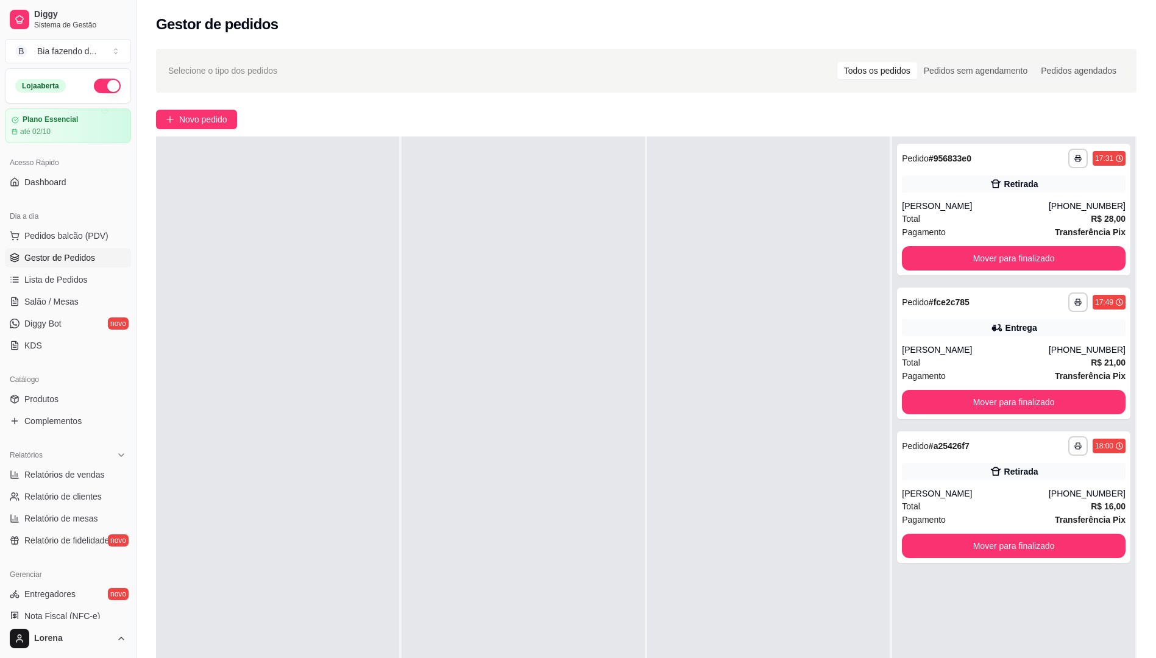
click at [356, 384] on div at bounding box center [277, 465] width 243 height 658
drag, startPoint x: 784, startPoint y: 139, endPoint x: 995, endPoint y: 0, distance: 252.9
click at [770, 16] on div "**********" at bounding box center [645, 404] width 1019 height 809
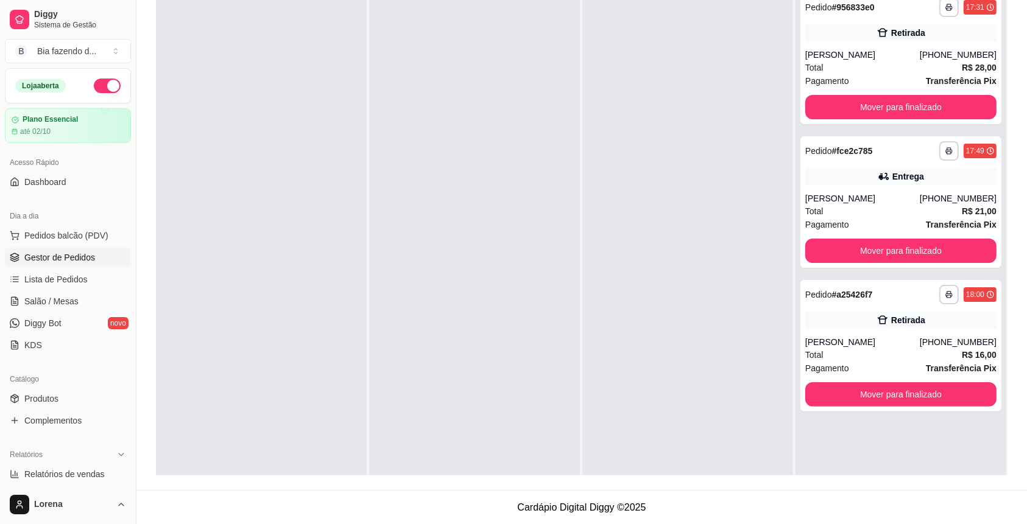
scroll to position [34, 0]
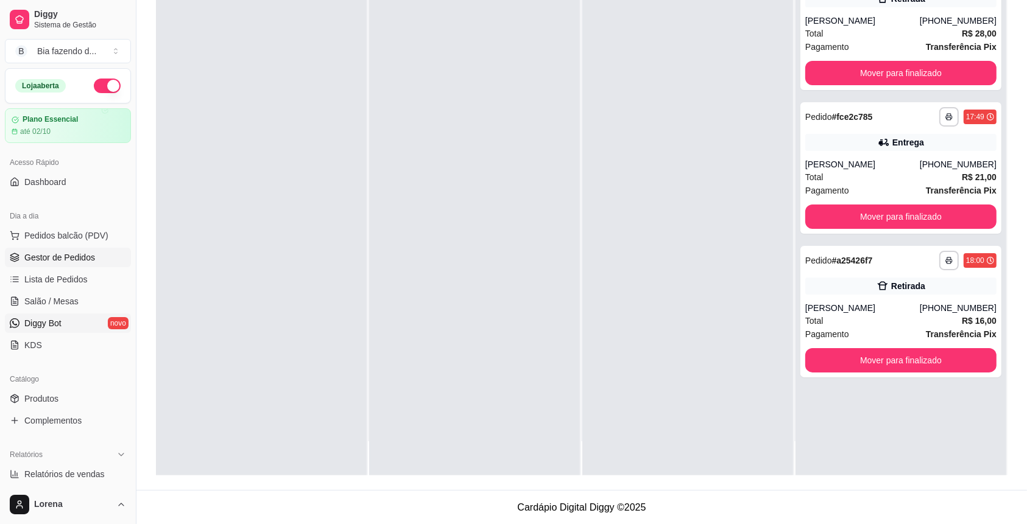
click at [46, 322] on span "Diggy Bot" at bounding box center [42, 323] width 37 height 12
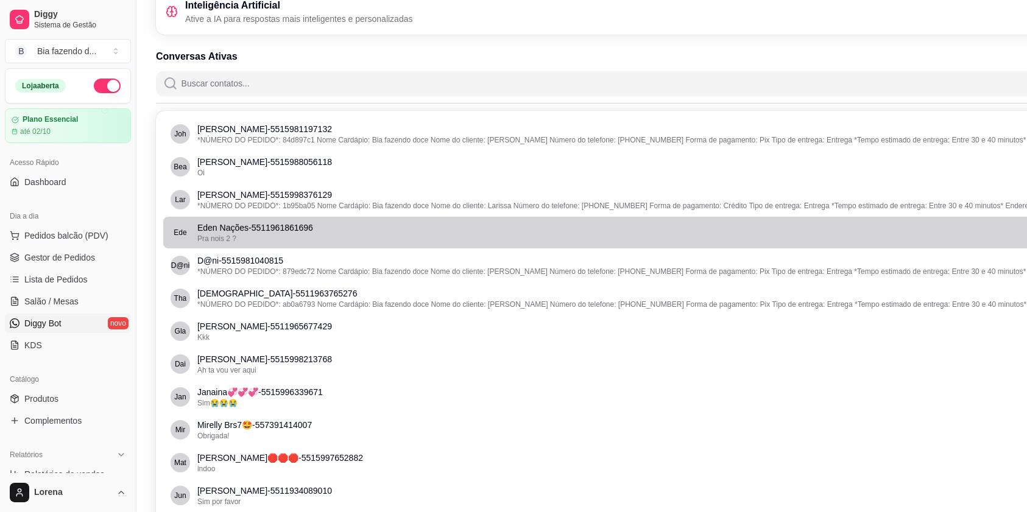
scroll to position [162, 0]
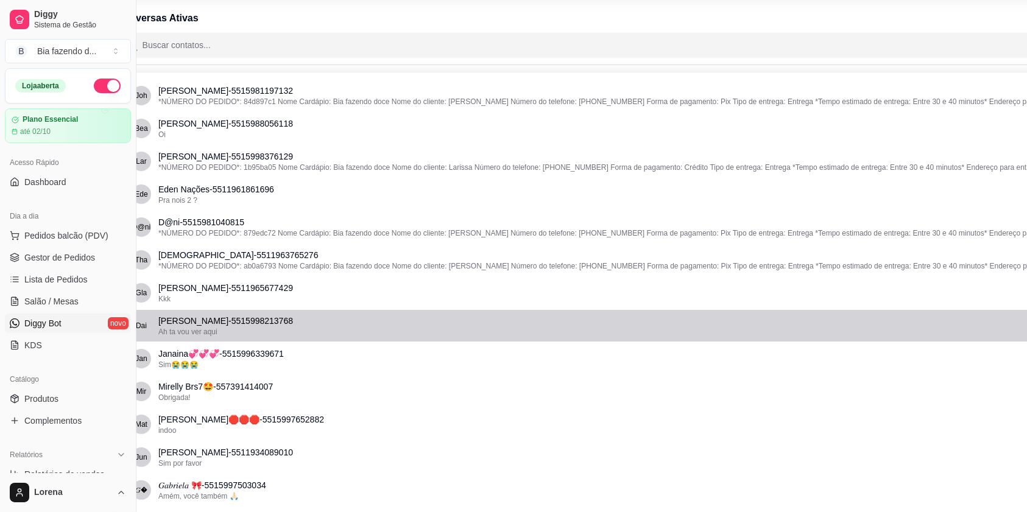
drag, startPoint x: 331, startPoint y: 321, endPoint x: 471, endPoint y: 329, distance: 139.7
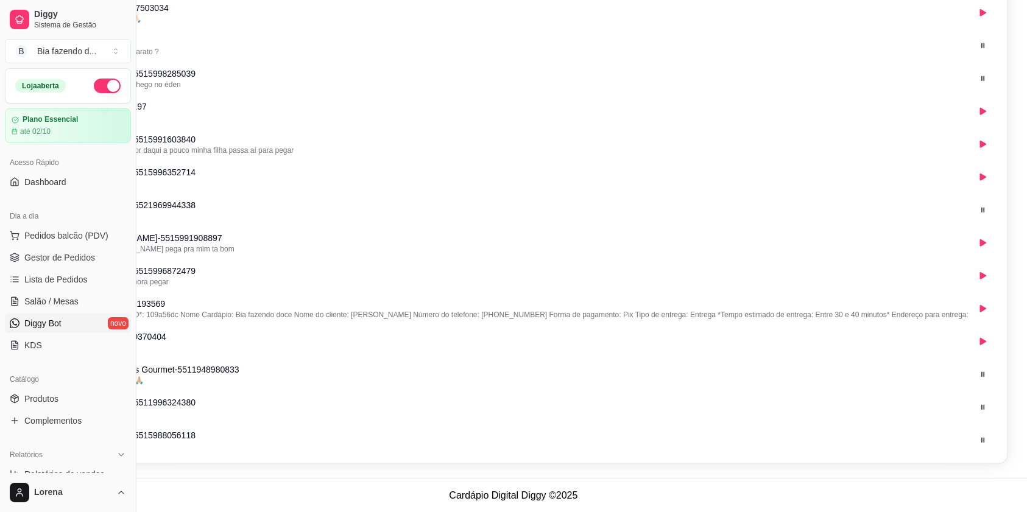
scroll to position [0, 136]
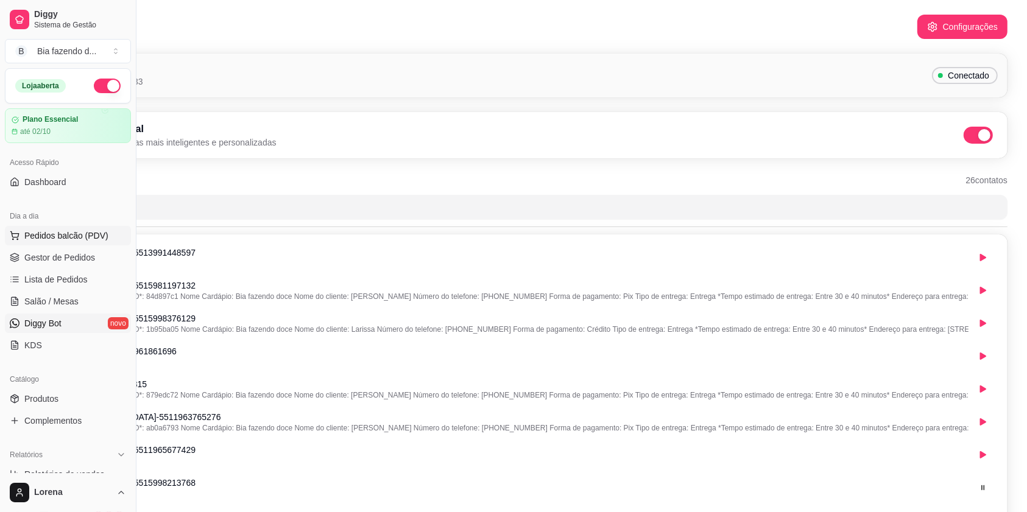
click at [78, 240] on span "Pedidos balcão (PDV)" at bounding box center [66, 236] width 84 height 12
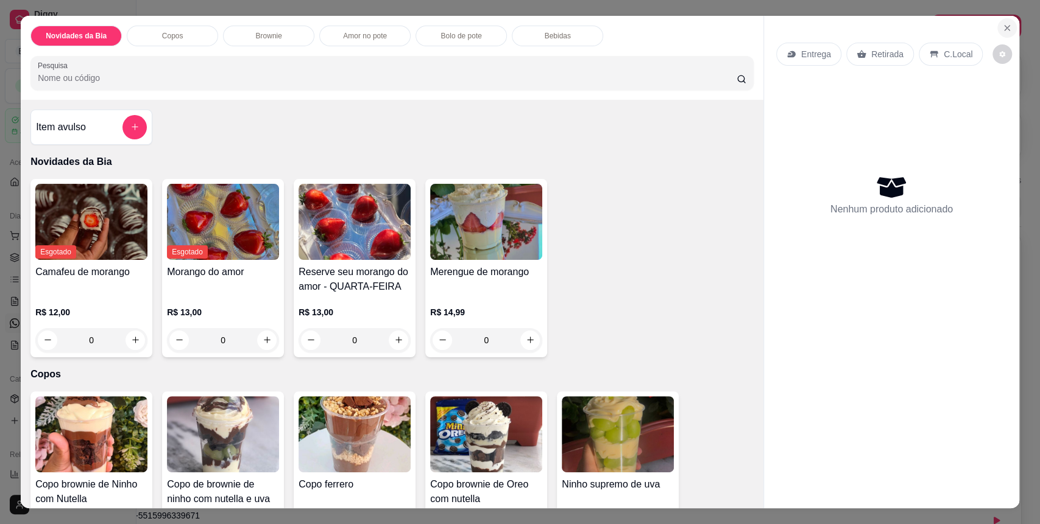
click at [770, 29] on icon "Close" at bounding box center [1007, 28] width 10 height 10
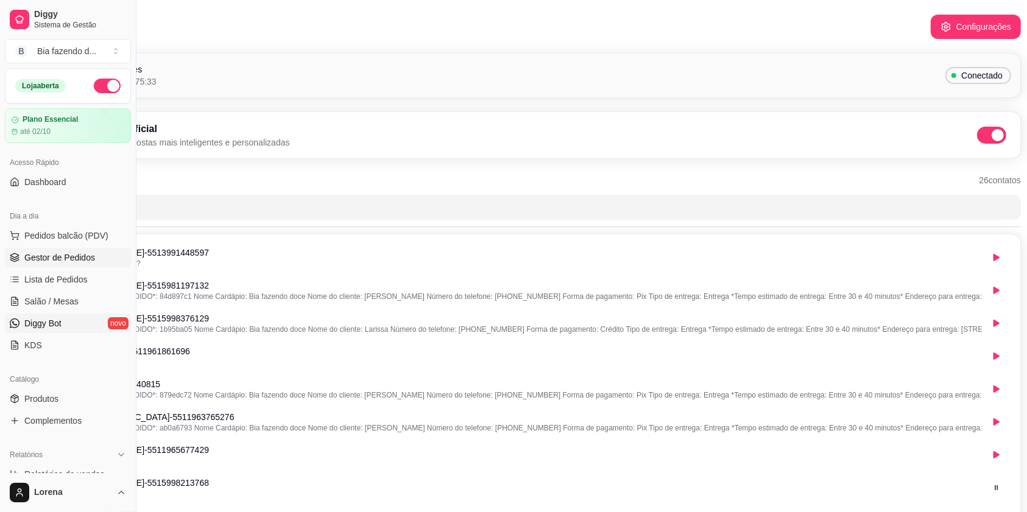
click at [79, 250] on link "Gestor de Pedidos" at bounding box center [68, 257] width 126 height 19
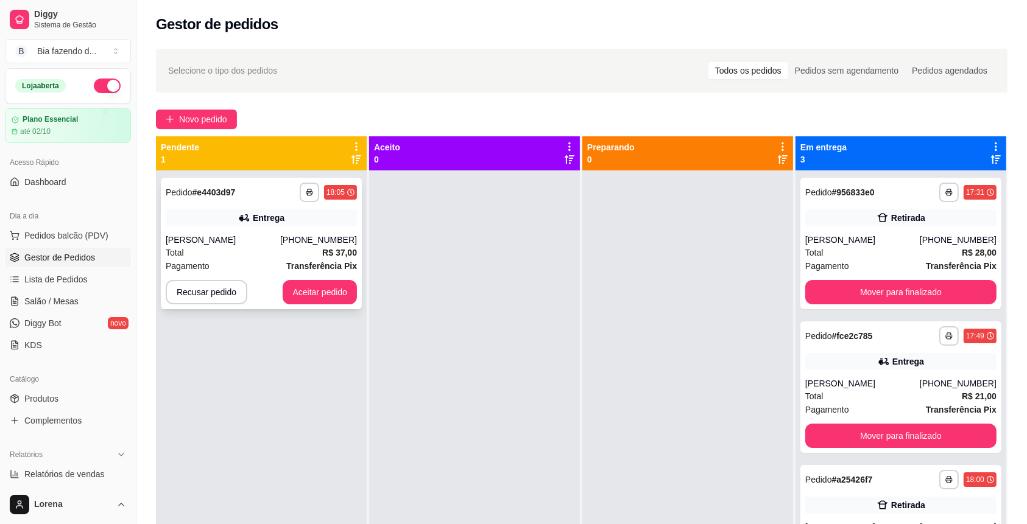
click at [247, 245] on div "[PERSON_NAME]" at bounding box center [223, 240] width 115 height 12
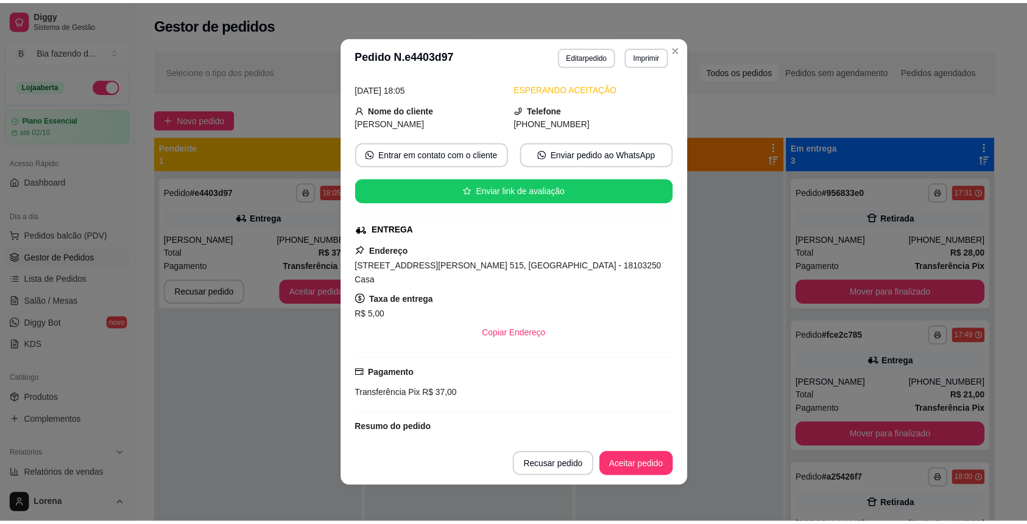
scroll to position [32, 0]
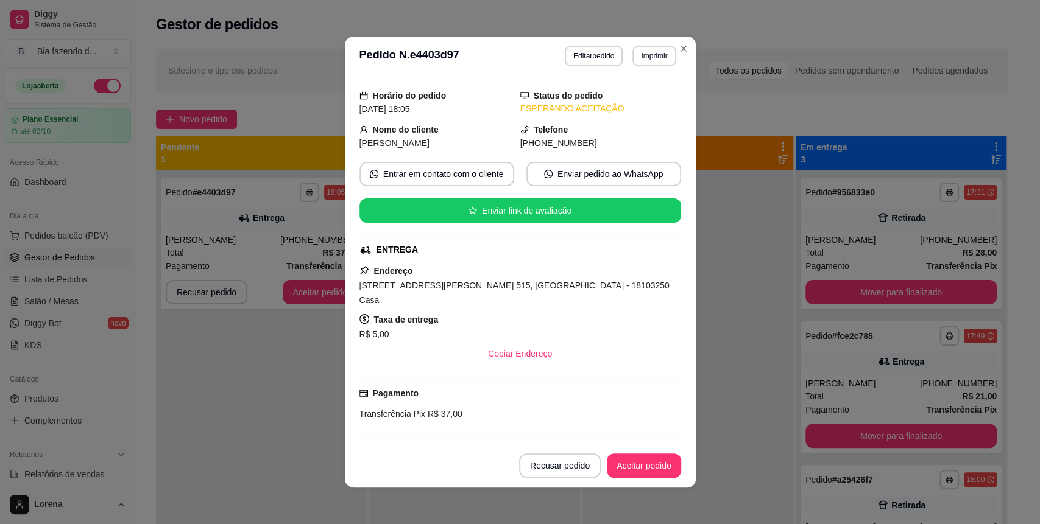
click at [478, 284] on span "[STREET_ADDRESS][PERSON_NAME] 515, [GEOGRAPHIC_DATA] - 18103250 Casa" at bounding box center [514, 293] width 310 height 24
copy span "[STREET_ADDRESS][PERSON_NAME] 515, [GEOGRAPHIC_DATA] - 18103250 Casa"
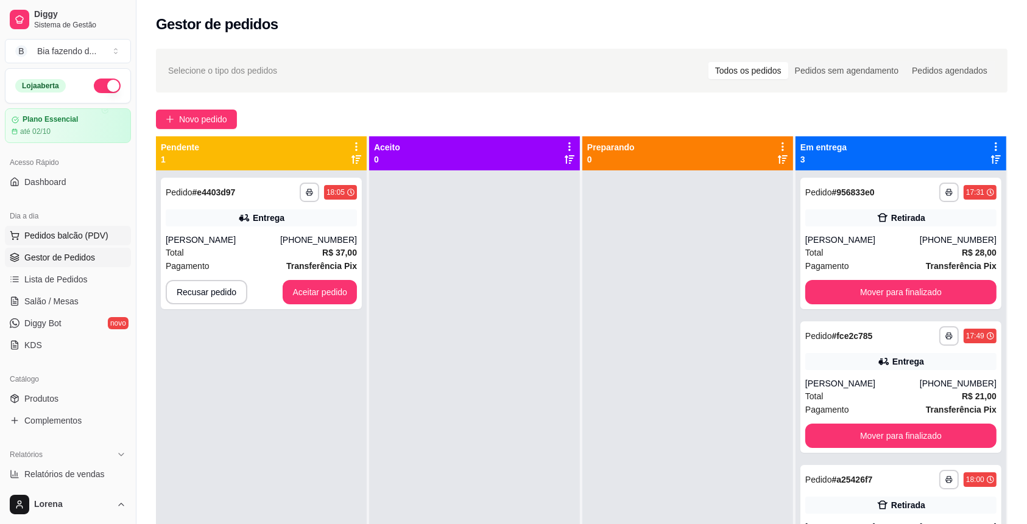
click at [74, 233] on span "Pedidos balcão (PDV)" at bounding box center [66, 236] width 84 height 12
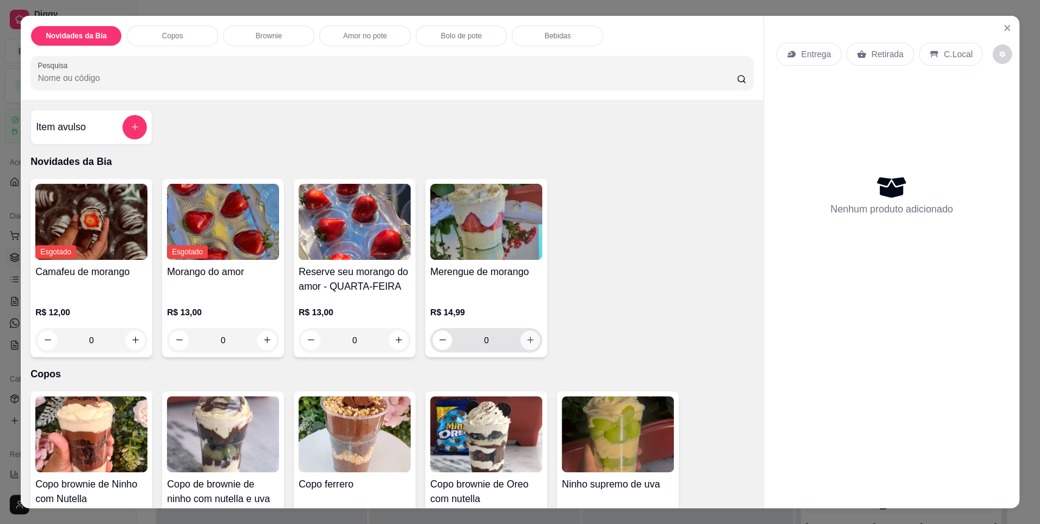
click at [528, 339] on icon "increase-product-quantity" at bounding box center [530, 340] width 9 height 9
type input "1"
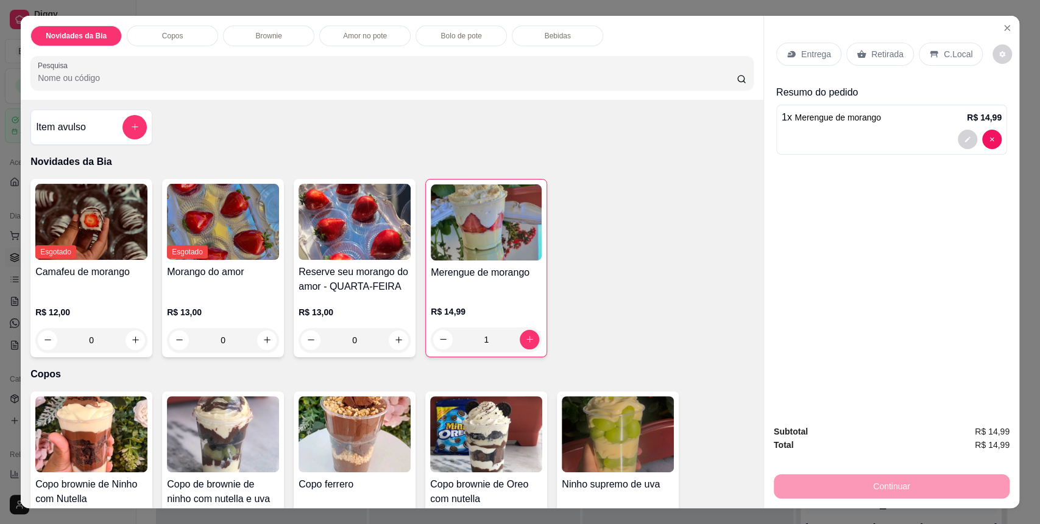
drag, startPoint x: 927, startPoint y: 55, endPoint x: 974, endPoint y: 413, distance: 361.2
click at [770, 82] on div "Entrega Retirada C.Local Resumo do pedido 1 x Merengue de morango R$ 14,99" at bounding box center [891, 96] width 231 height 127
click at [770, 384] on div "Continuar" at bounding box center [892, 484] width 236 height 27
click at [770, 49] on p "C.Local" at bounding box center [958, 54] width 29 height 12
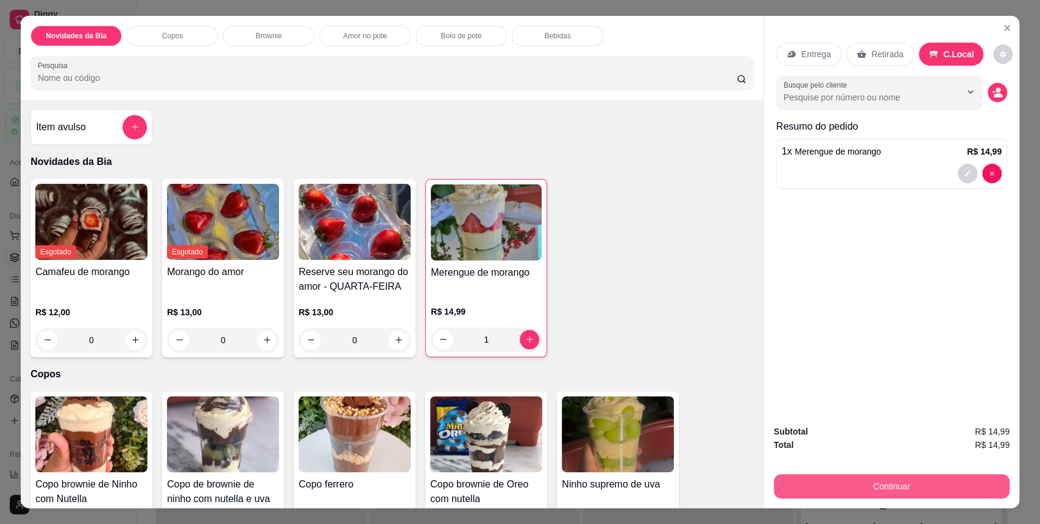
click at [770, 384] on button "Continuar" at bounding box center [892, 487] width 236 height 24
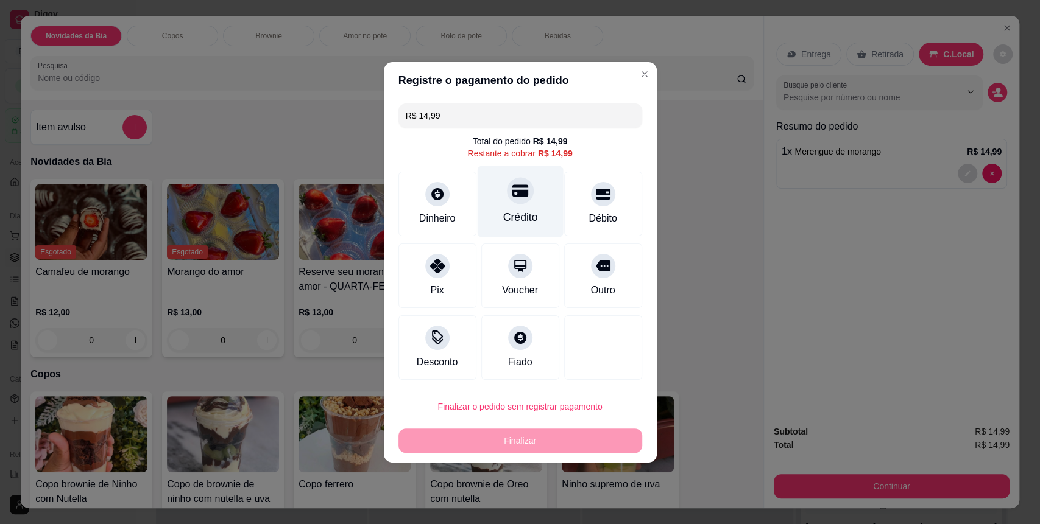
click at [512, 221] on div "Crédito" at bounding box center [520, 218] width 35 height 16
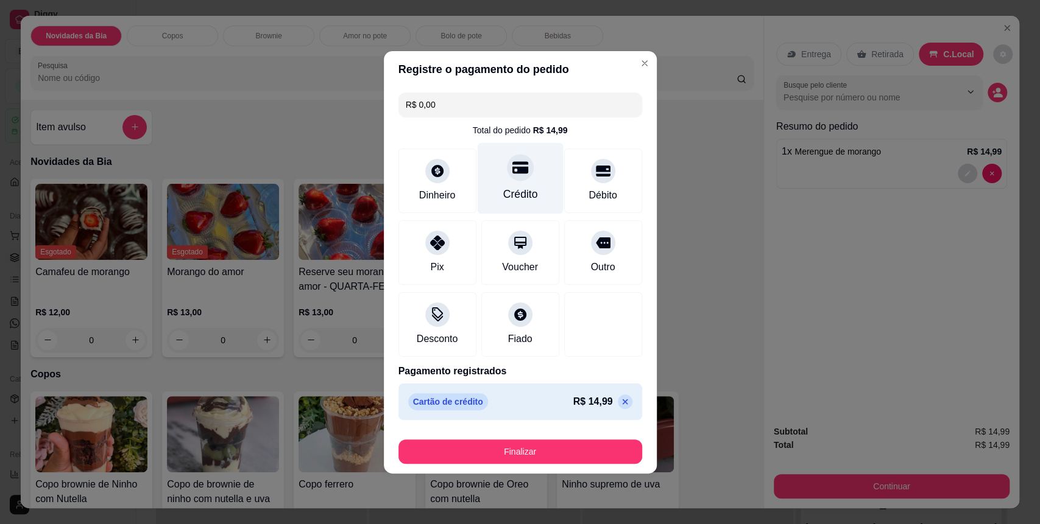
type input "R$ 0,00"
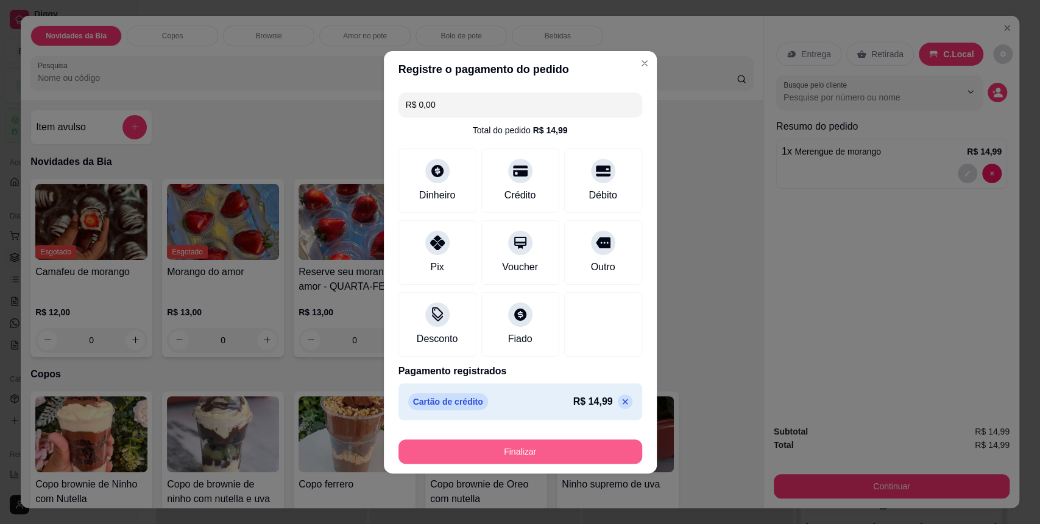
click at [524, 384] on button "Finalizar" at bounding box center [520, 452] width 244 height 24
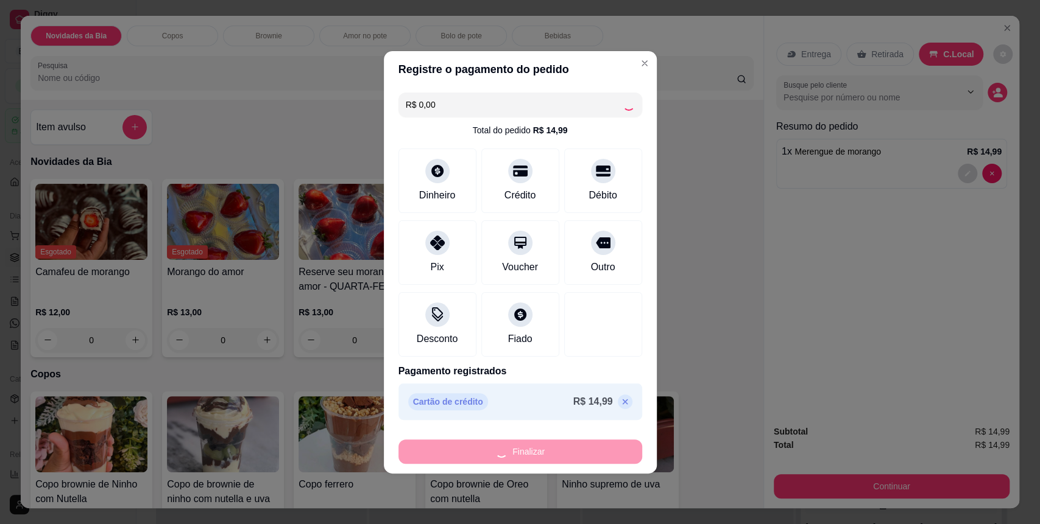
type input "0"
type input "-R$ 14,99"
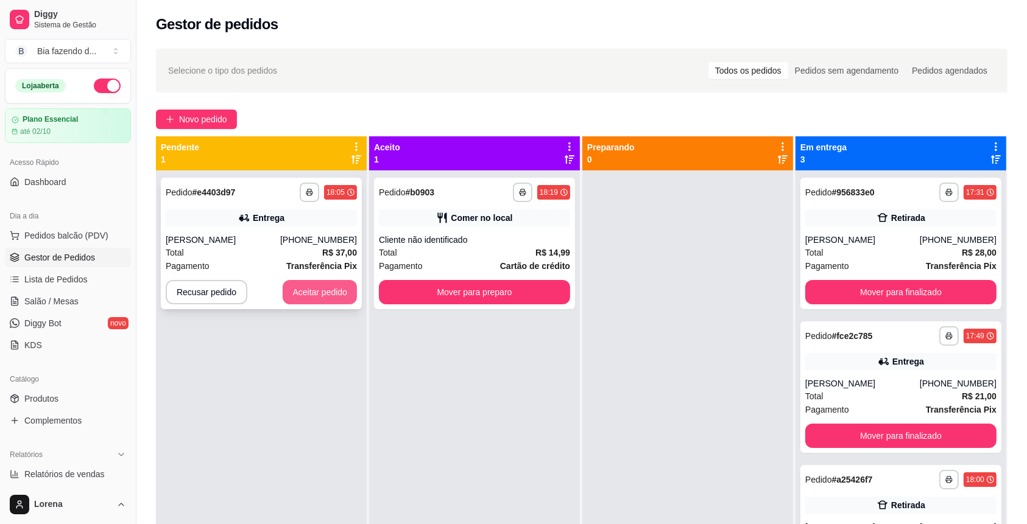
click at [333, 290] on button "Aceitar pedido" at bounding box center [320, 292] width 74 height 24
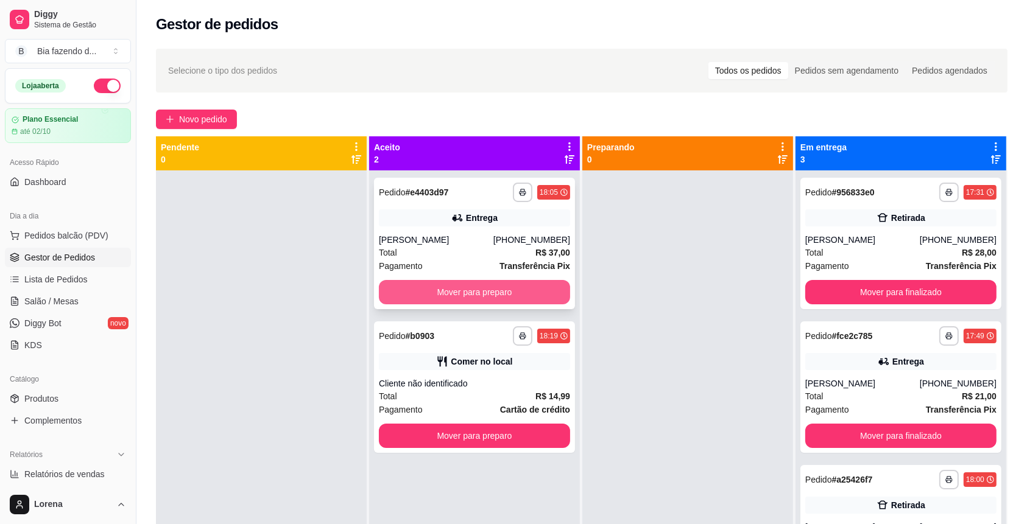
click at [512, 288] on button "Mover para preparo" at bounding box center [474, 292] width 191 height 24
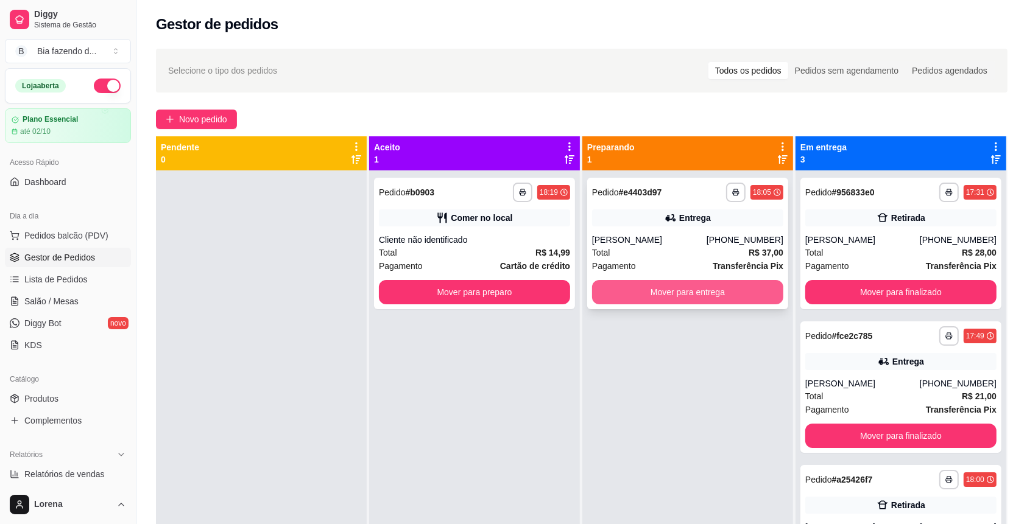
click at [634, 294] on button "Mover para entrega" at bounding box center [687, 292] width 191 height 24
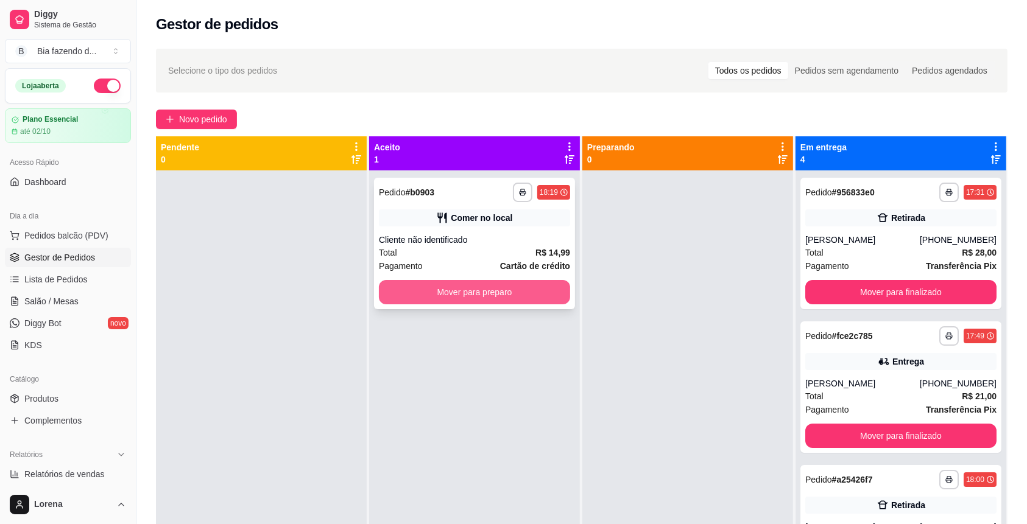
click at [486, 289] on button "Mover para preparo" at bounding box center [474, 292] width 191 height 24
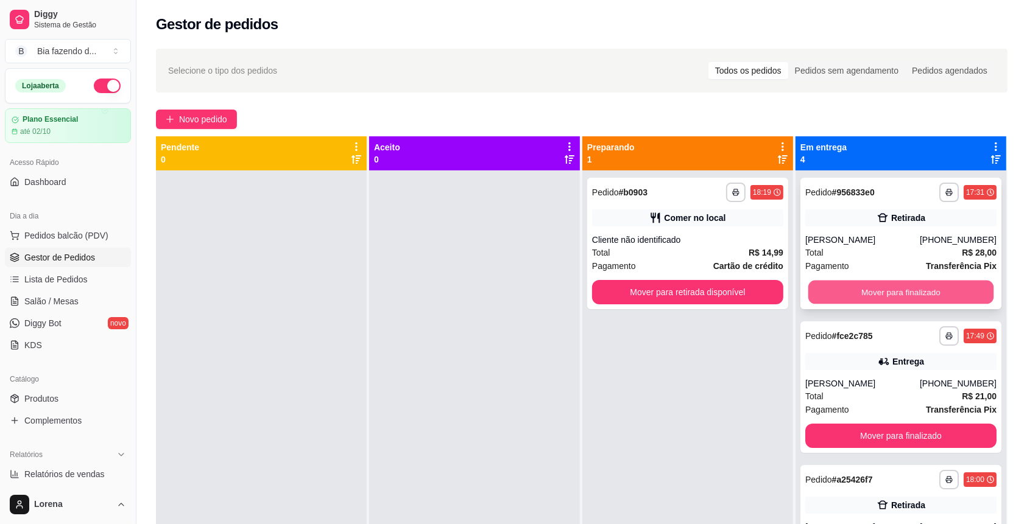
click at [770, 289] on button "Mover para finalizado" at bounding box center [901, 293] width 186 height 24
click at [770, 294] on button "Mover para finalizado" at bounding box center [900, 292] width 191 height 24
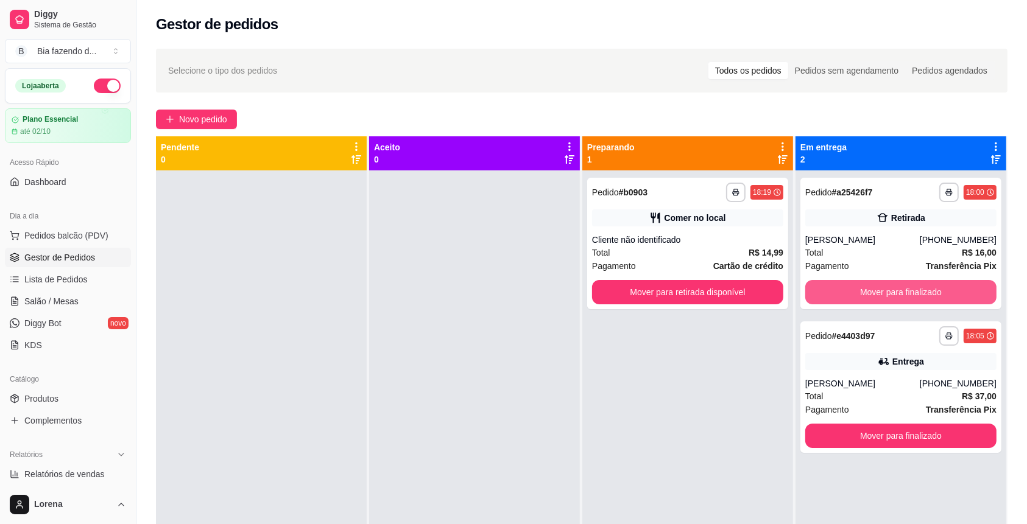
click at [770, 294] on button "Mover para finalizado" at bounding box center [900, 292] width 191 height 24
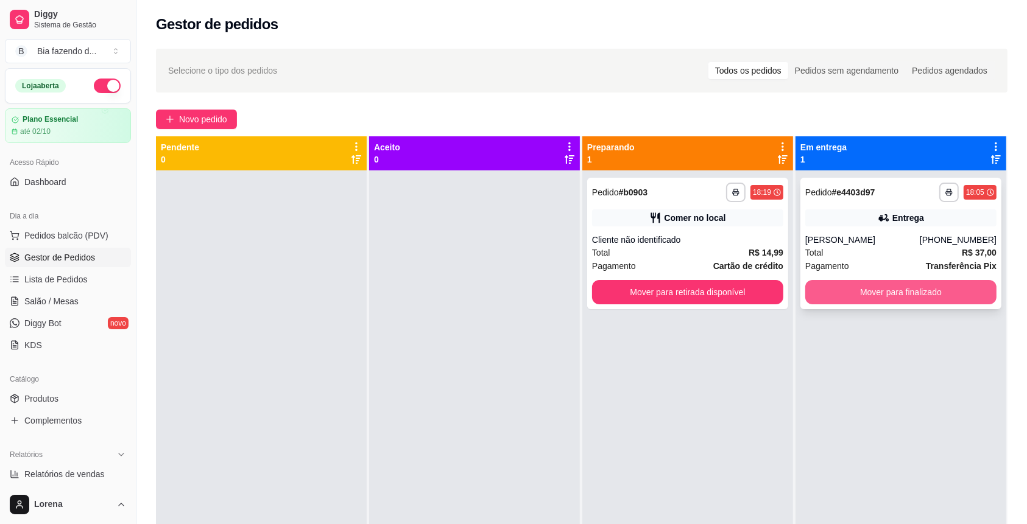
click at [770, 292] on button "Mover para finalizado" at bounding box center [900, 292] width 191 height 24
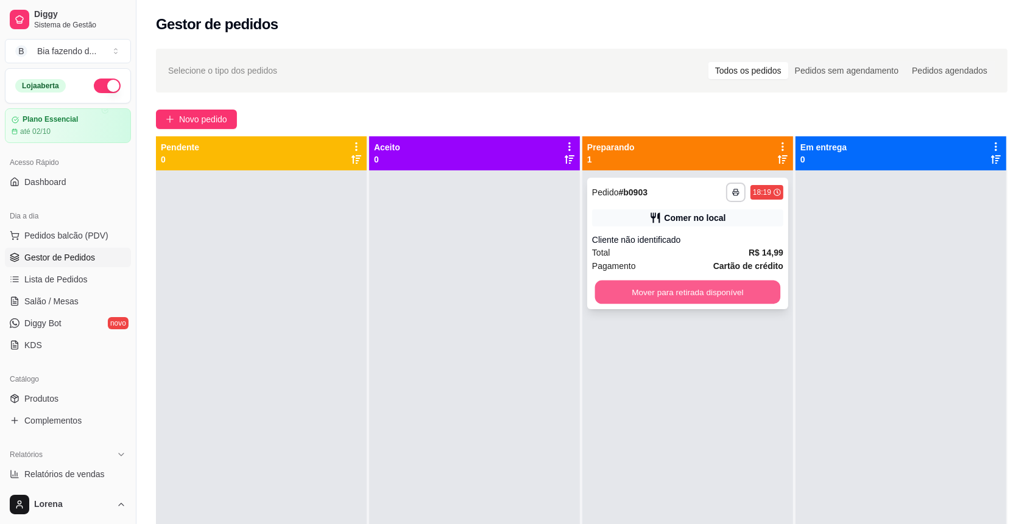
click at [620, 294] on button "Mover para retirada disponível" at bounding box center [688, 293] width 186 height 24
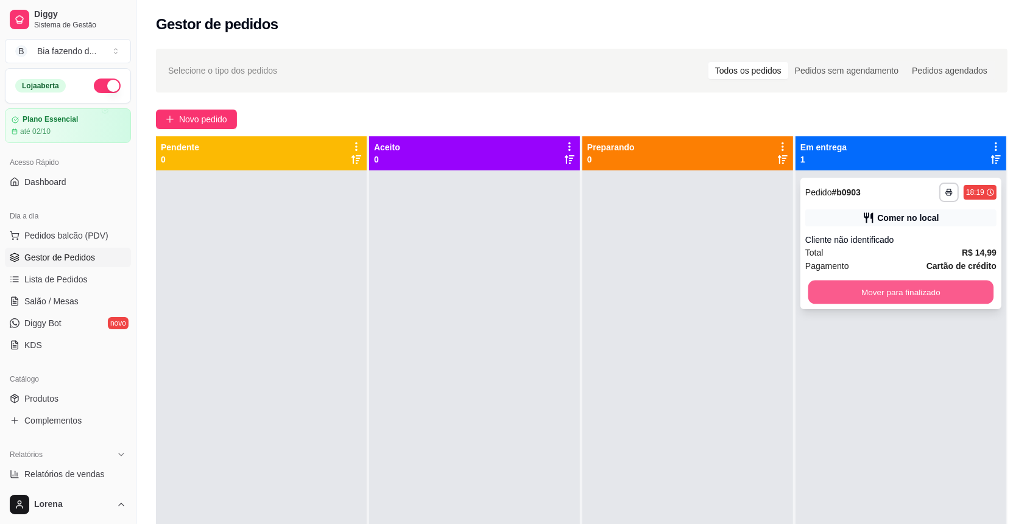
click at [770, 298] on button "Mover para finalizado" at bounding box center [901, 293] width 186 height 24
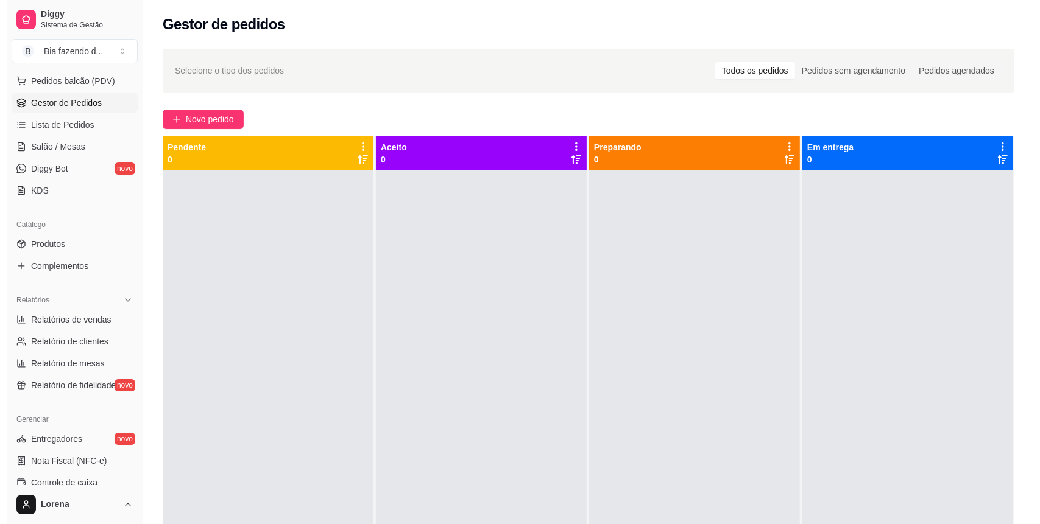
scroll to position [162, 0]
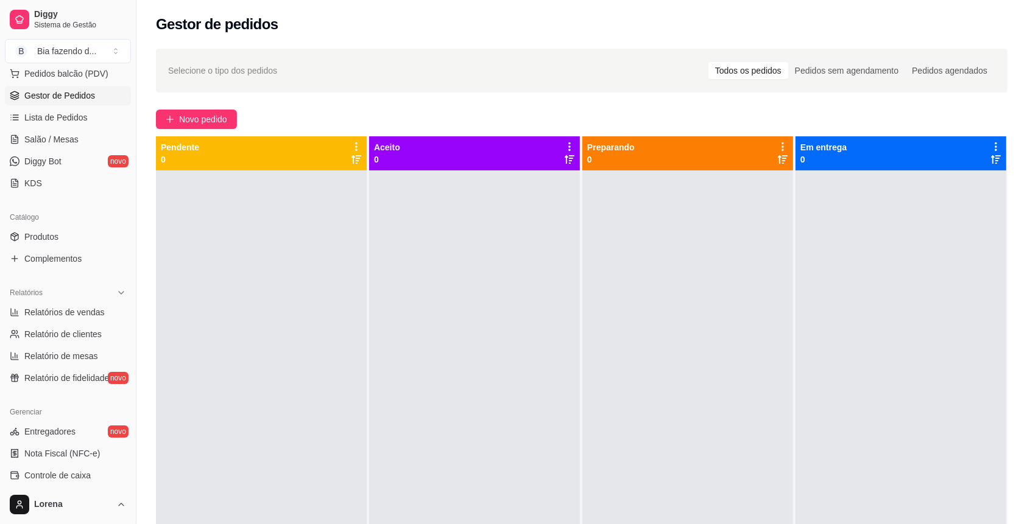
click at [78, 322] on ul "Relatórios de vendas Relatório de clientes Relatório de mesas Relatório de fide…" at bounding box center [68, 345] width 126 height 85
click at [78, 306] on span "Relatórios de vendas" at bounding box center [64, 312] width 80 height 12
select select "ALL"
select select "0"
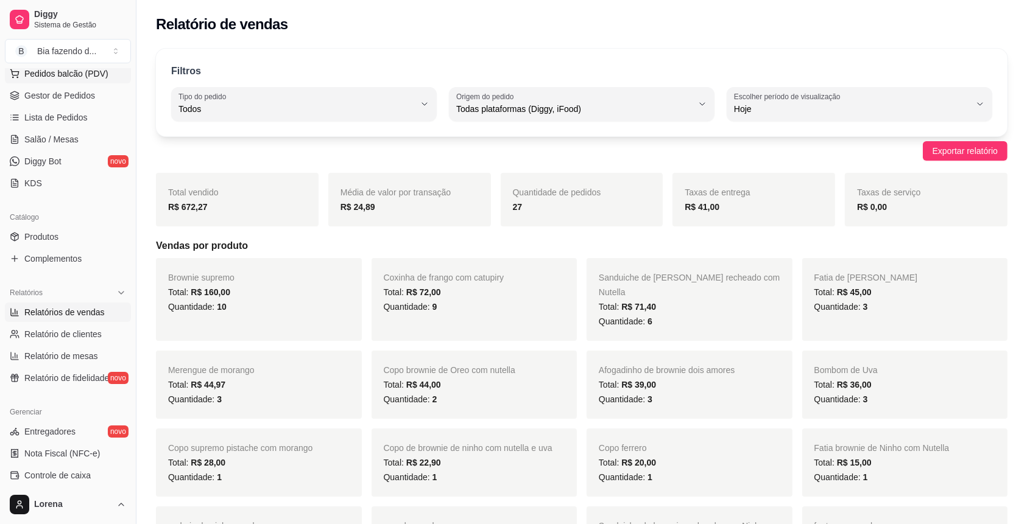
click at [61, 78] on span "Pedidos balcão (PDV)" at bounding box center [66, 74] width 84 height 12
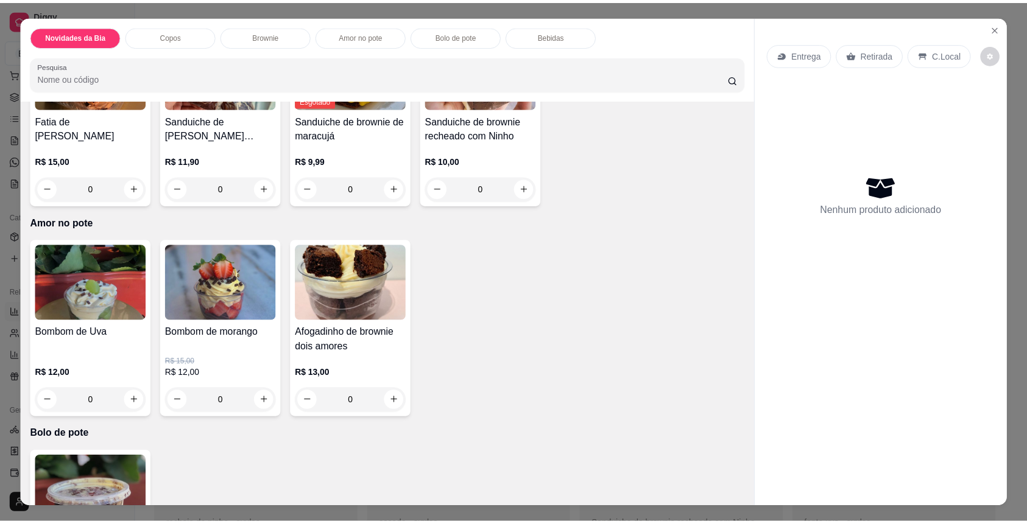
scroll to position [1056, 0]
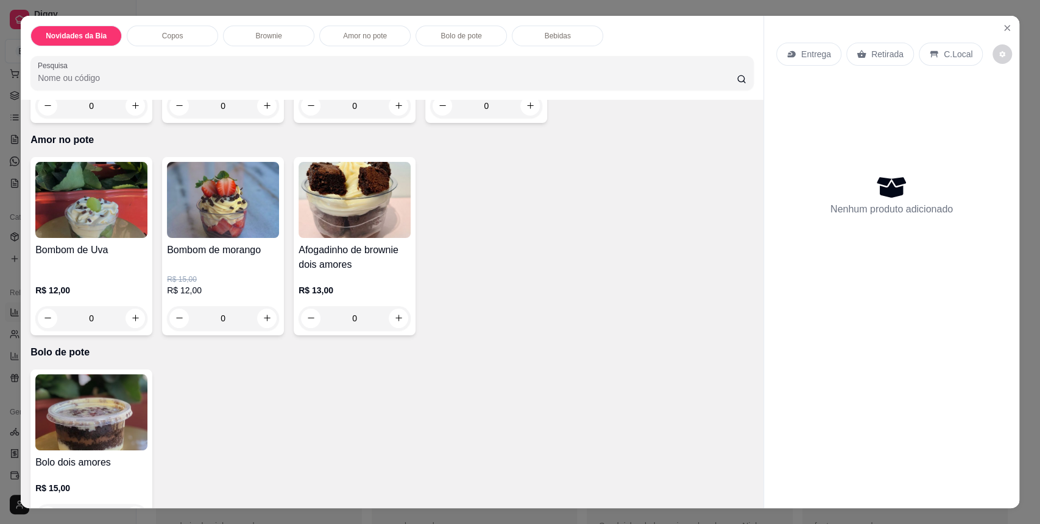
click at [143, 320] on div "Bombom de Uva R$ 12,00 0" at bounding box center [91, 246] width 122 height 178
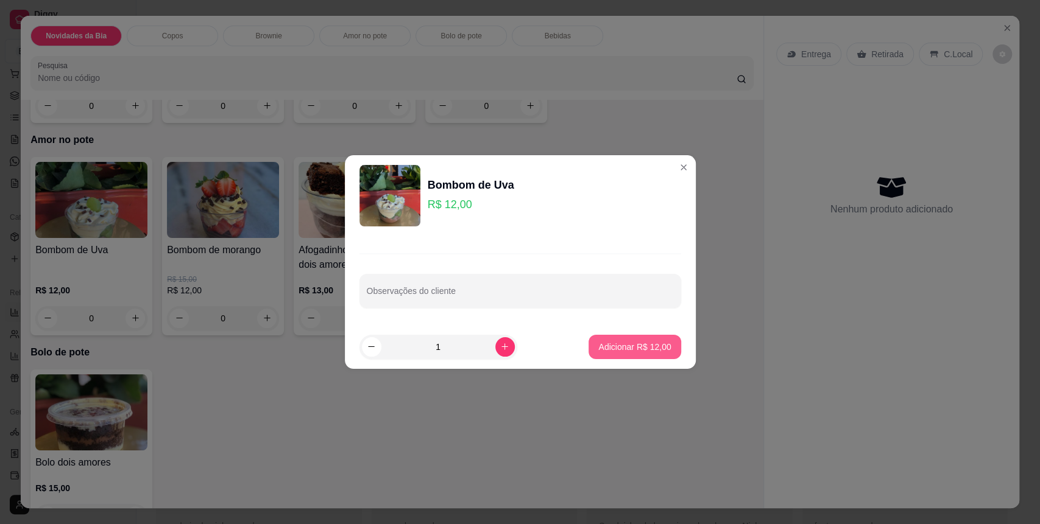
click at [610, 356] on button "Adicionar R$ 12,00" at bounding box center [634, 347] width 92 height 24
type input "1"
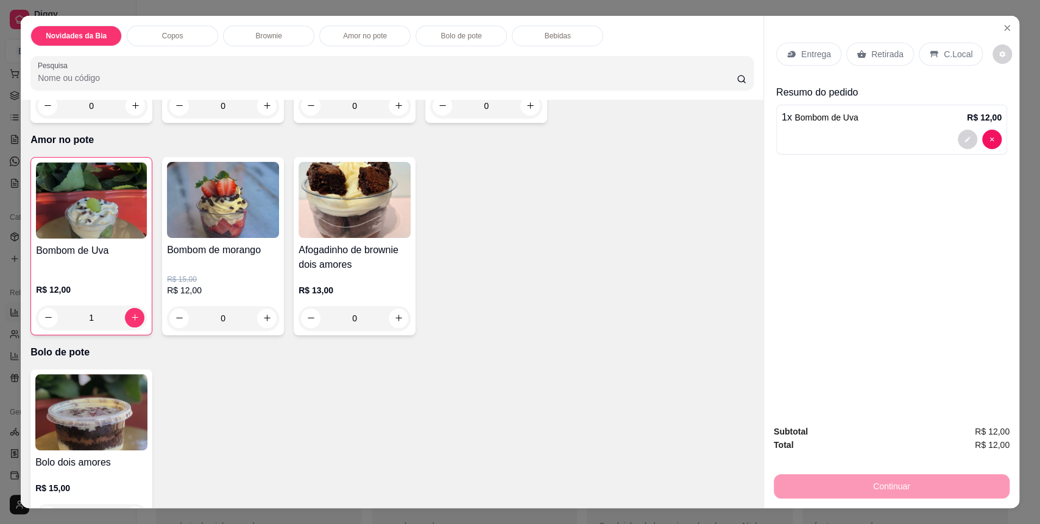
click at [770, 45] on div "C.Local" at bounding box center [951, 54] width 64 height 23
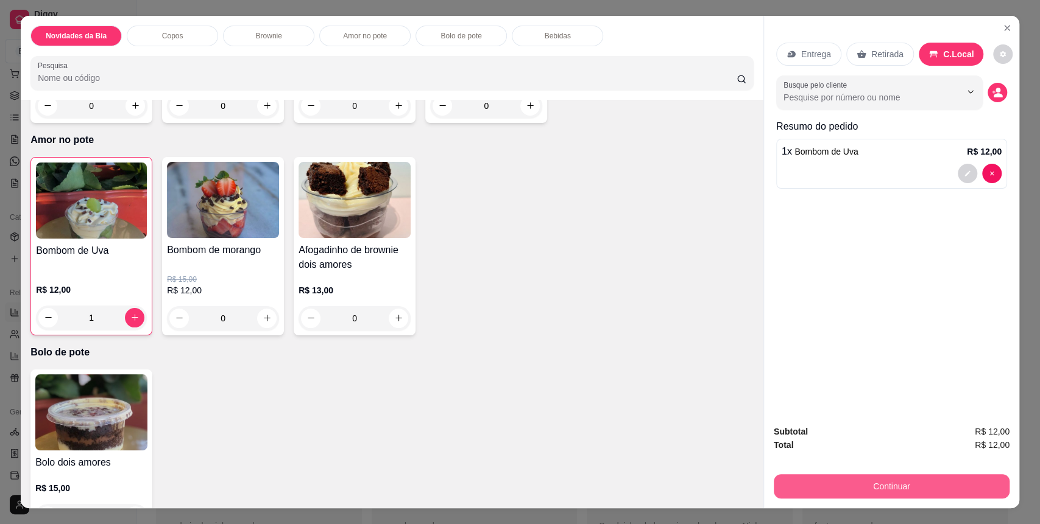
click at [770, 384] on button "Continuar" at bounding box center [892, 487] width 236 height 24
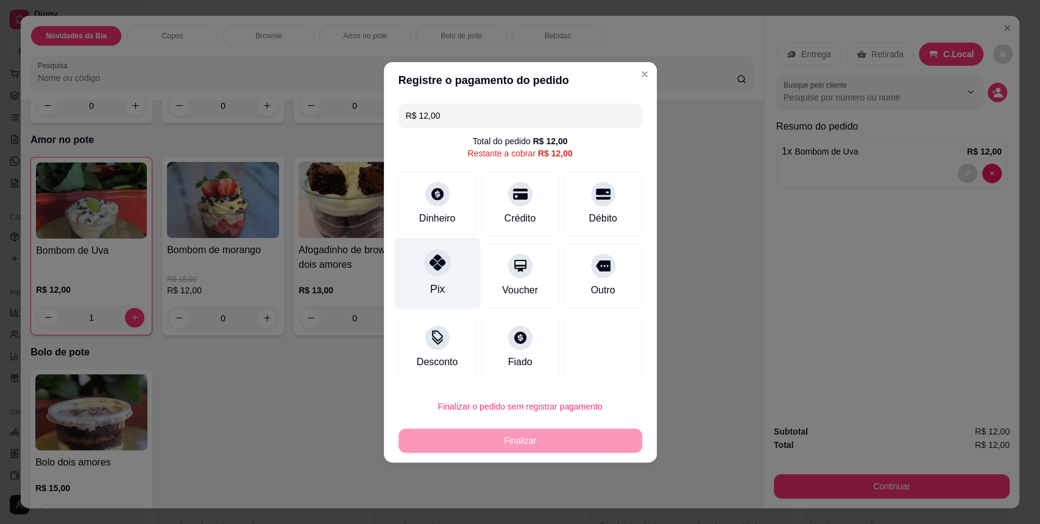
click at [439, 292] on div "Pix" at bounding box center [436, 289] width 15 height 16
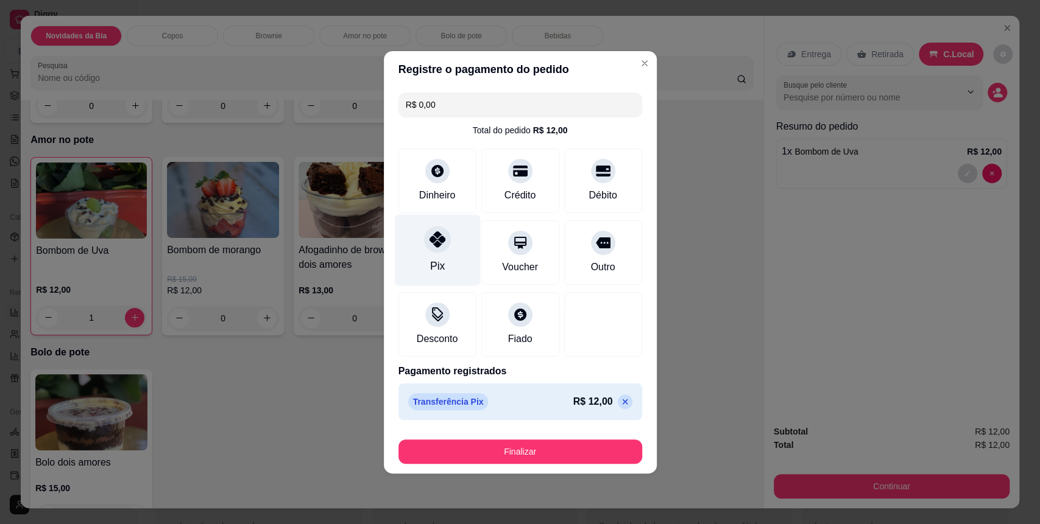
type input "R$ 0,00"
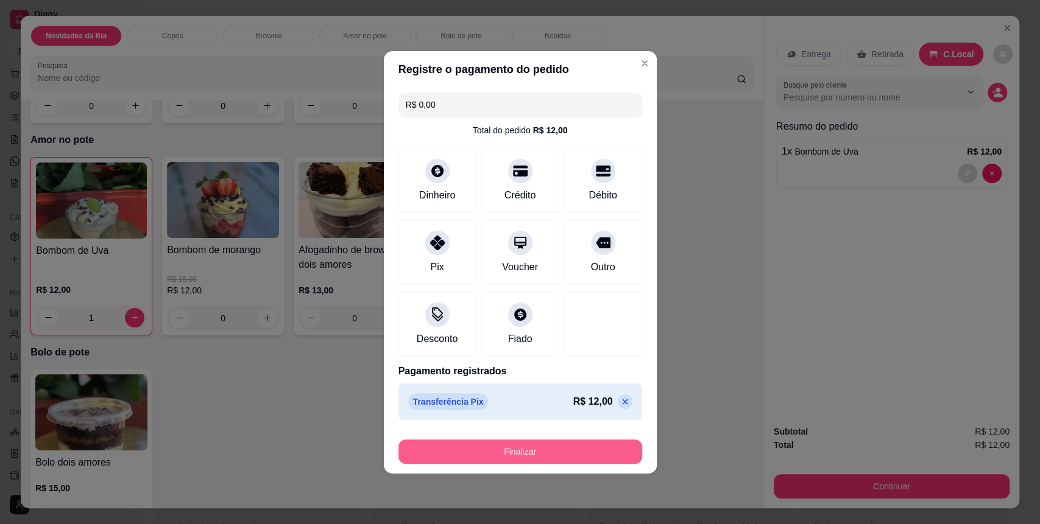
click at [487, 384] on button "Finalizar" at bounding box center [520, 452] width 244 height 24
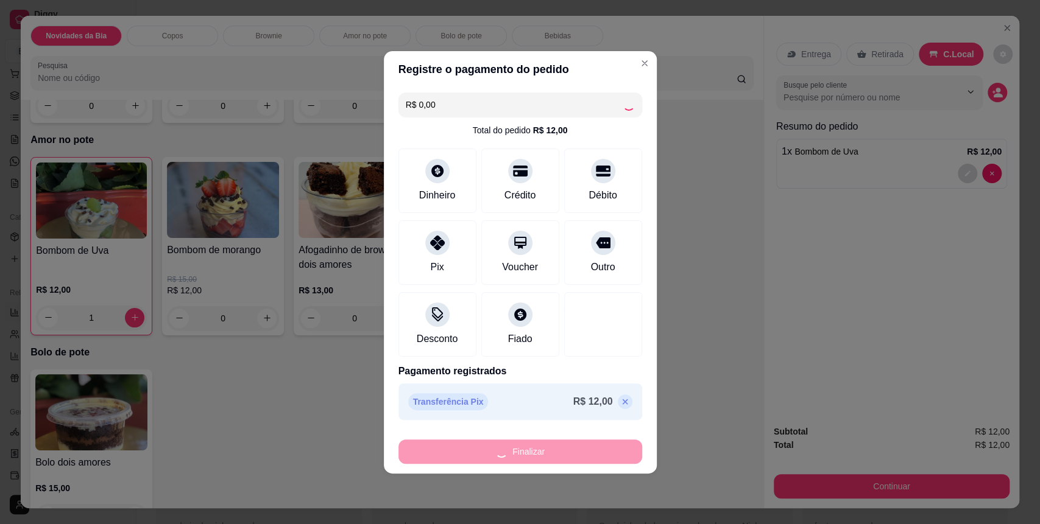
type input "0"
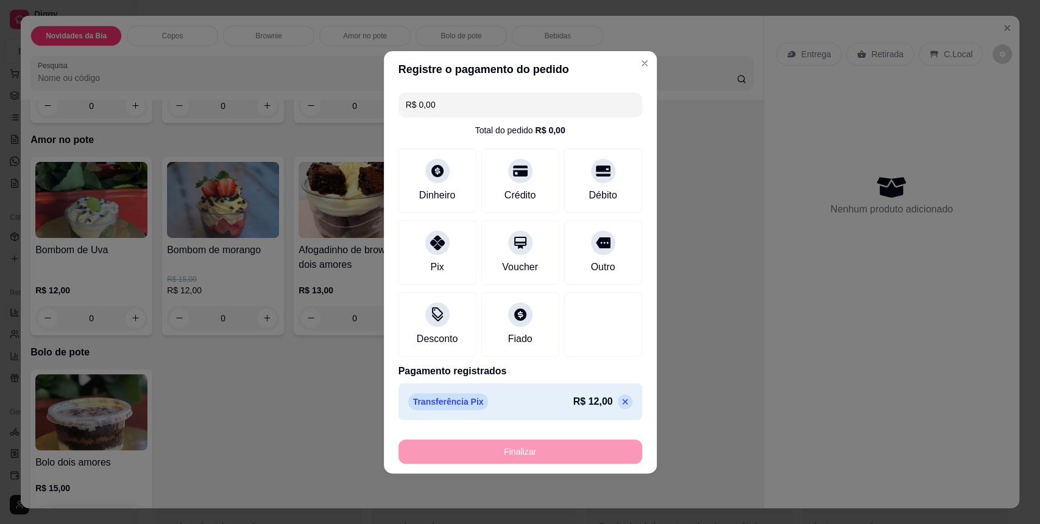
type input "-R$ 12,00"
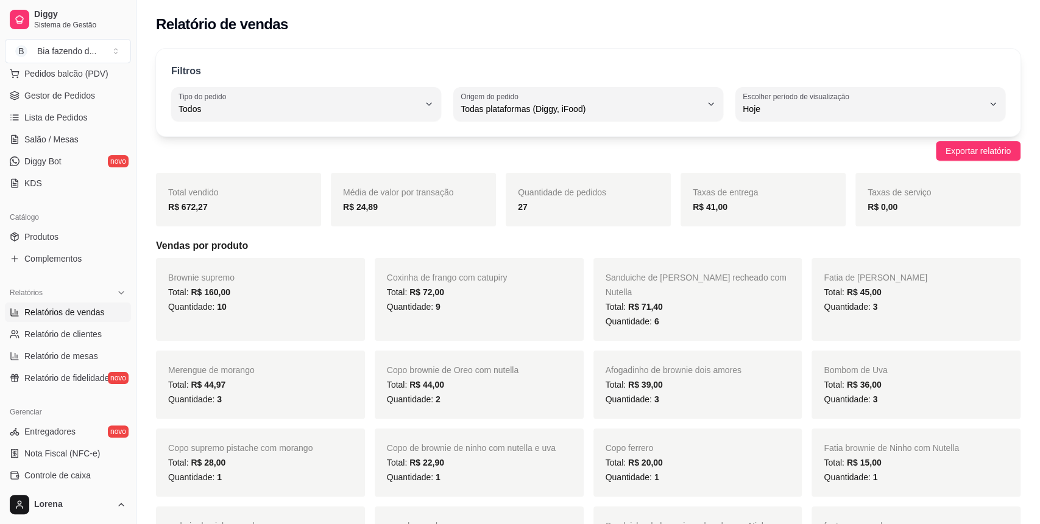
click at [633, 66] on div "Filtros" at bounding box center [588, 72] width 834 height 16
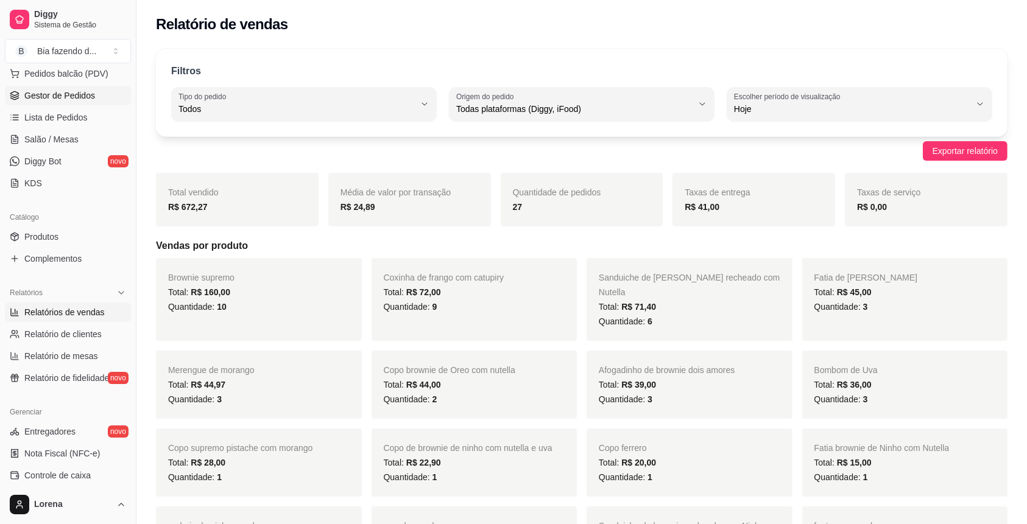
click at [95, 101] on link "Gestor de Pedidos" at bounding box center [68, 95] width 126 height 19
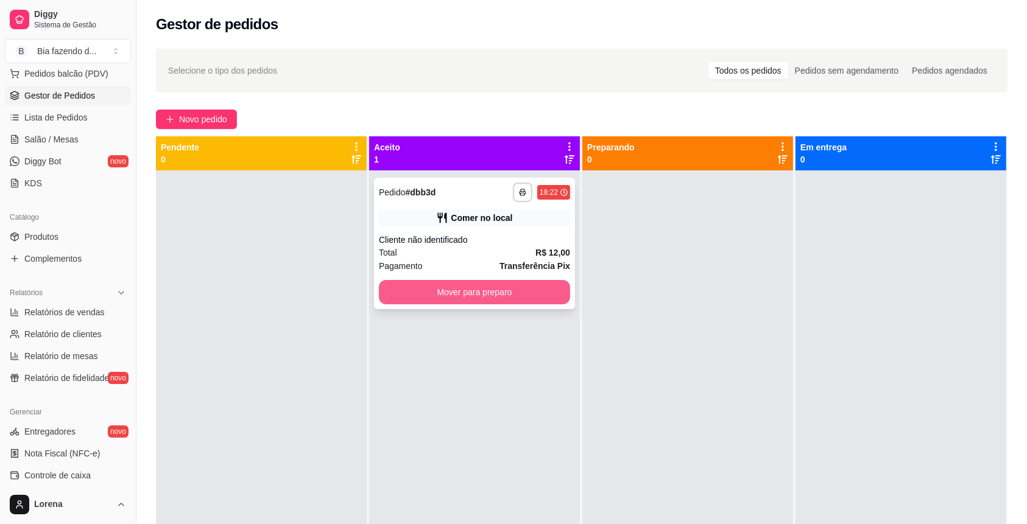
click at [510, 292] on button "Mover para preparo" at bounding box center [474, 292] width 191 height 24
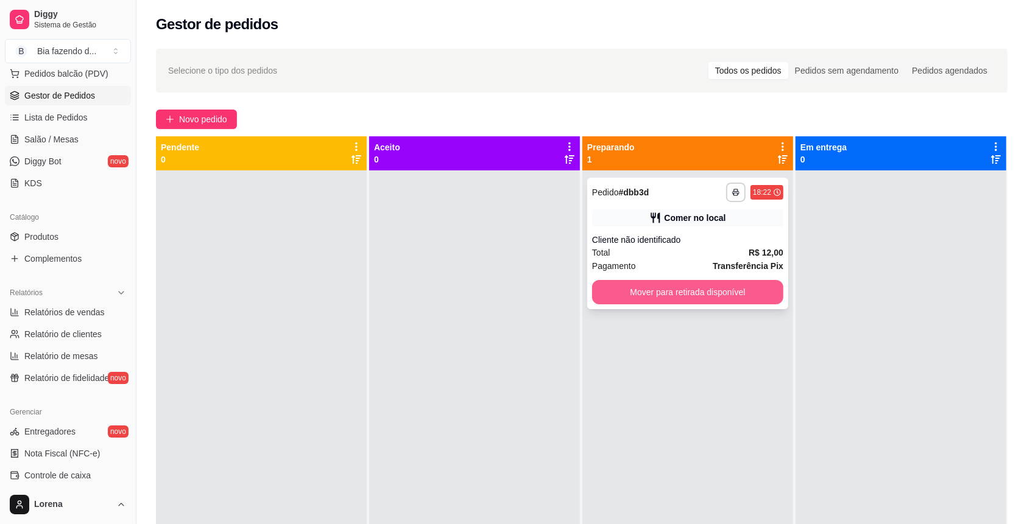
click at [717, 294] on button "Mover para retirada disponível" at bounding box center [687, 292] width 191 height 24
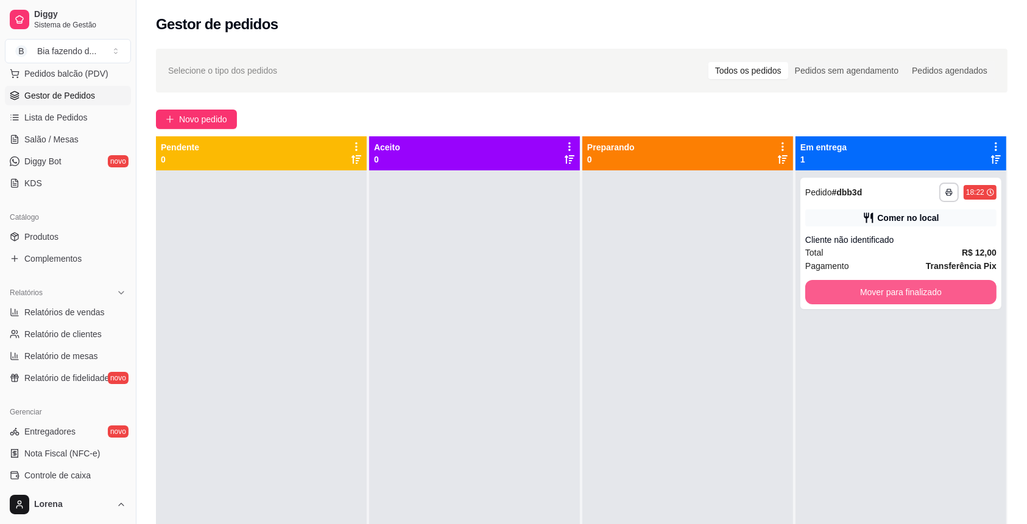
click at [770, 290] on button "Mover para finalizado" at bounding box center [900, 292] width 191 height 24
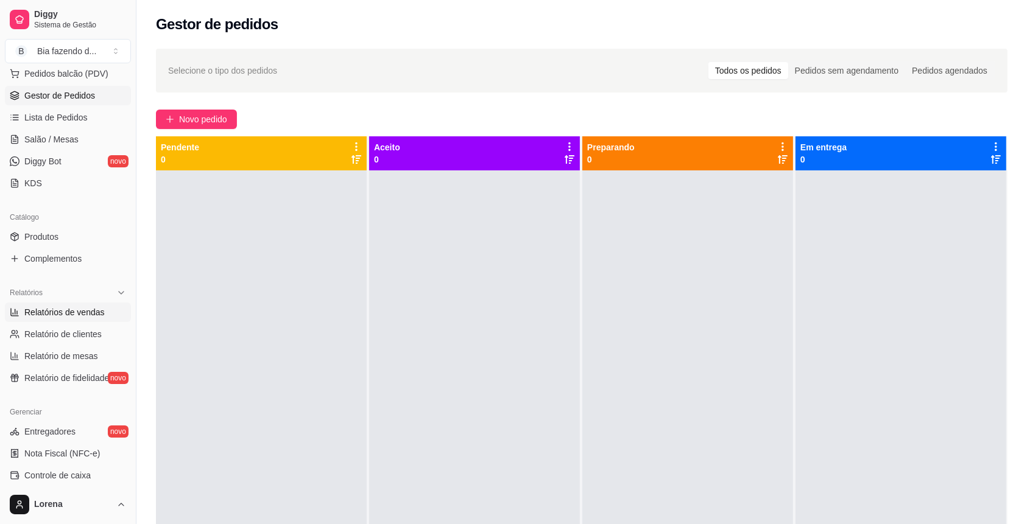
click at [91, 303] on link "Relatórios de vendas" at bounding box center [68, 312] width 126 height 19
select select "ALL"
select select "0"
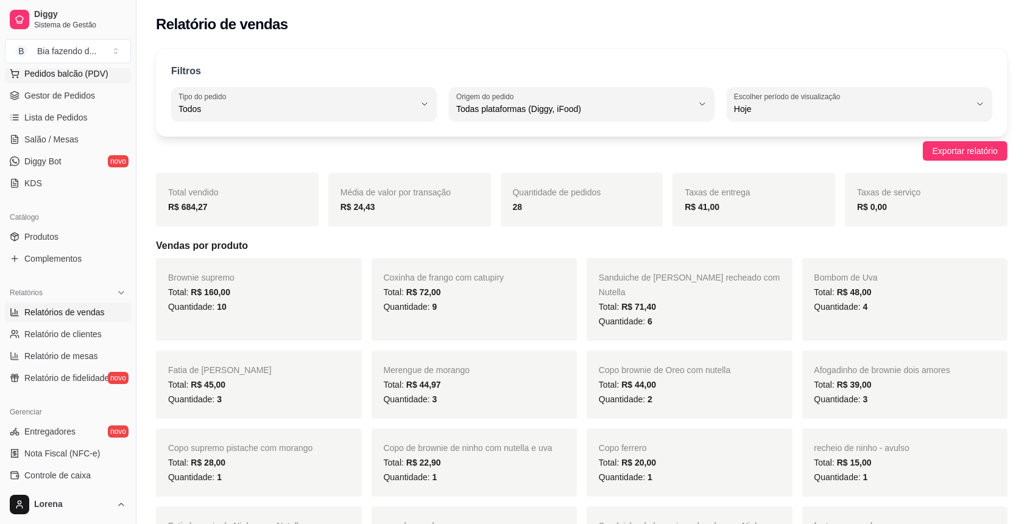
click at [88, 78] on span "Pedidos balcão (PDV)" at bounding box center [66, 74] width 84 height 12
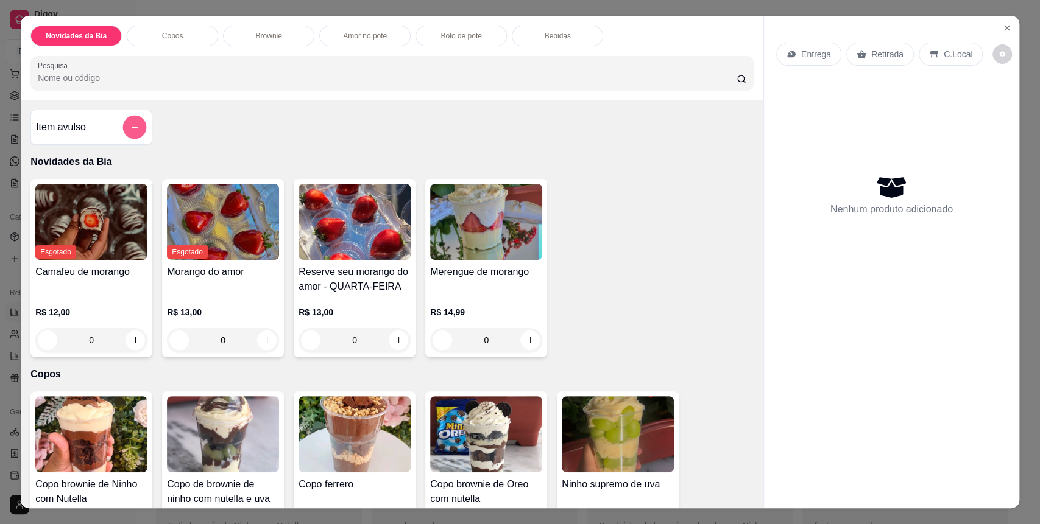
click at [130, 124] on icon "add-separate-item" at bounding box center [134, 127] width 9 height 9
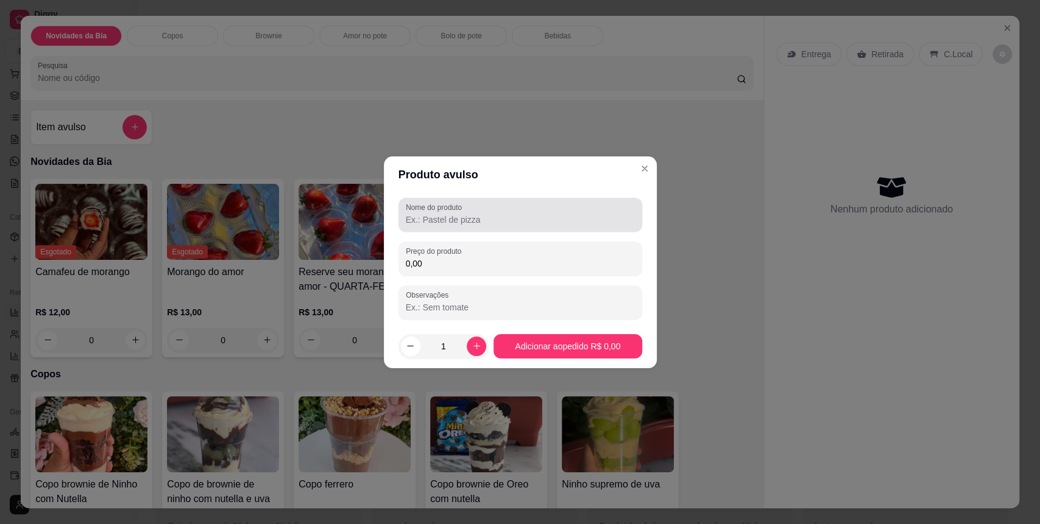
click at [466, 211] on label "Nome do produto" at bounding box center [436, 207] width 60 height 10
click at [468, 214] on input "Nome do produto" at bounding box center [520, 220] width 229 height 12
type input "coquinha"
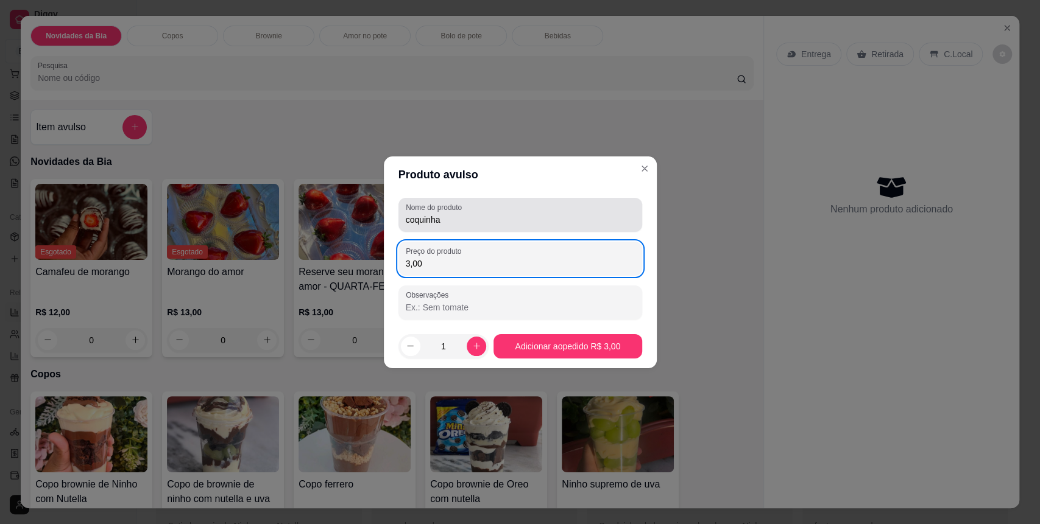
type input "3,00"
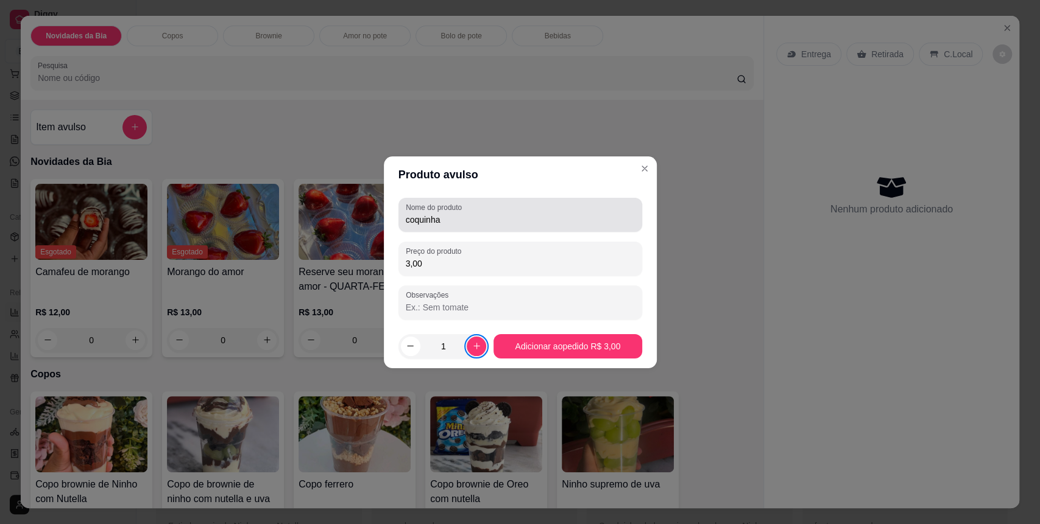
type input "2"
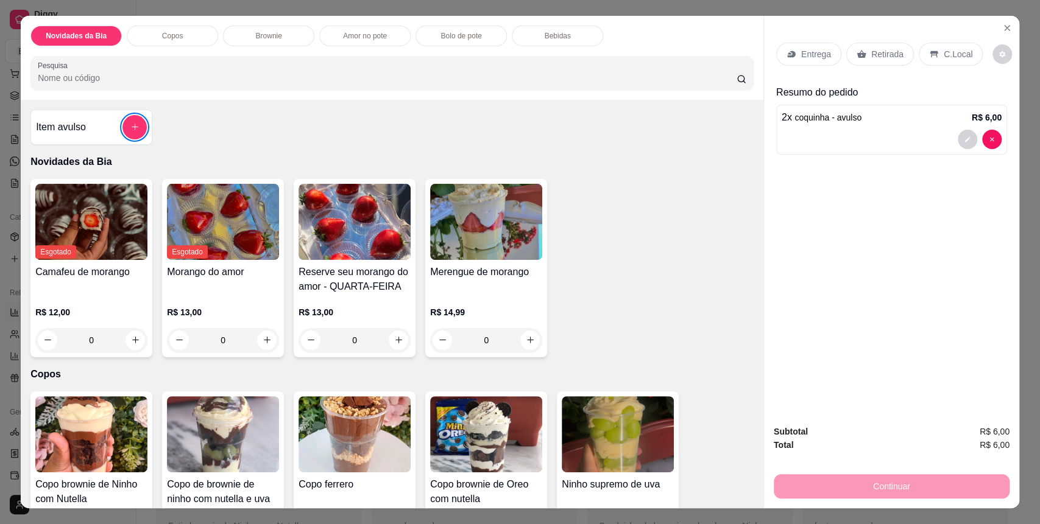
click at [770, 54] on p "C.Local" at bounding box center [958, 54] width 29 height 12
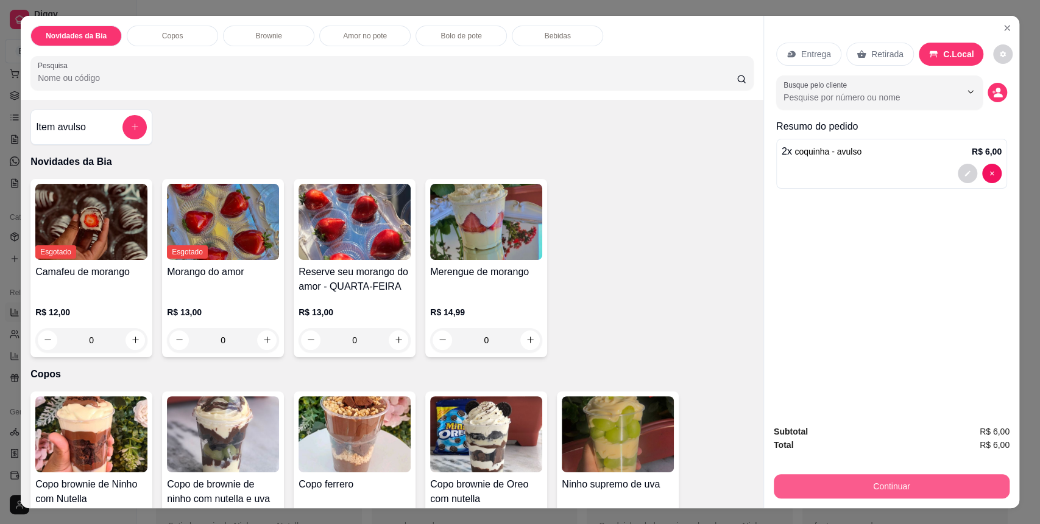
click at [770, 384] on button "Continuar" at bounding box center [892, 487] width 236 height 24
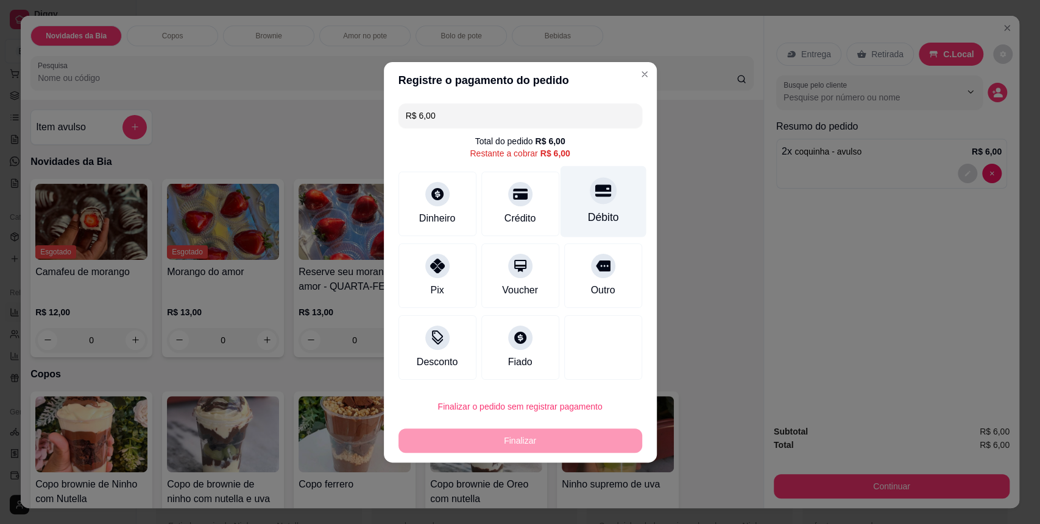
click at [579, 203] on div "Débito" at bounding box center [603, 201] width 86 height 71
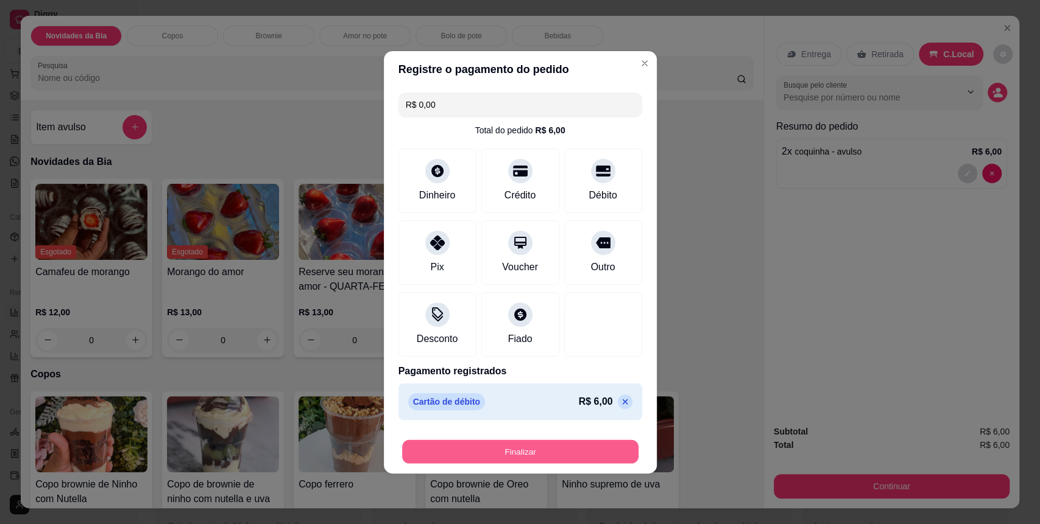
click at [529, 384] on button "Finalizar" at bounding box center [520, 452] width 236 height 24
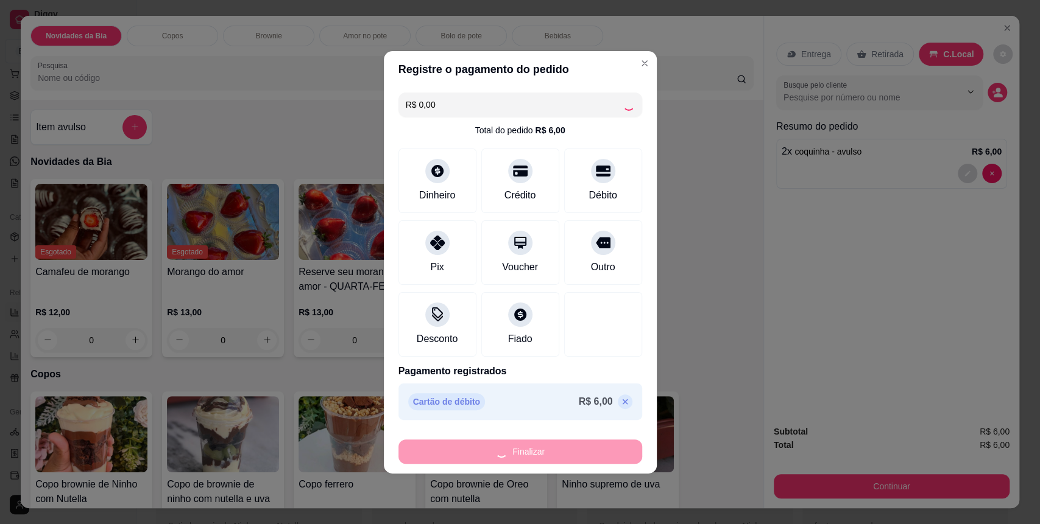
type input "-R$ 6,00"
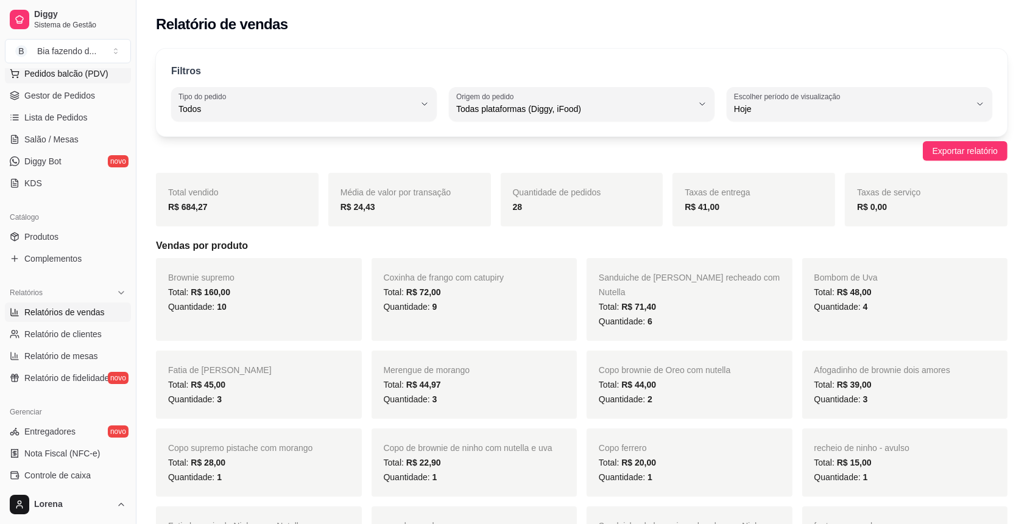
click at [88, 77] on span "Pedidos balcão (PDV)" at bounding box center [66, 74] width 84 height 12
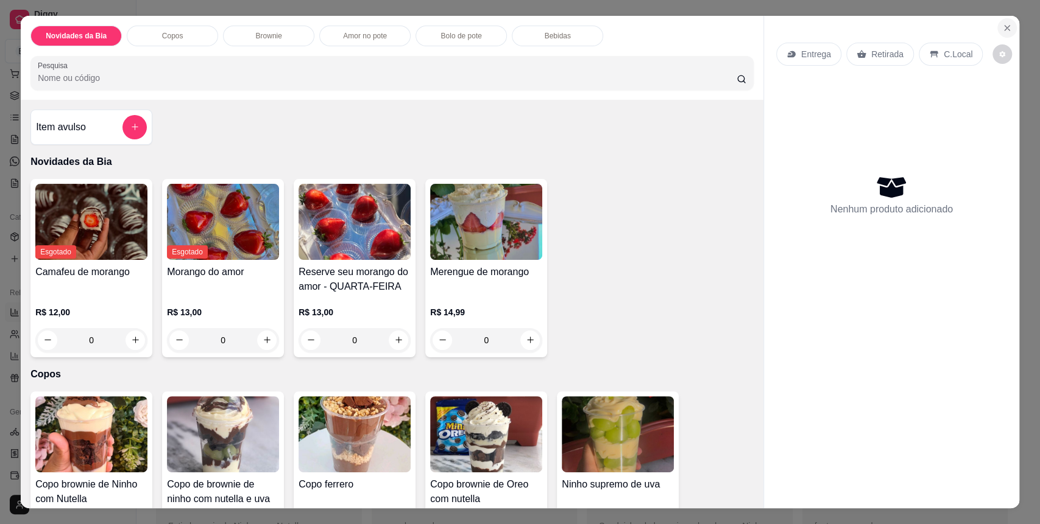
click at [770, 23] on icon "Close" at bounding box center [1007, 28] width 10 height 10
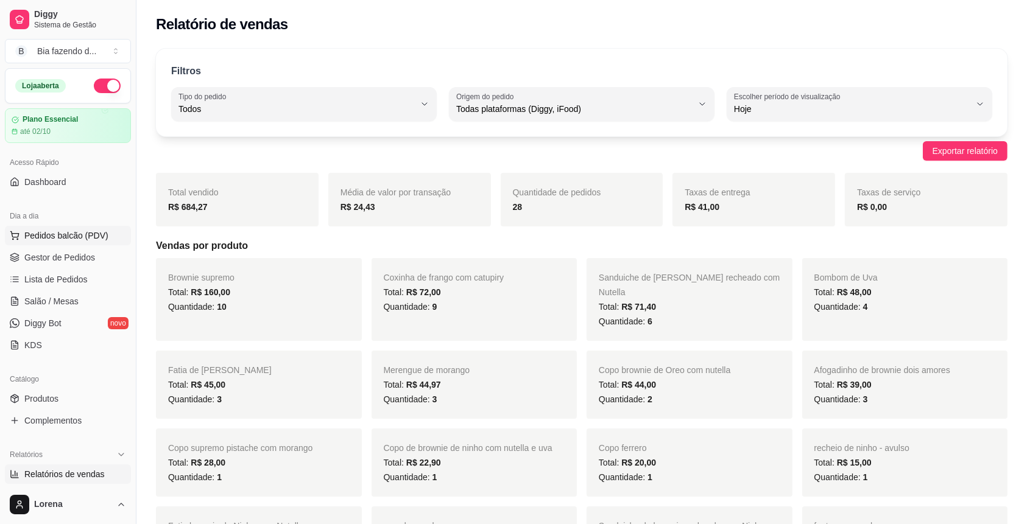
click at [67, 230] on span "Pedidos balcão (PDV)" at bounding box center [66, 236] width 84 height 12
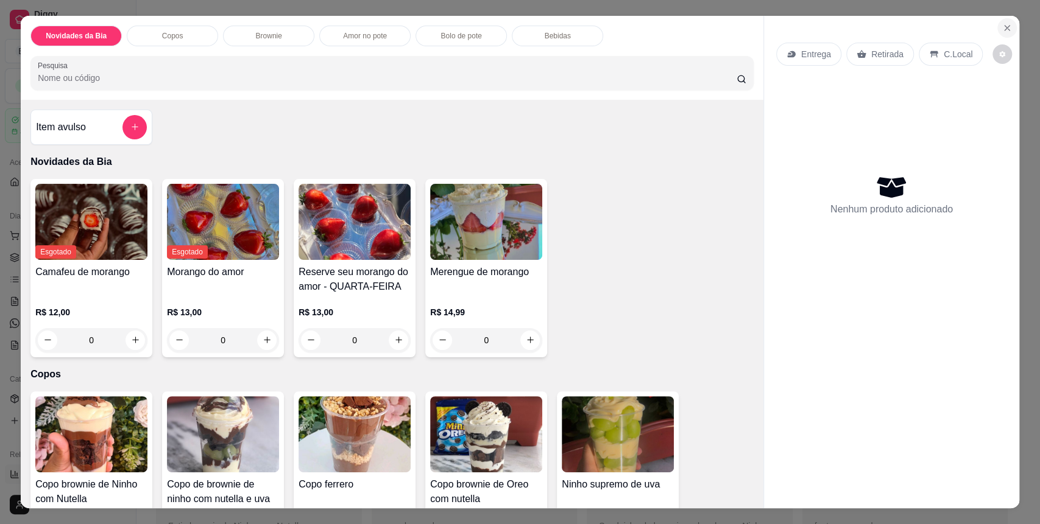
click at [770, 19] on button "Close" at bounding box center [1006, 27] width 19 height 19
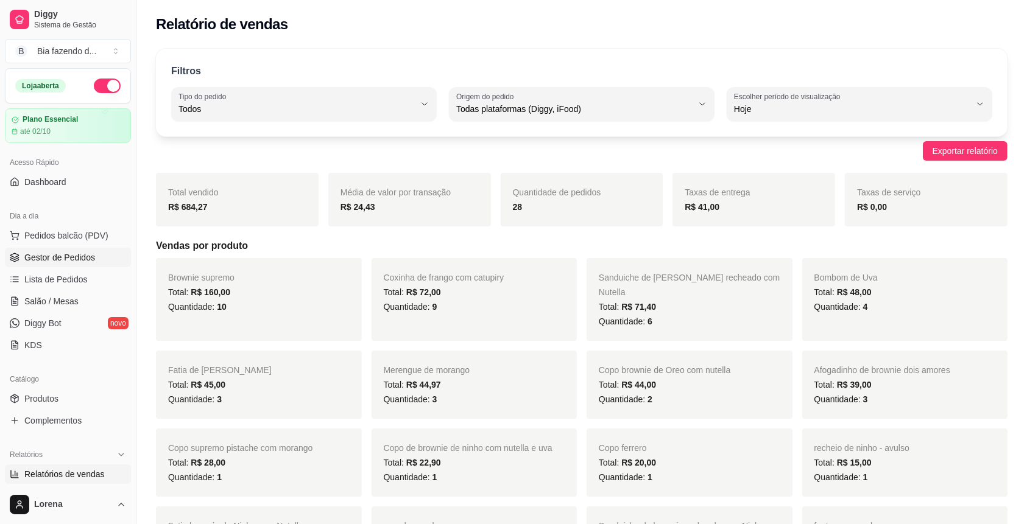
click at [102, 253] on link "Gestor de Pedidos" at bounding box center [68, 257] width 126 height 19
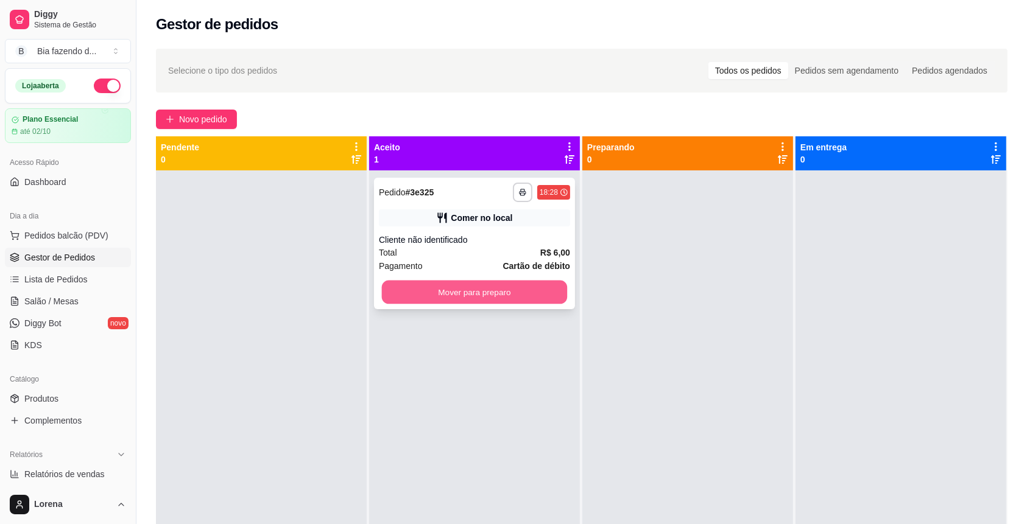
click at [420, 294] on button "Mover para preparo" at bounding box center [475, 293] width 186 height 24
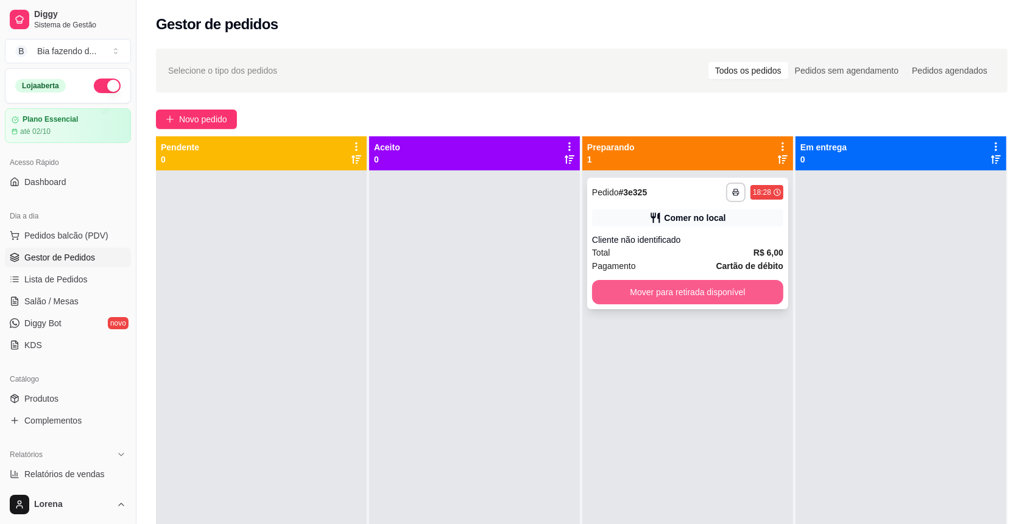
click at [726, 296] on button "Mover para retirada disponível" at bounding box center [687, 292] width 191 height 24
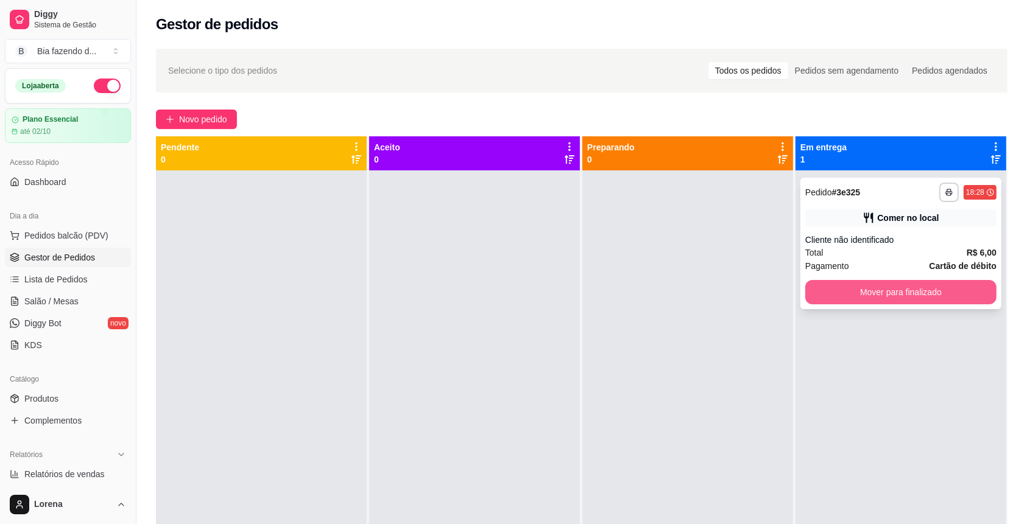
click at [770, 296] on button "Mover para finalizado" at bounding box center [900, 292] width 191 height 24
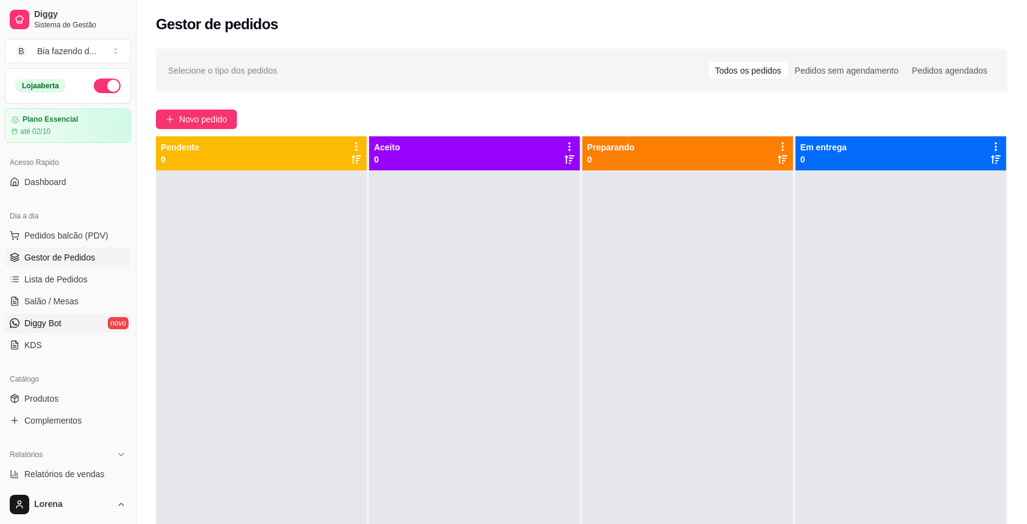
click at [80, 323] on link "Diggy Bot novo" at bounding box center [68, 323] width 126 height 19
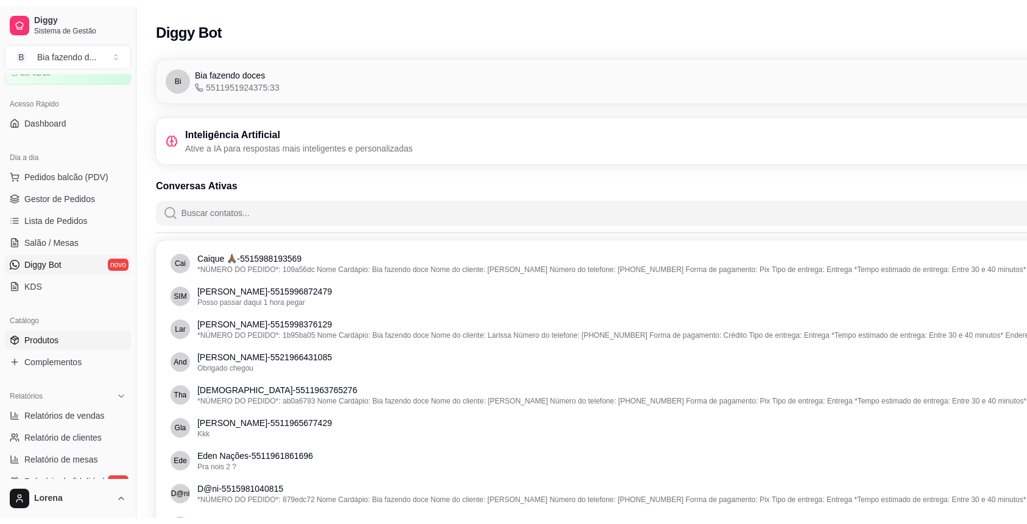
scroll to position [81, 0]
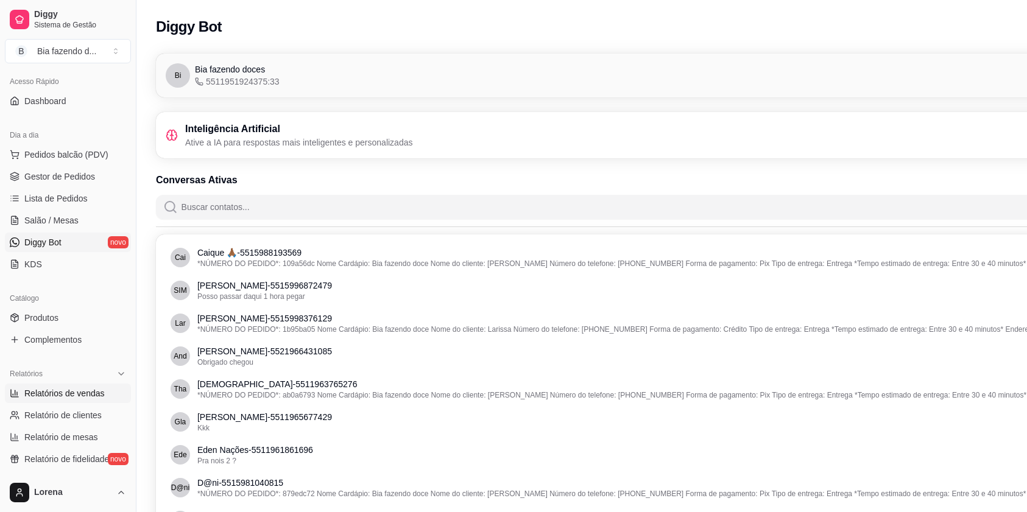
click at [86, 384] on span "Relatórios de vendas" at bounding box center [64, 393] width 80 height 12
select select "ALL"
select select "0"
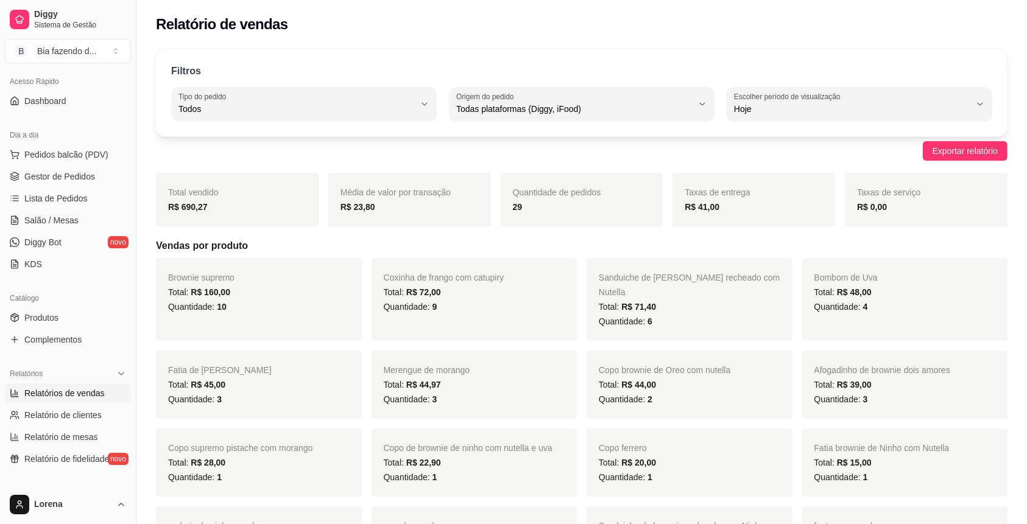
click at [5, 384] on link "Relatórios de vendas" at bounding box center [68, 393] width 126 height 19
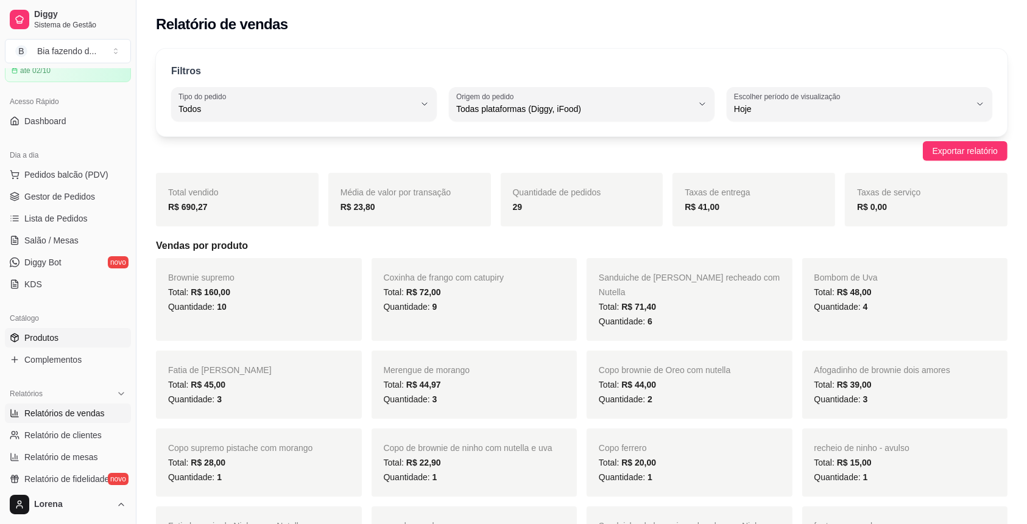
scroll to position [81, 0]
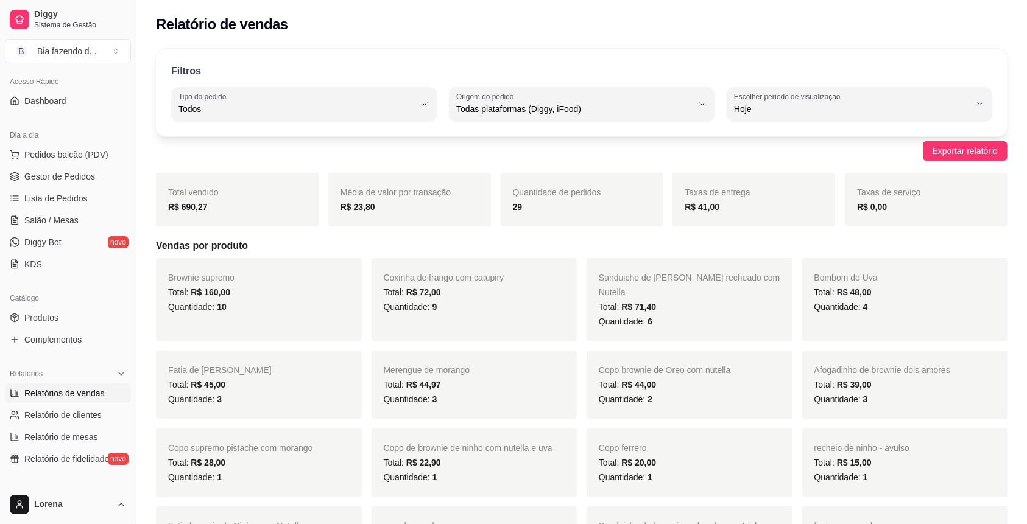
click at [699, 210] on strong "R$ 41,00" at bounding box center [702, 207] width 35 height 10
copy strong "41,00"
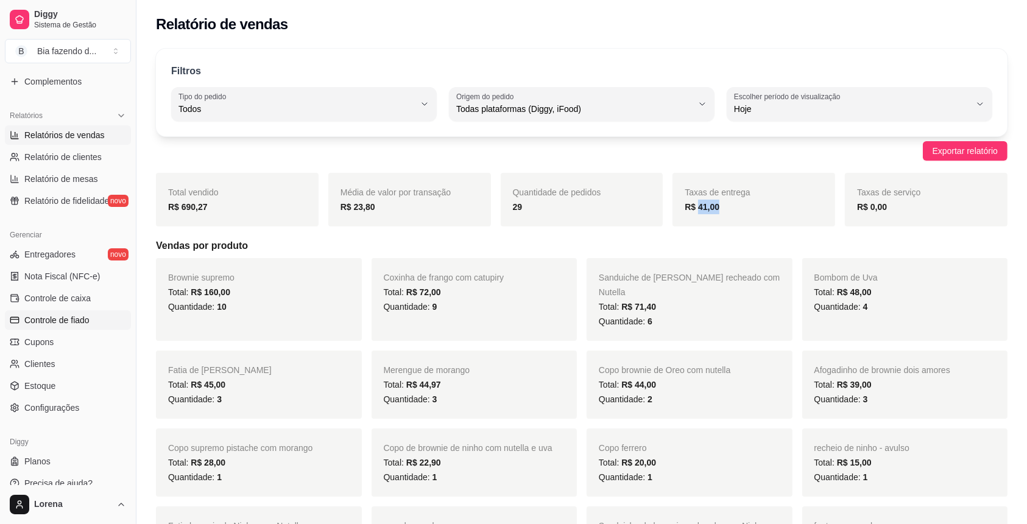
scroll to position [351, 0]
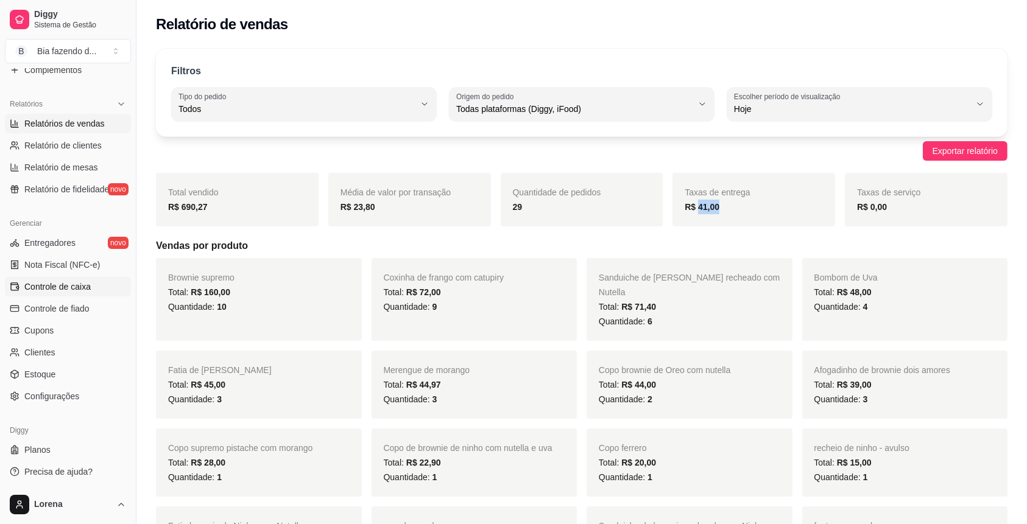
click at [87, 286] on span "Controle de caixa" at bounding box center [57, 287] width 66 height 12
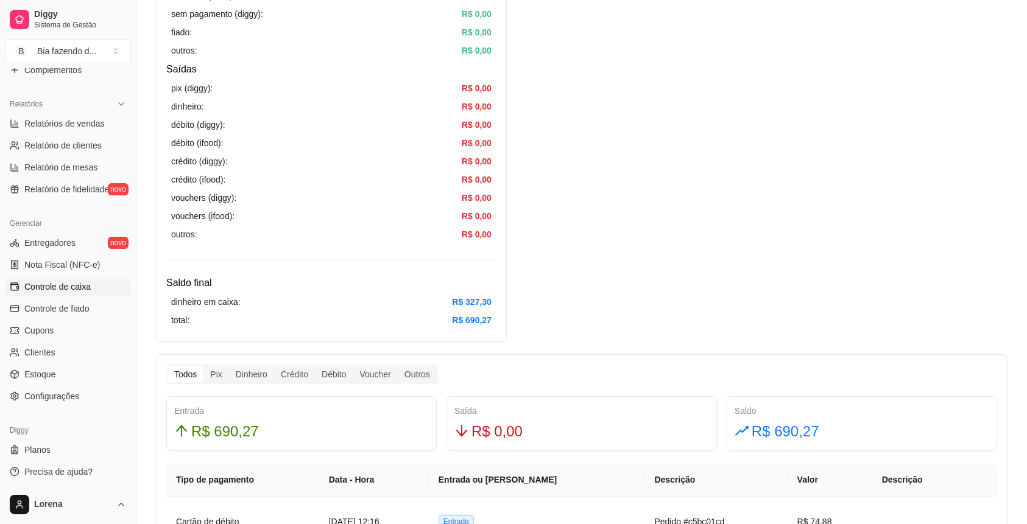
scroll to position [406, 0]
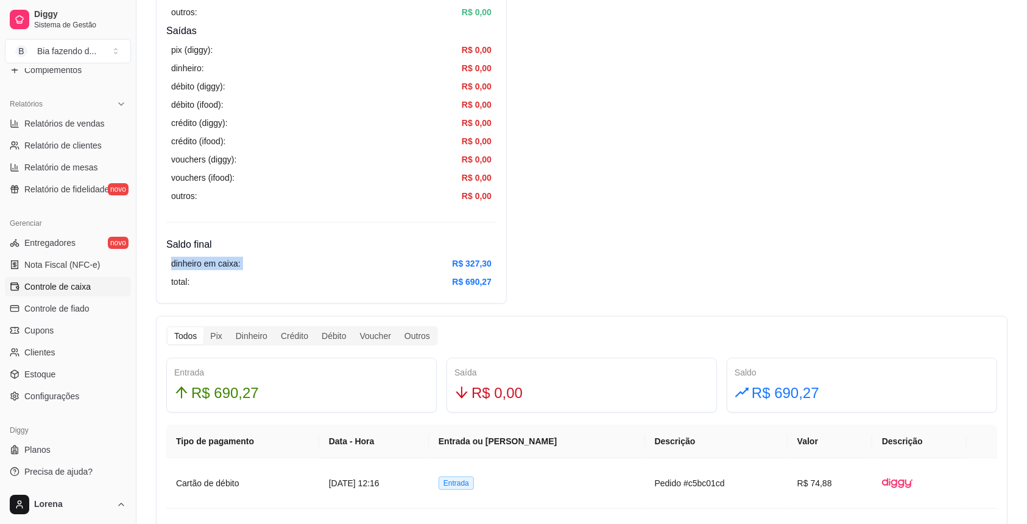
drag, startPoint x: 478, startPoint y: 260, endPoint x: 519, endPoint y: 242, distance: 44.7
click at [472, 261] on article "R$ 327,30" at bounding box center [472, 263] width 40 height 13
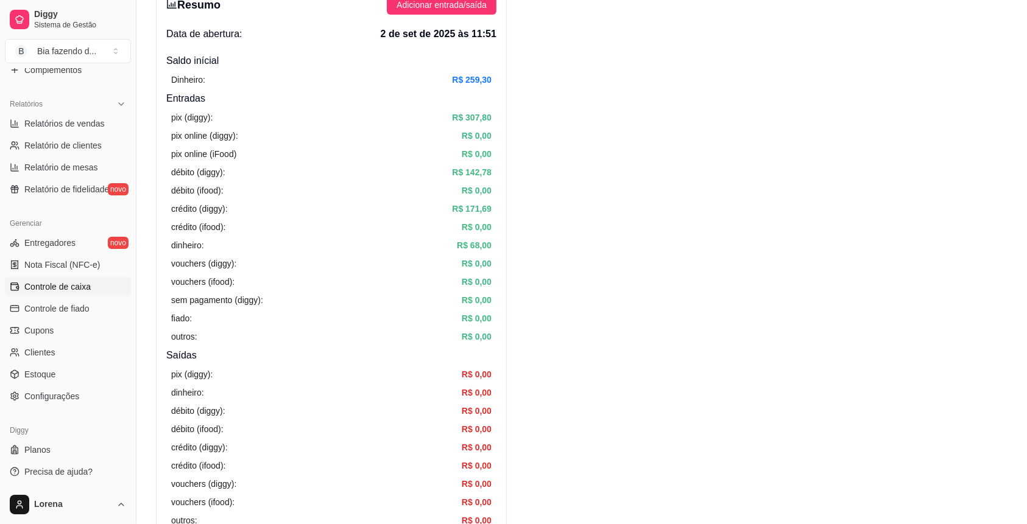
scroll to position [244, 0]
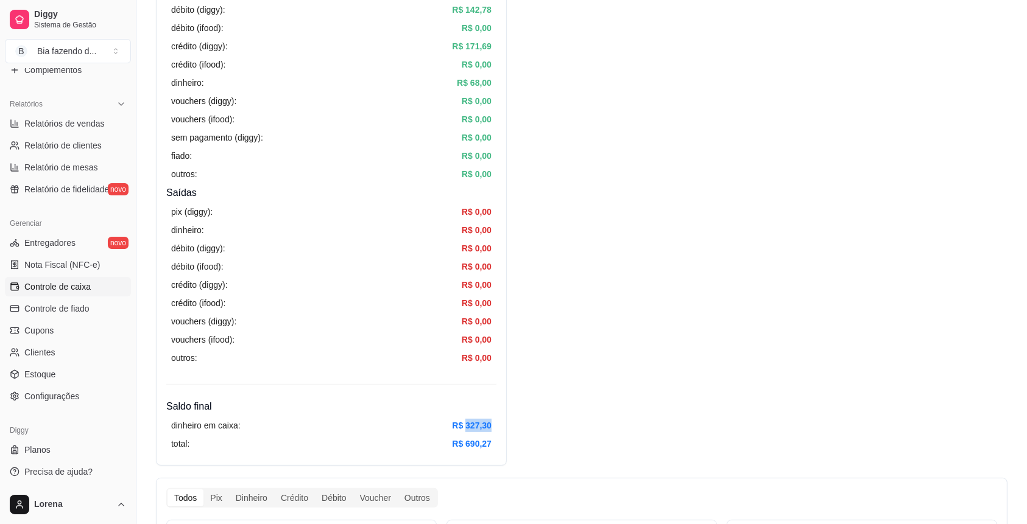
click at [487, 384] on article "R$ 327,30" at bounding box center [472, 425] width 40 height 13
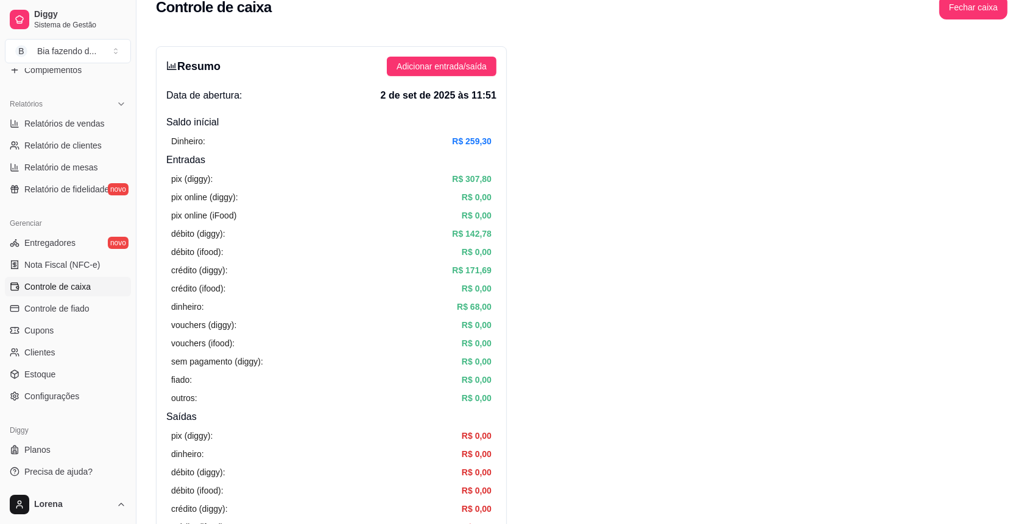
scroll to position [0, 0]
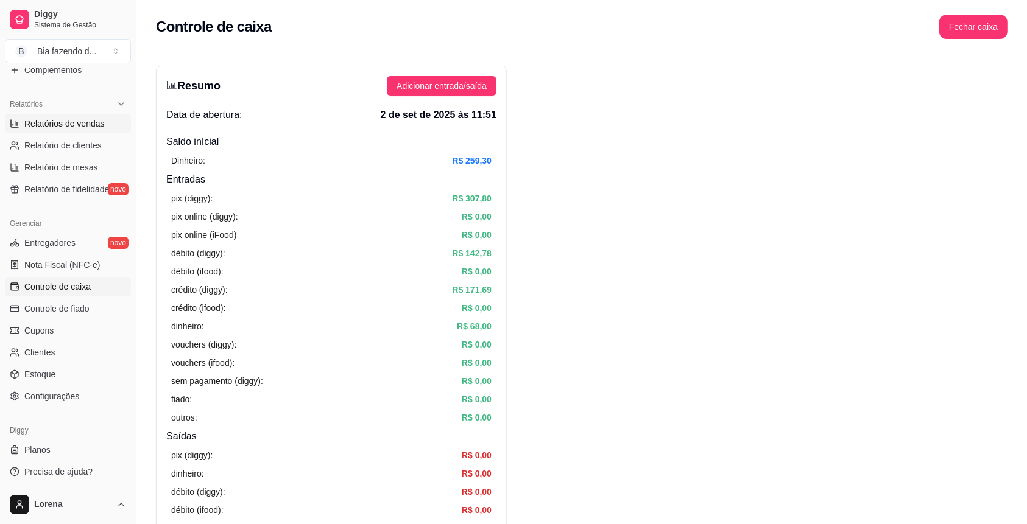
click at [96, 129] on span "Relatórios de vendas" at bounding box center [64, 124] width 80 height 12
select select "ALL"
select select "0"
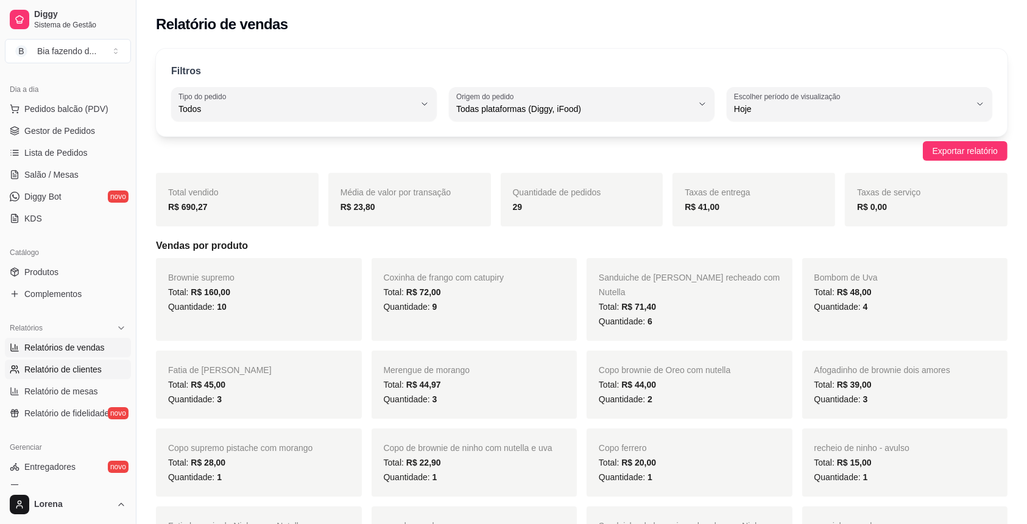
scroll to position [107, 0]
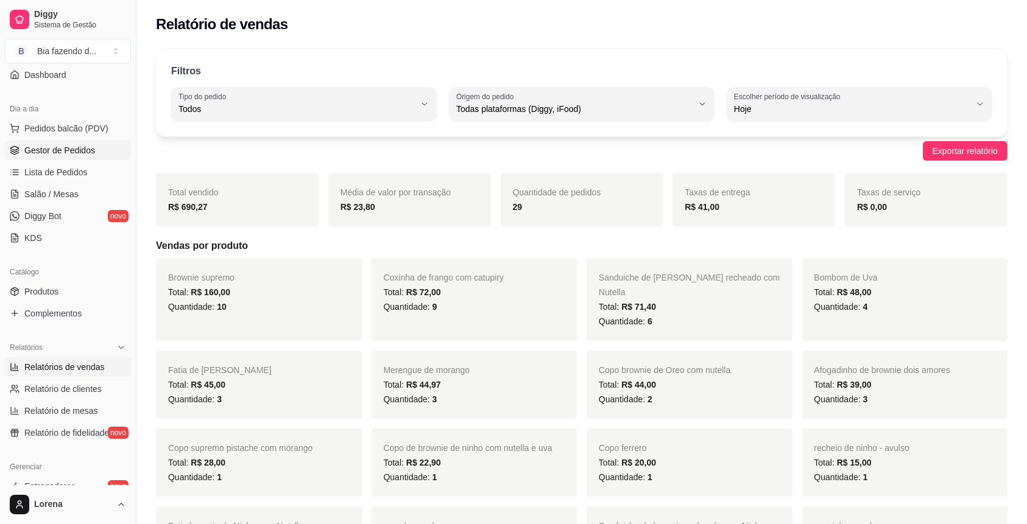
click at [91, 155] on span "Gestor de Pedidos" at bounding box center [59, 150] width 71 height 12
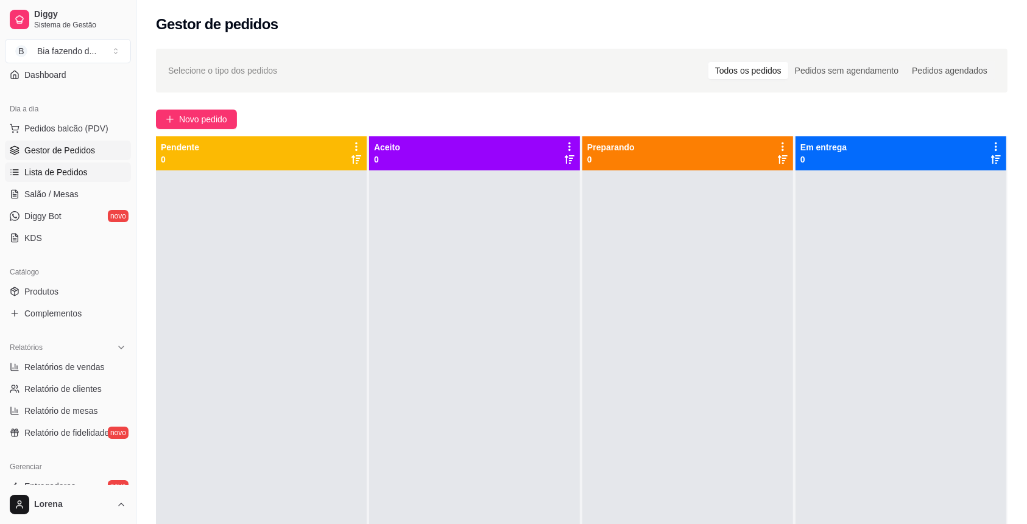
click at [88, 168] on link "Lista de Pedidos" at bounding box center [68, 172] width 126 height 19
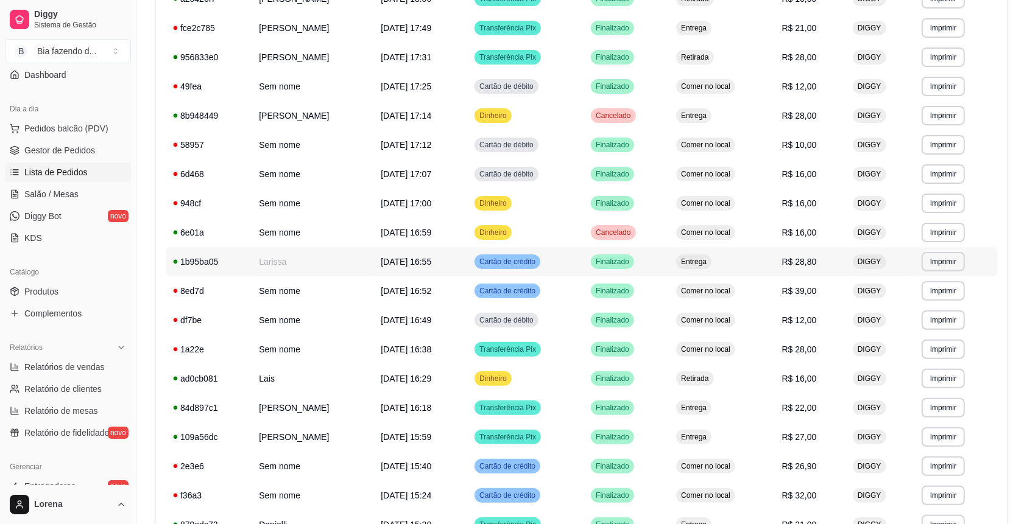
scroll to position [325, 0]
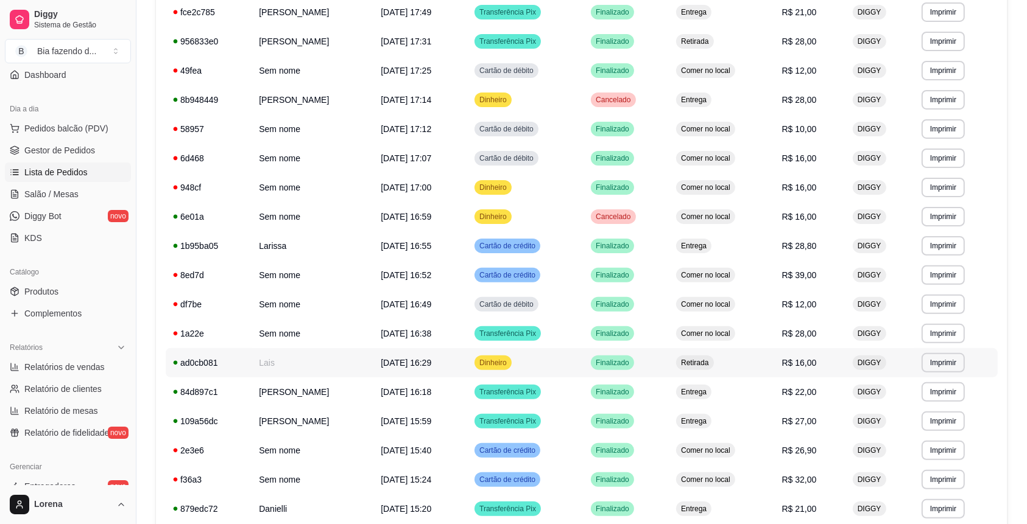
click at [319, 372] on td "Lais" at bounding box center [313, 362] width 122 height 29
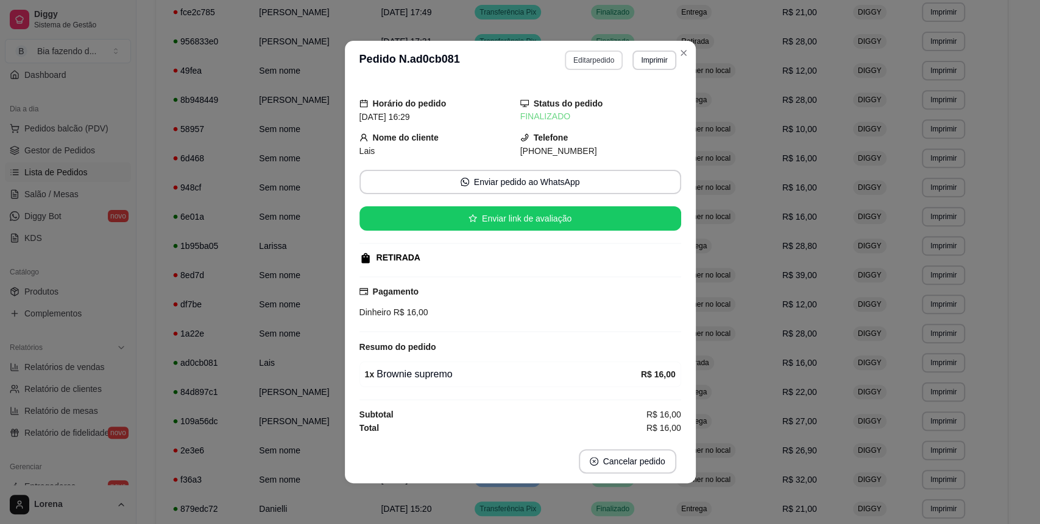
click at [595, 62] on button "Editar pedido" at bounding box center [594, 60] width 58 height 19
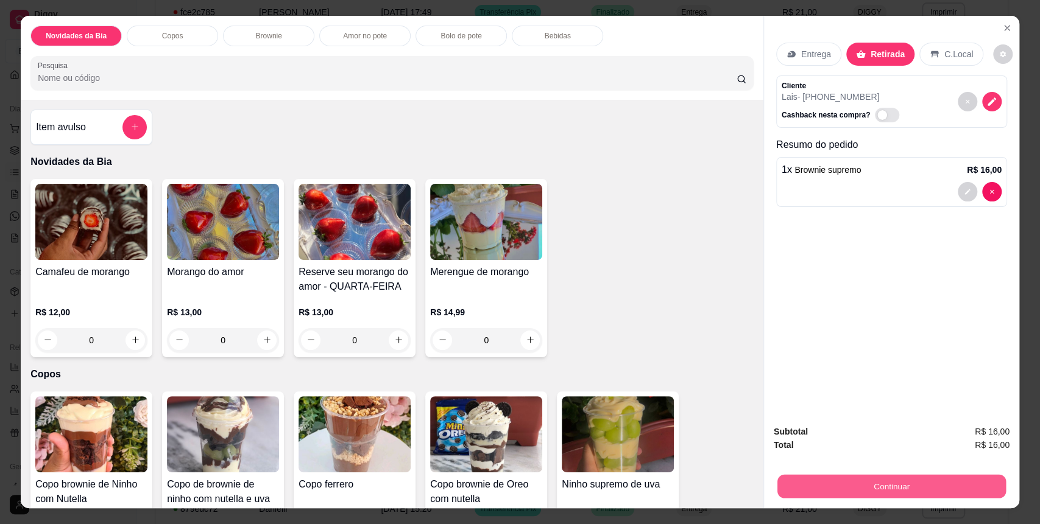
click at [770, 384] on button "Continuar" at bounding box center [891, 487] width 228 height 24
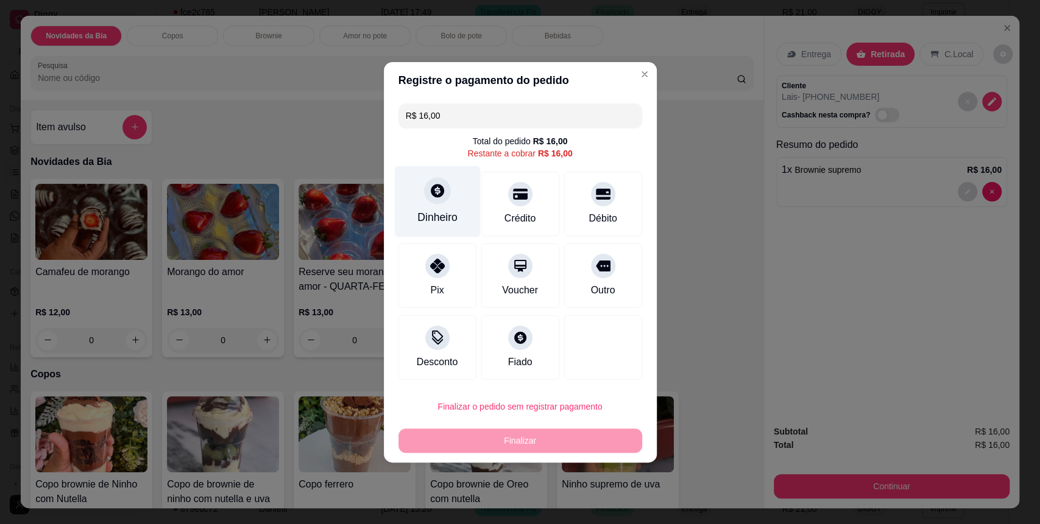
click at [418, 210] on div "Dinheiro" at bounding box center [437, 218] width 40 height 16
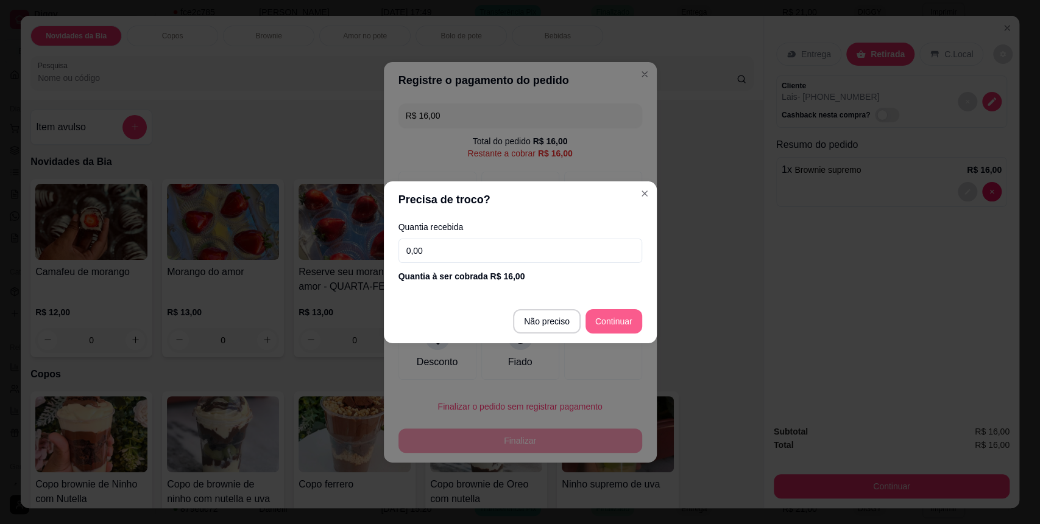
type input "R$ 0,00"
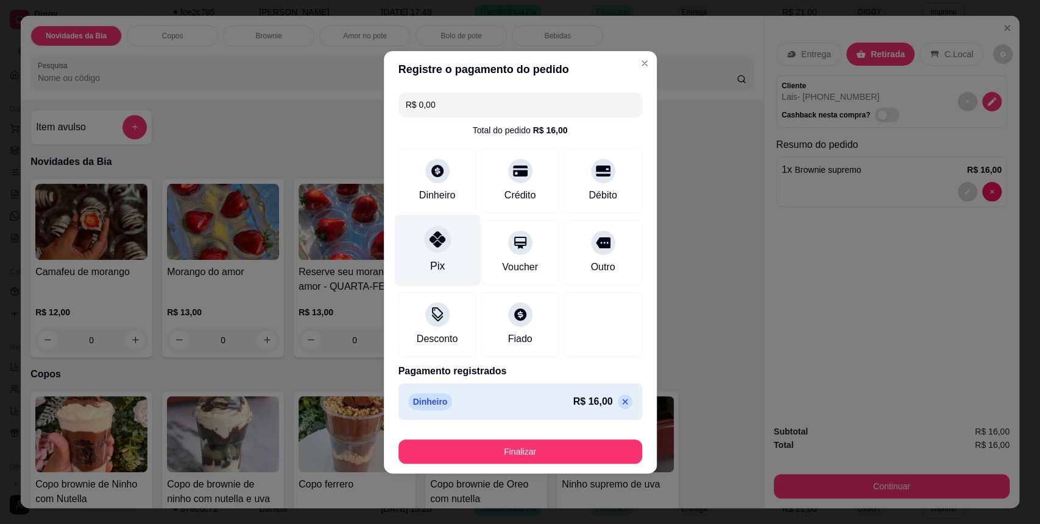
click at [450, 265] on div "Pix" at bounding box center [437, 249] width 86 height 71
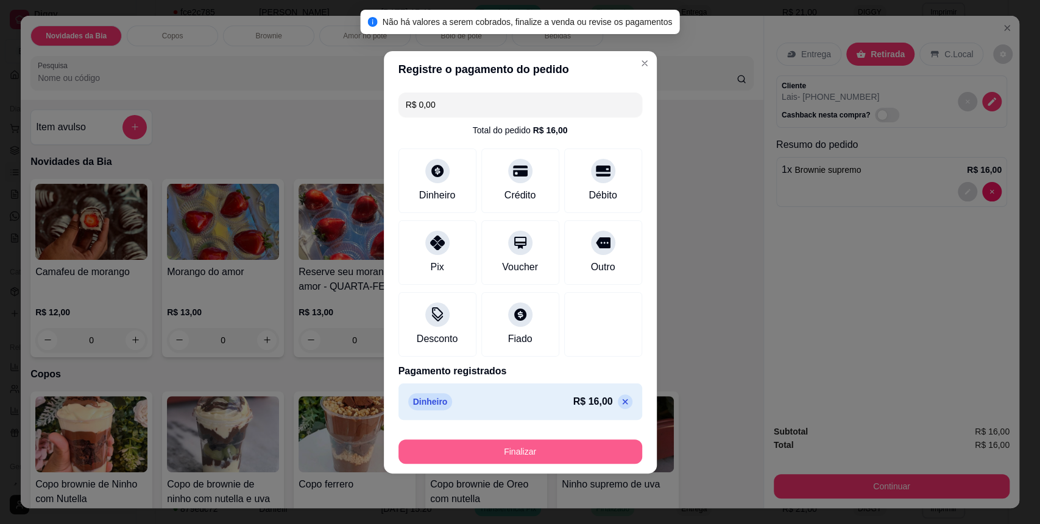
click at [450, 384] on button "Finalizar" at bounding box center [520, 452] width 244 height 24
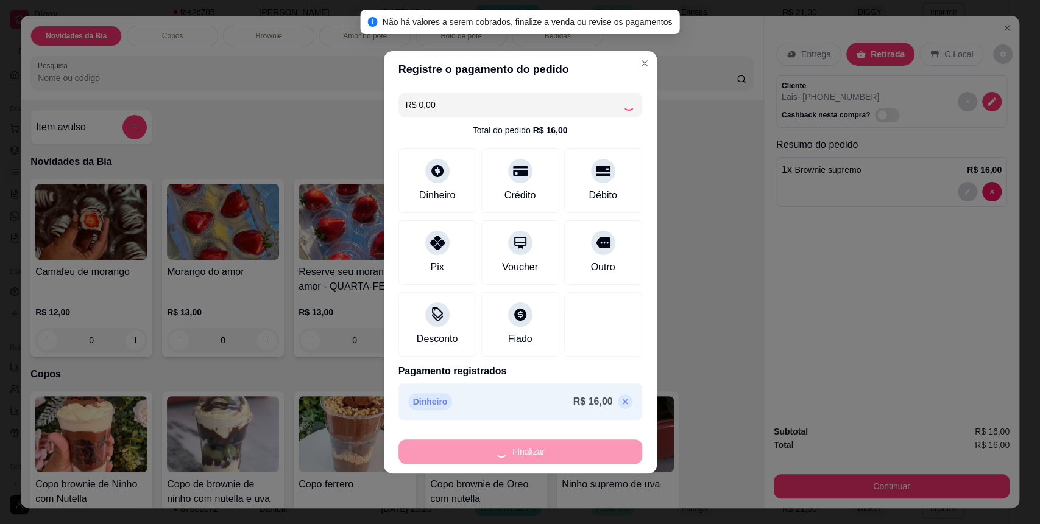
type input "0"
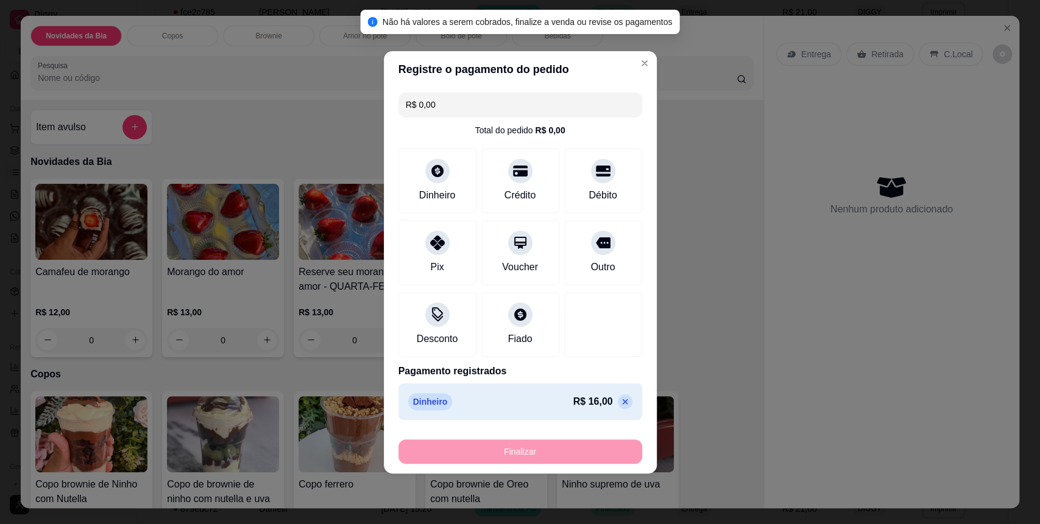
type input "-R$ 16,00"
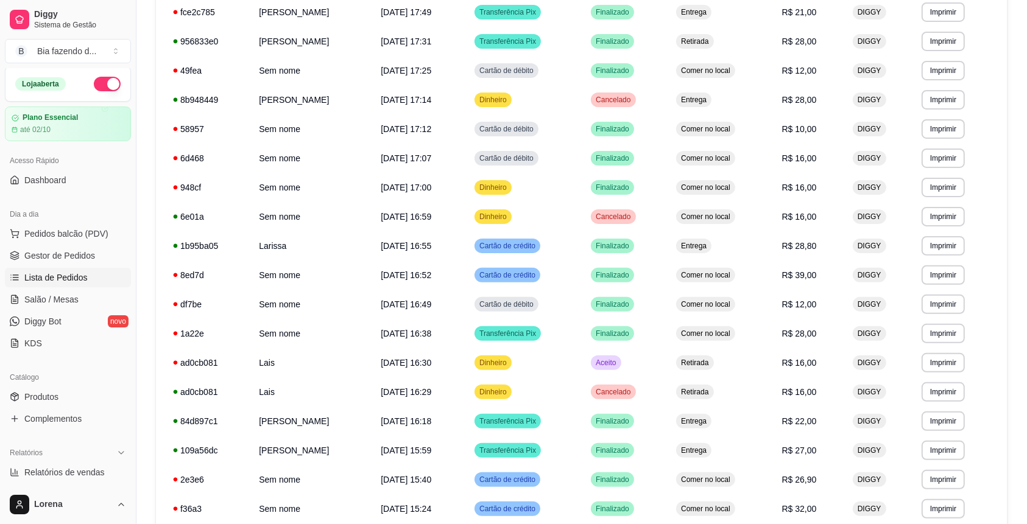
scroll to position [0, 0]
click at [89, 236] on span "Pedidos balcão (PDV)" at bounding box center [66, 236] width 84 height 12
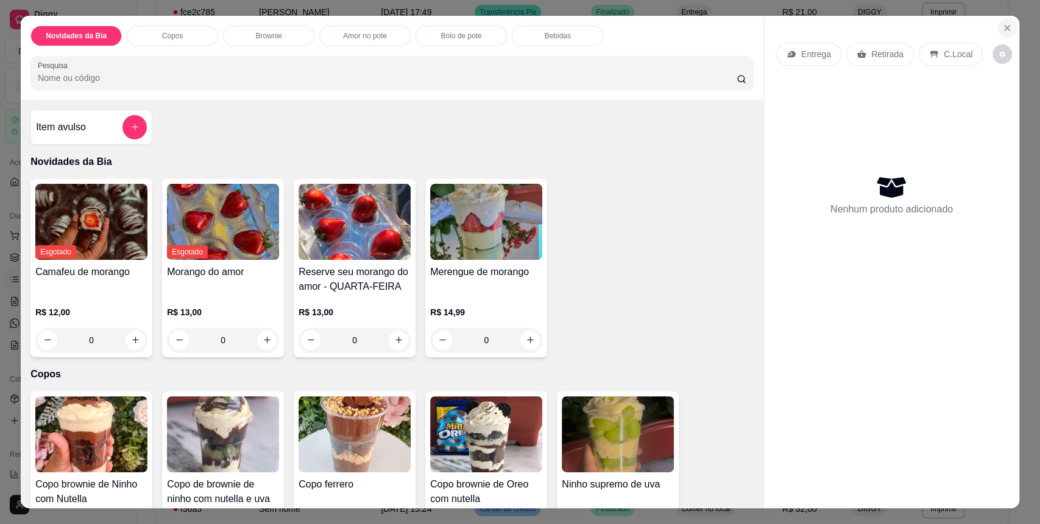
click at [770, 22] on button "Close" at bounding box center [1006, 27] width 19 height 19
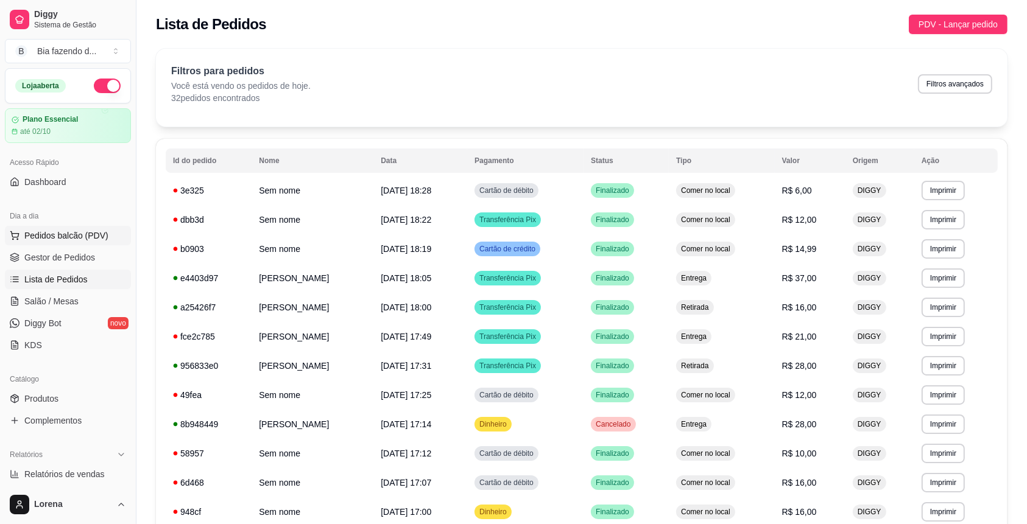
click at [104, 244] on button "Pedidos balcão (PDV)" at bounding box center [68, 235] width 126 height 19
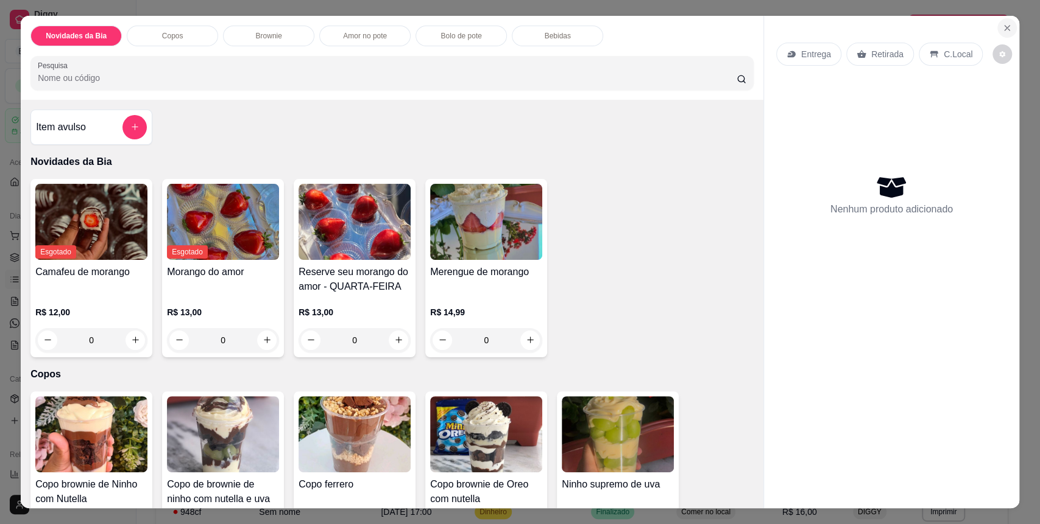
click at [770, 23] on button "Close" at bounding box center [1006, 27] width 19 height 19
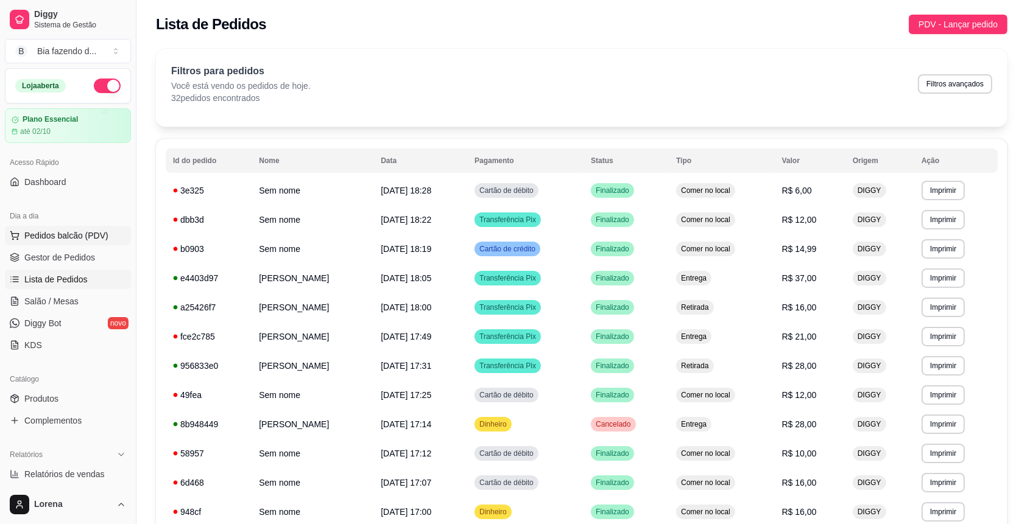
click at [85, 242] on button "Pedidos balcão (PDV)" at bounding box center [68, 235] width 126 height 19
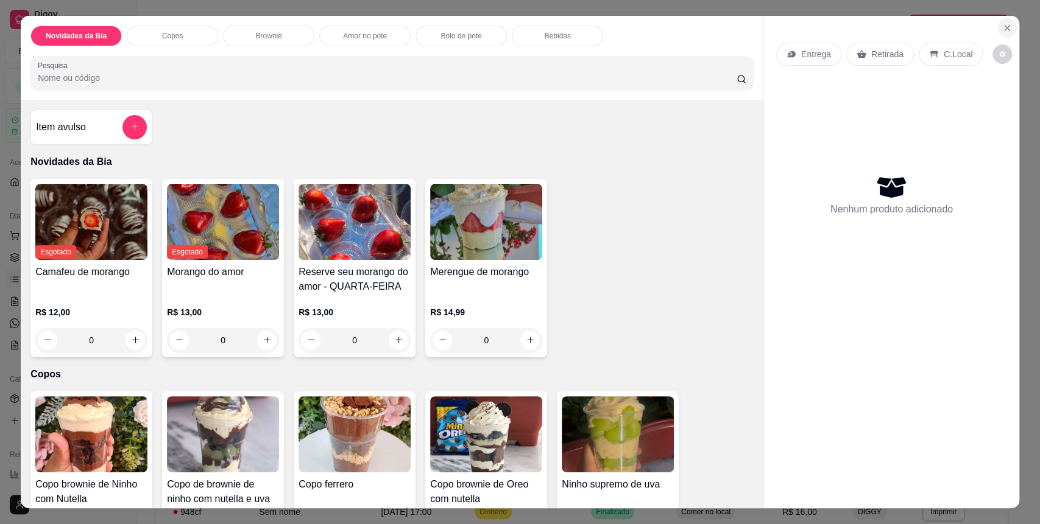
click at [770, 20] on button "Close" at bounding box center [1006, 27] width 19 height 19
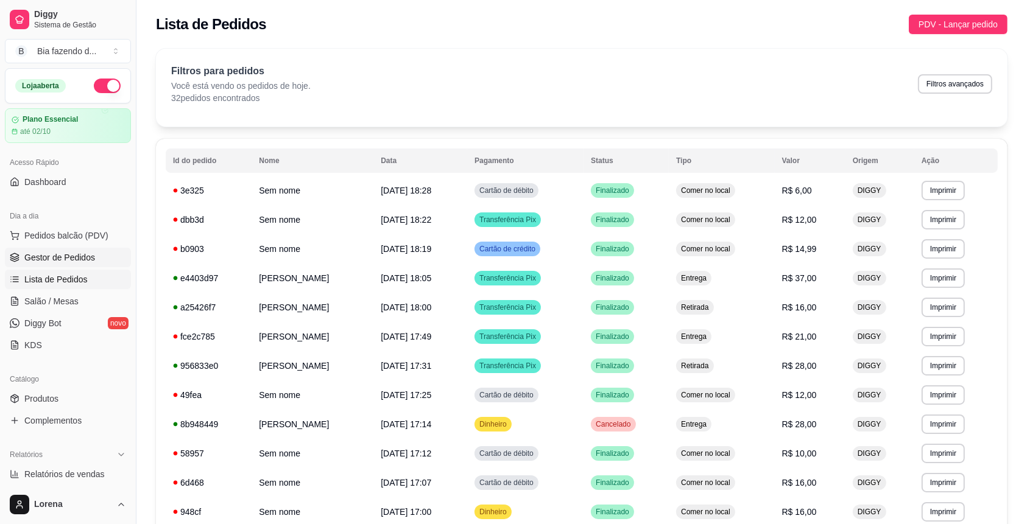
click at [90, 259] on span "Gestor de Pedidos" at bounding box center [59, 258] width 71 height 12
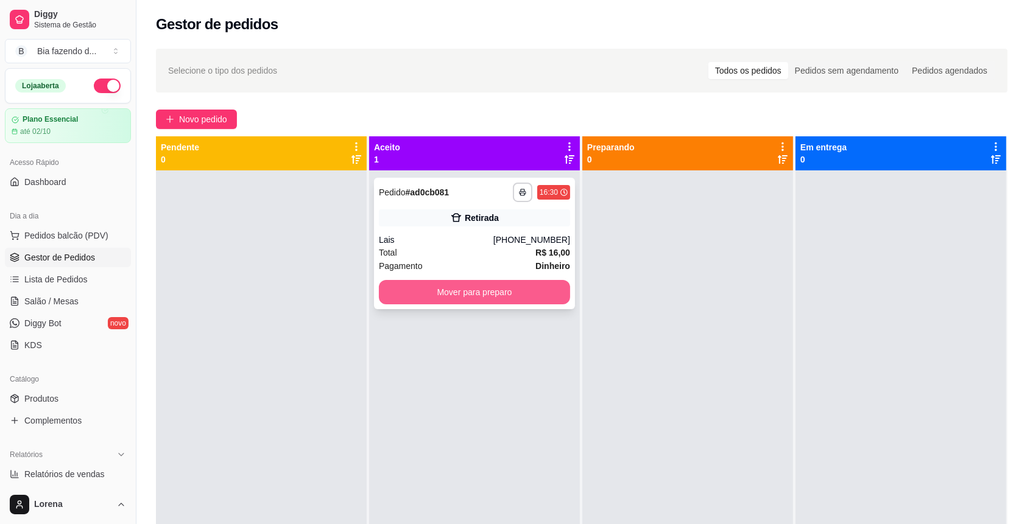
click at [491, 299] on button "Mover para preparo" at bounding box center [474, 292] width 191 height 24
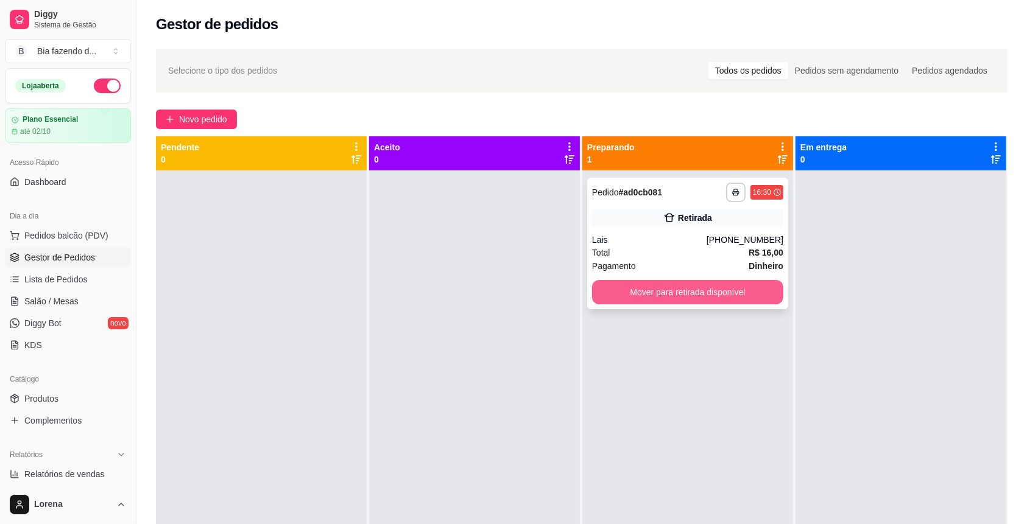
click at [679, 295] on button "Mover para retirada disponível" at bounding box center [687, 292] width 191 height 24
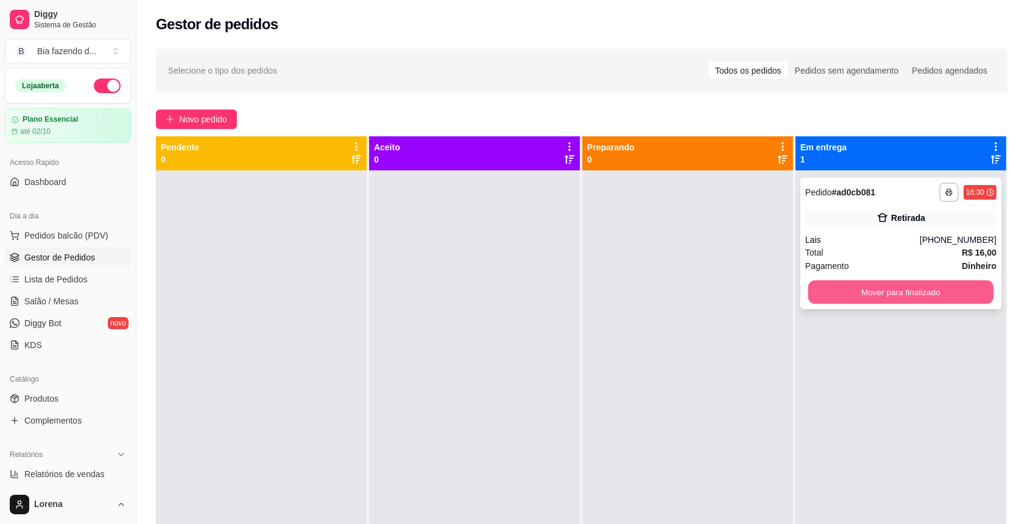
click at [770, 297] on button "Mover para finalizado" at bounding box center [901, 293] width 186 height 24
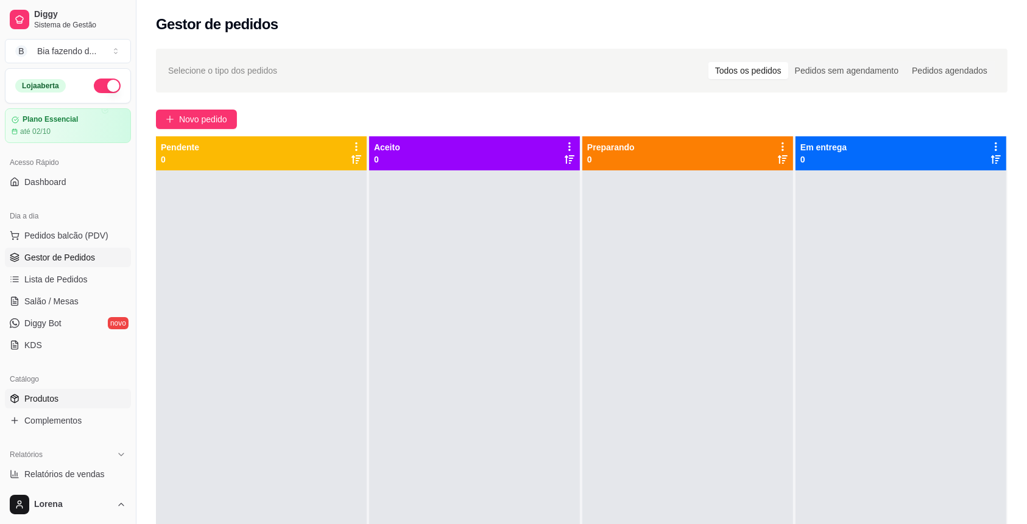
click at [59, 384] on link "Produtos" at bounding box center [68, 398] width 126 height 19
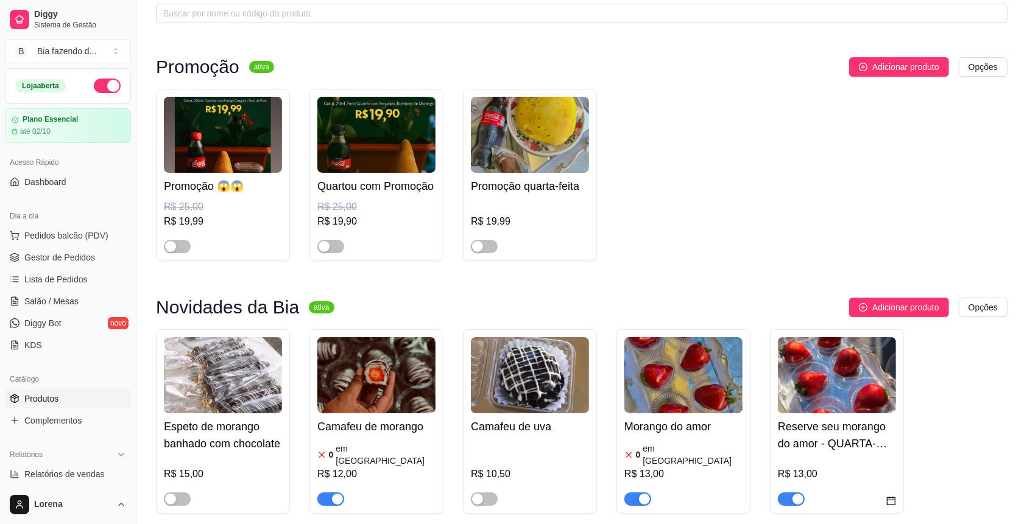
scroll to position [81, 0]
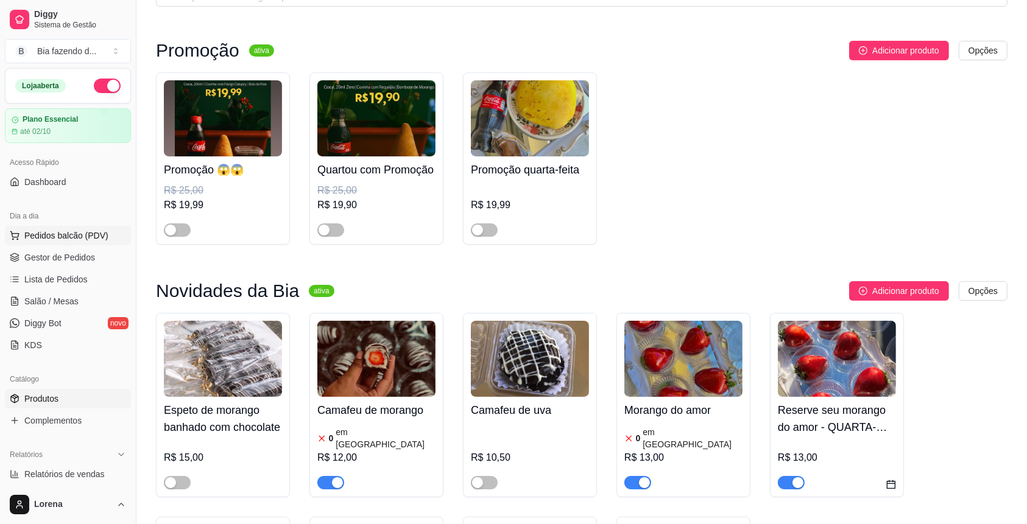
click at [69, 228] on button "Pedidos balcão (PDV)" at bounding box center [68, 235] width 126 height 19
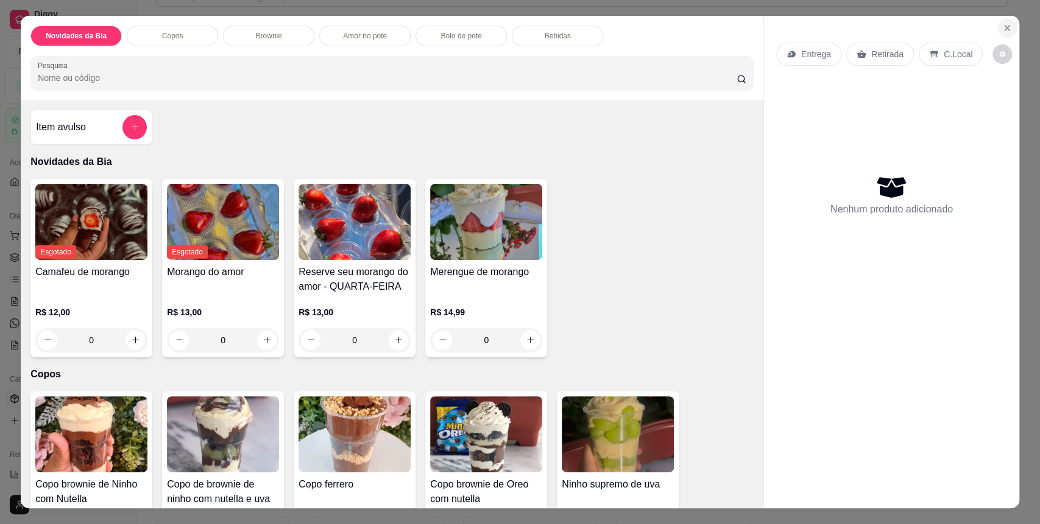
click at [770, 27] on button "Close" at bounding box center [1006, 27] width 19 height 19
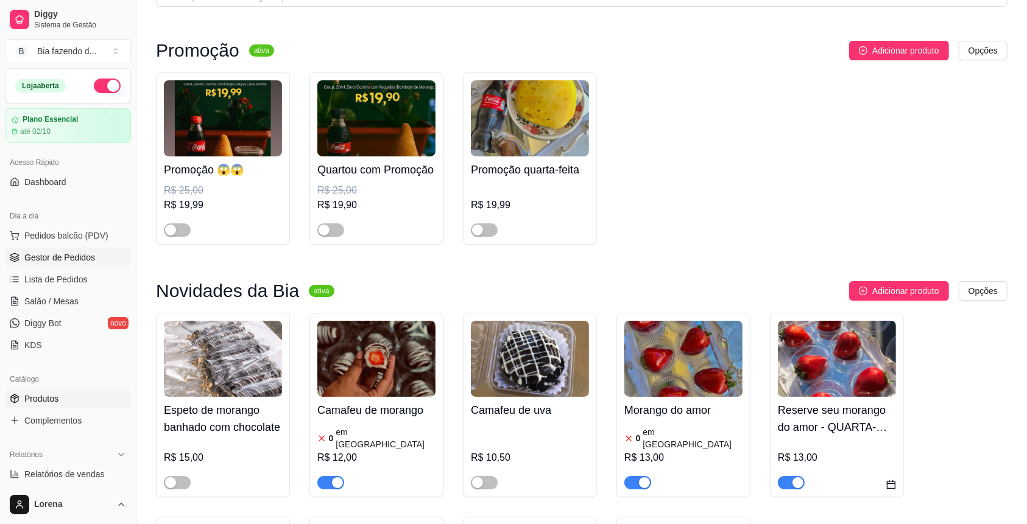
click at [97, 255] on link "Gestor de Pedidos" at bounding box center [68, 257] width 126 height 19
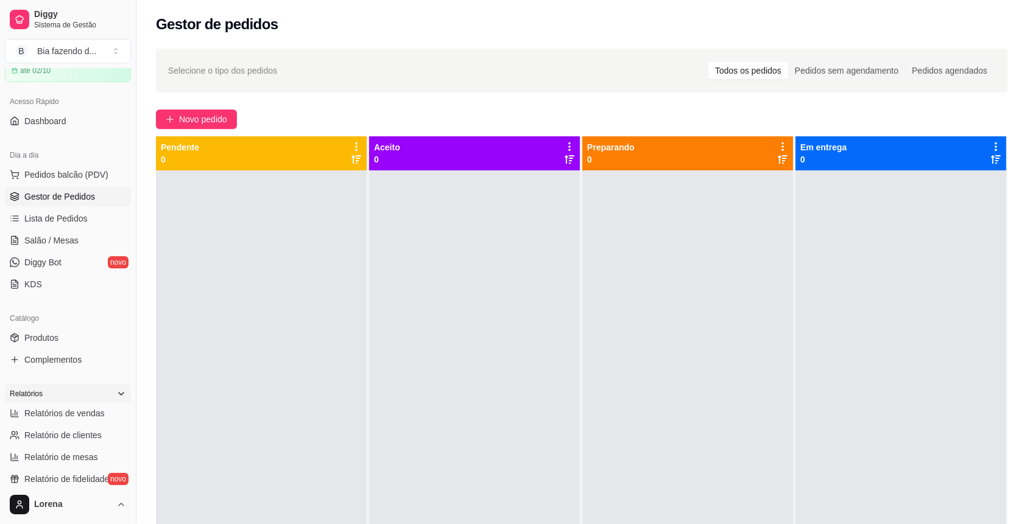
scroll to position [81, 0]
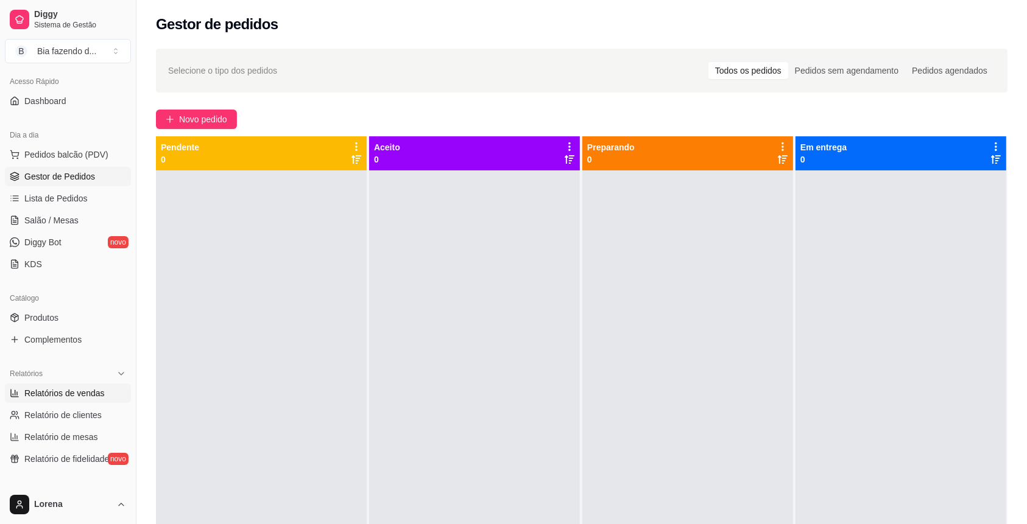
click at [80, 384] on span "Relatórios de vendas" at bounding box center [64, 393] width 80 height 12
select select "ALL"
select select "0"
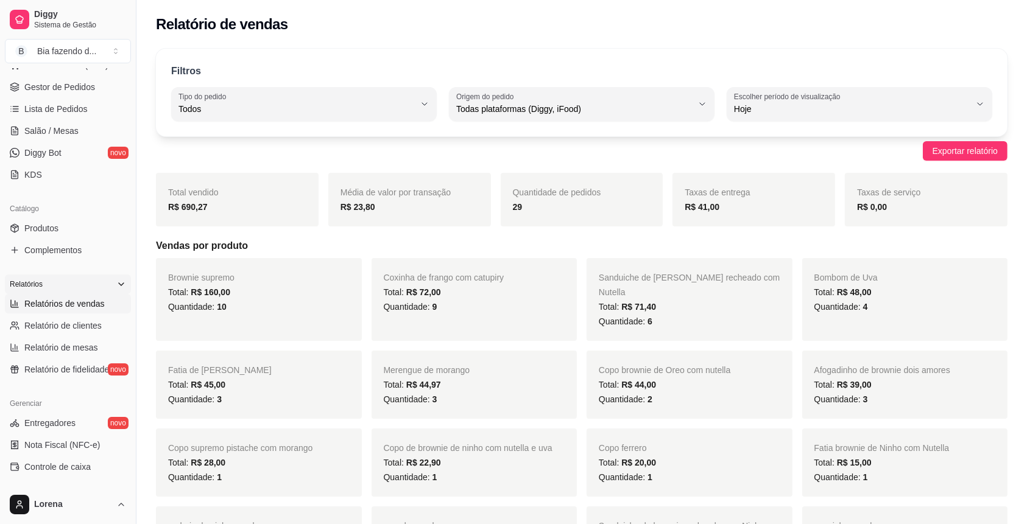
scroll to position [244, 0]
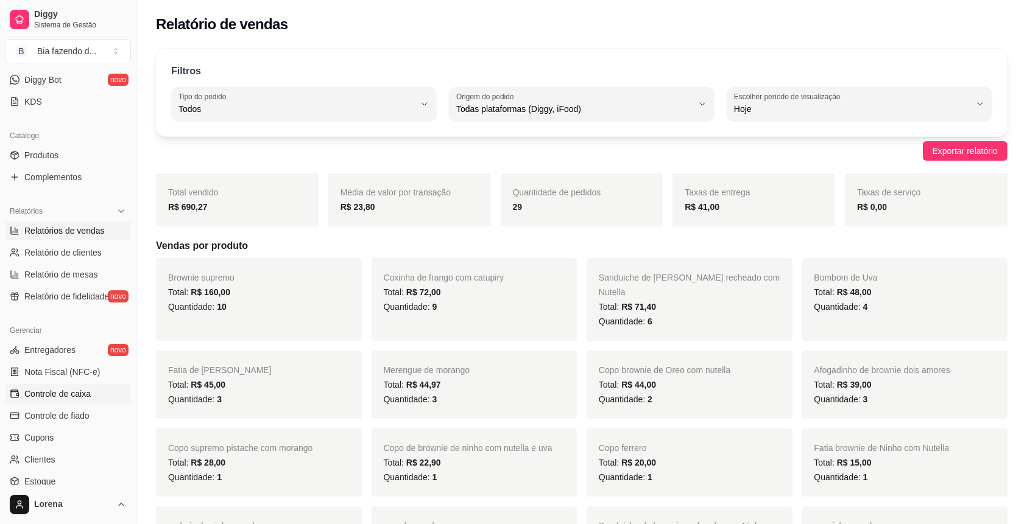
click at [94, 384] on link "Controle de caixa" at bounding box center [68, 393] width 126 height 19
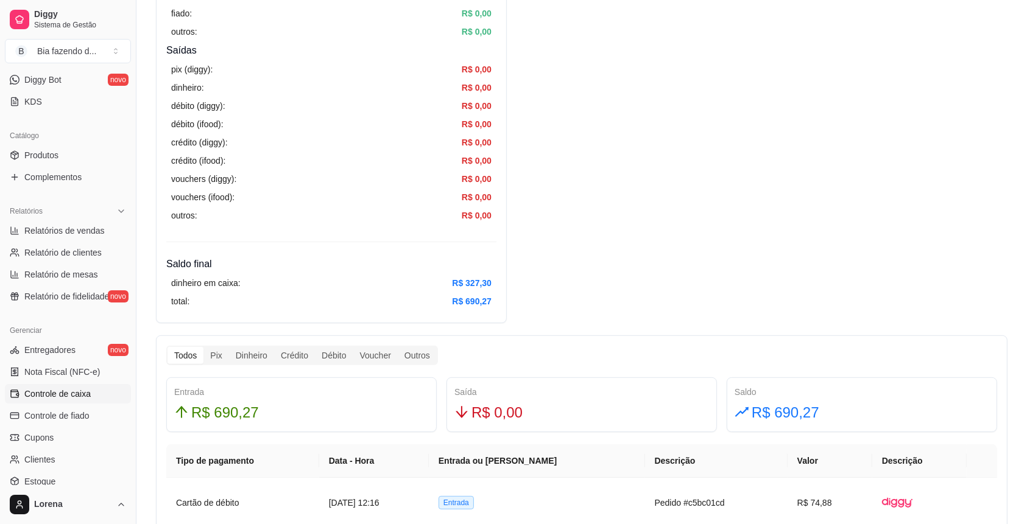
scroll to position [406, 0]
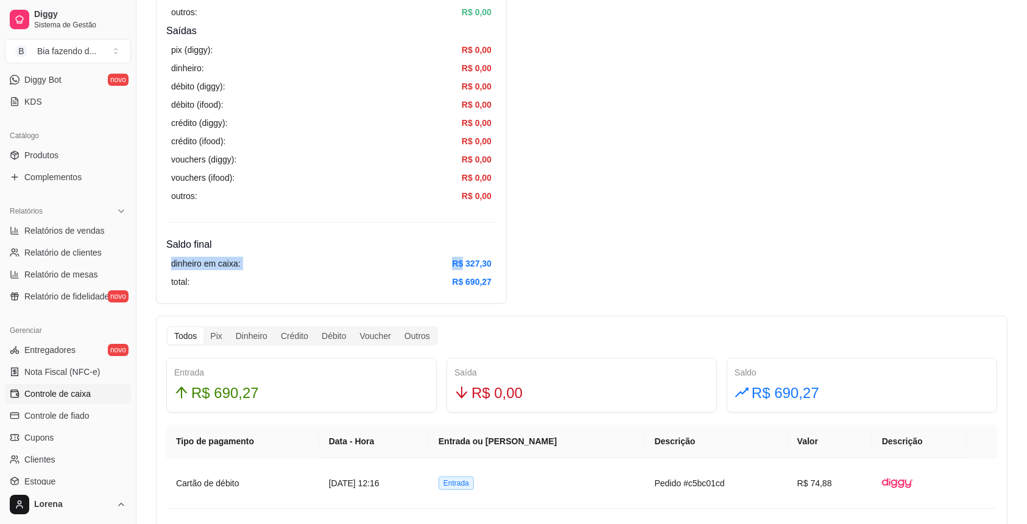
drag, startPoint x: 462, startPoint y: 266, endPoint x: 509, endPoint y: 250, distance: 48.9
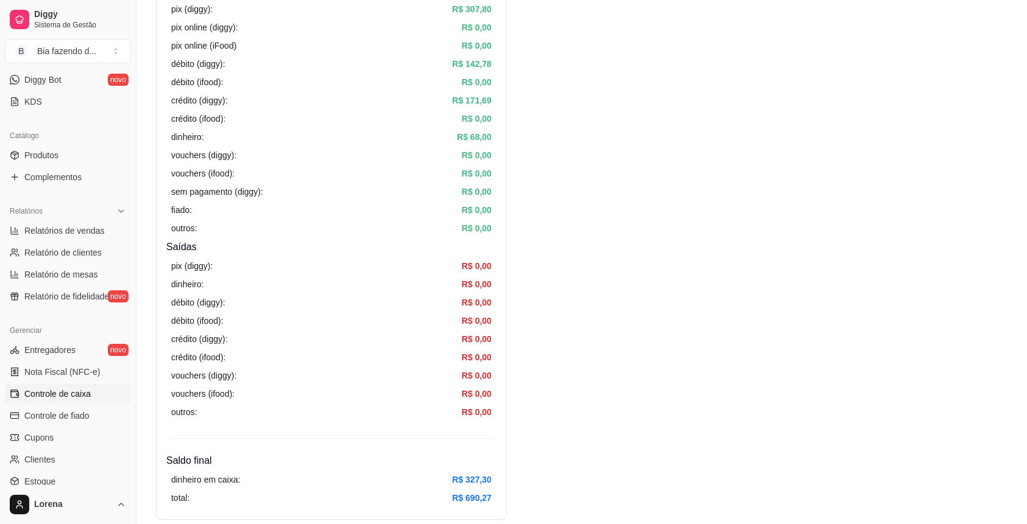
scroll to position [162, 0]
